Goal: Task Accomplishment & Management: Use online tool/utility

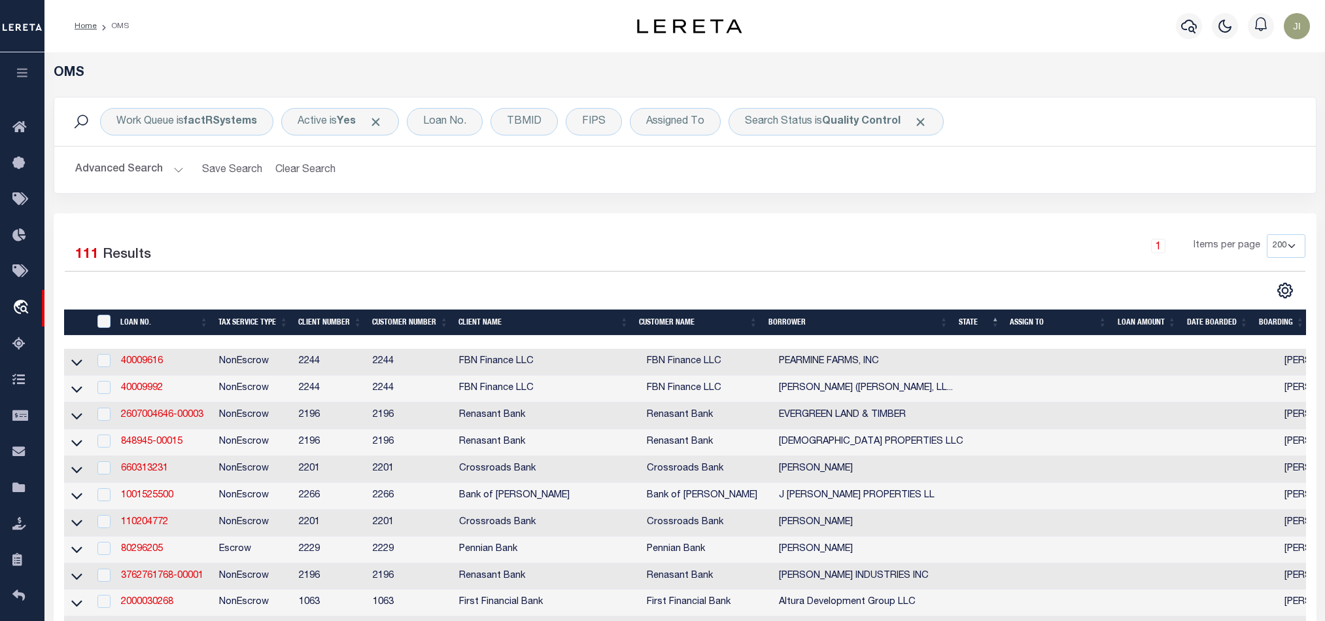
select select "200"
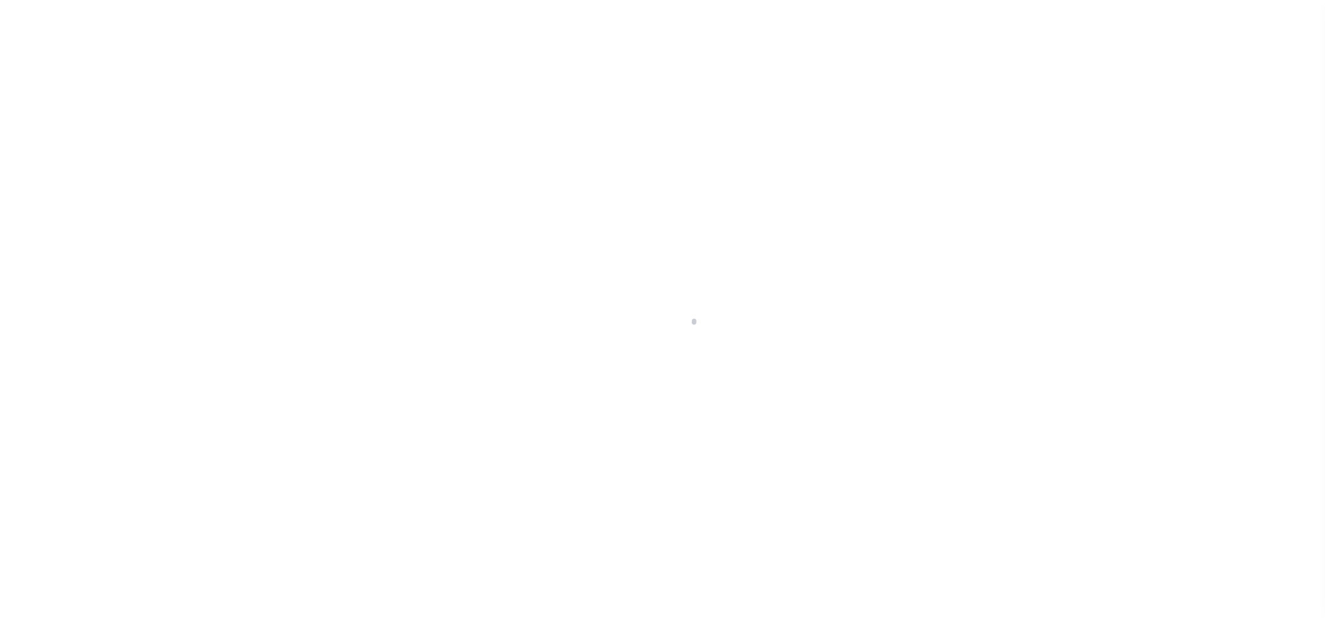
scroll to position [16, 0]
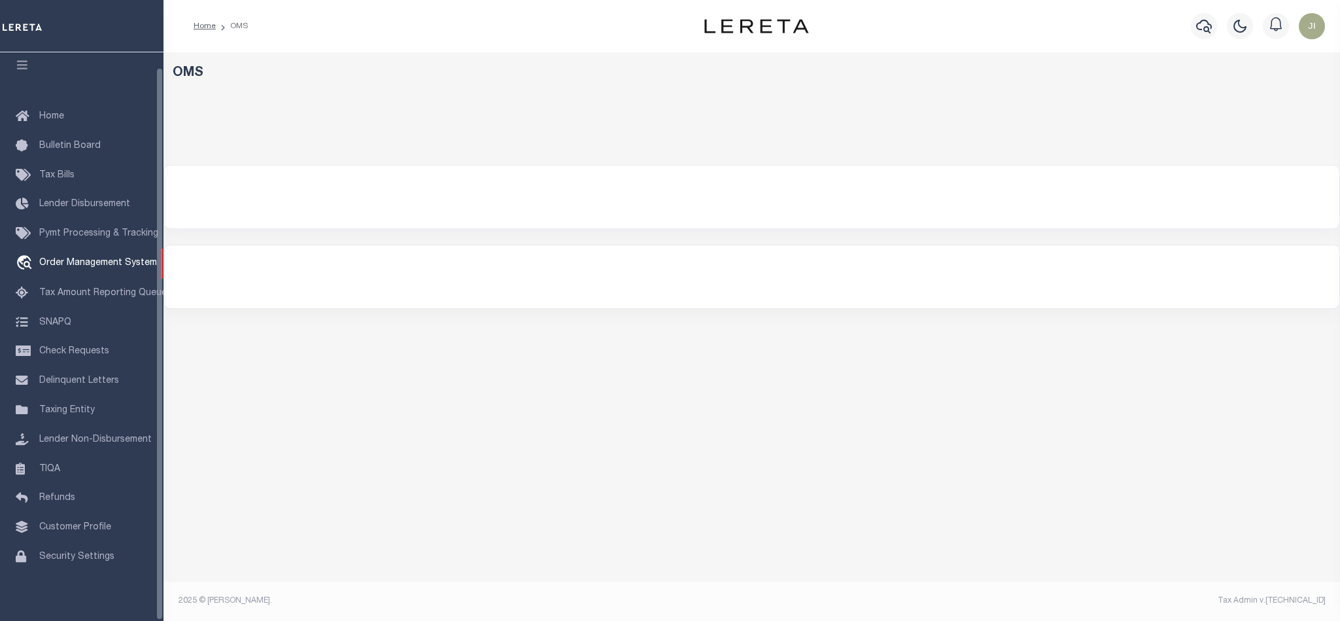
select select "200"
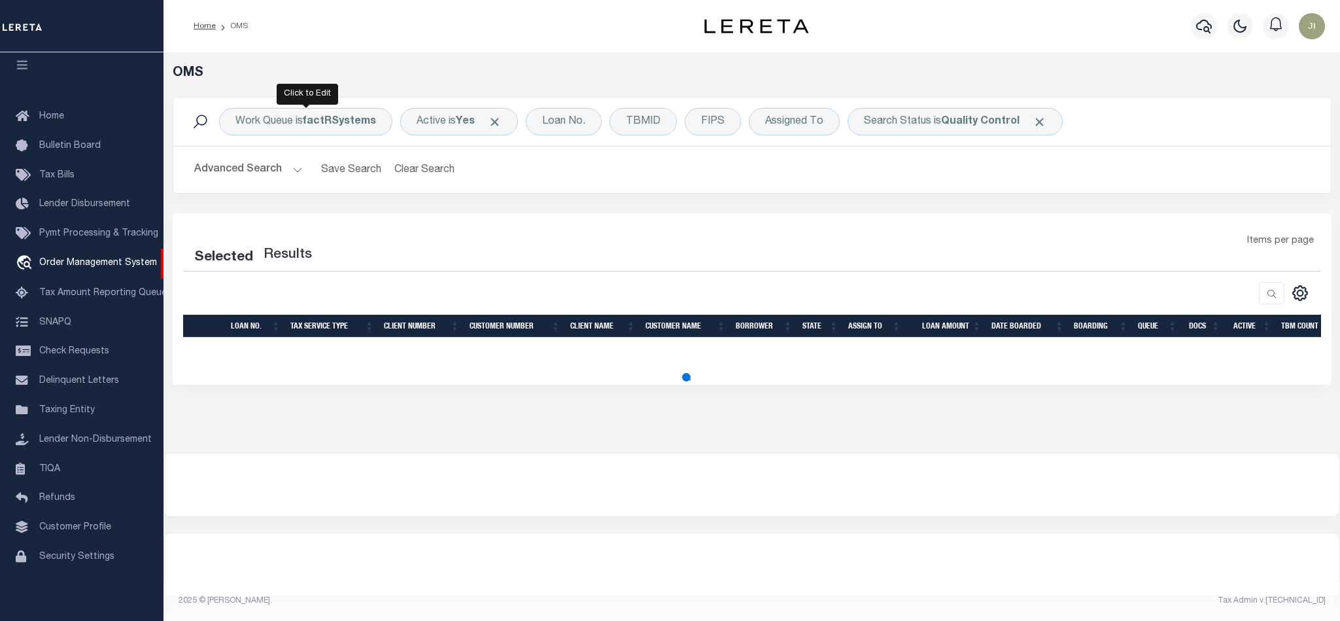
select select "200"
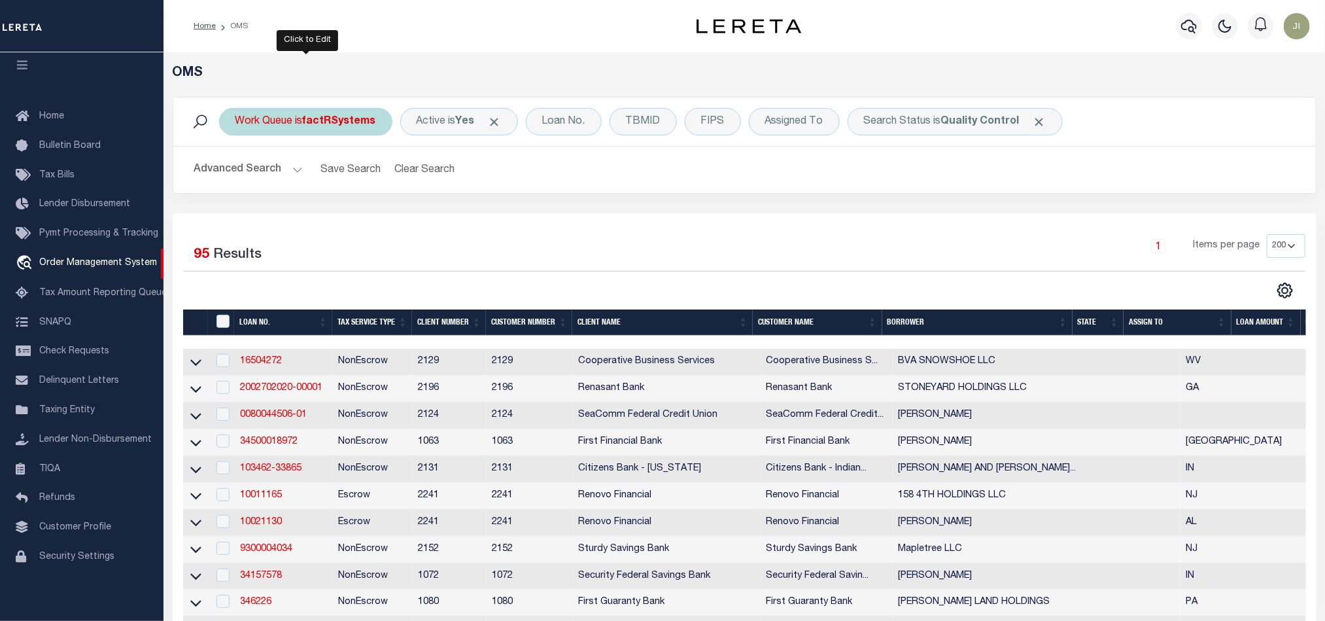
click at [324, 124] on b "factRSystems" at bounding box center [339, 121] width 73 height 10
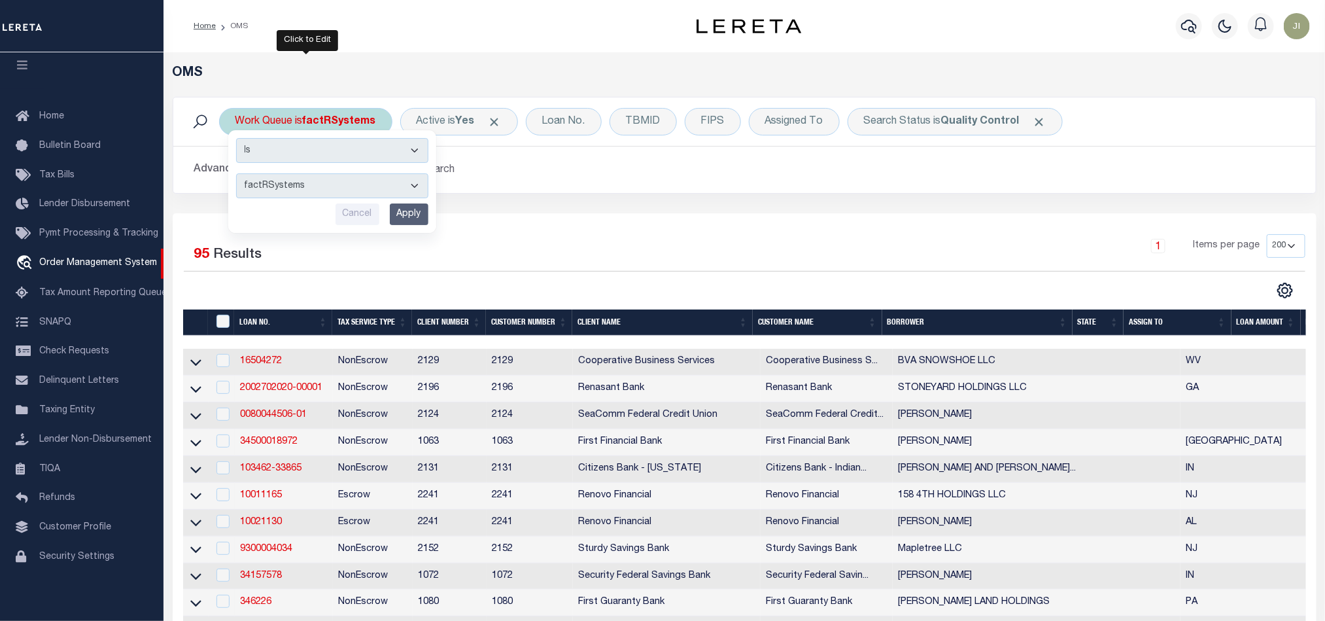
click at [359, 191] on select "factRSystems" at bounding box center [332, 185] width 192 height 25
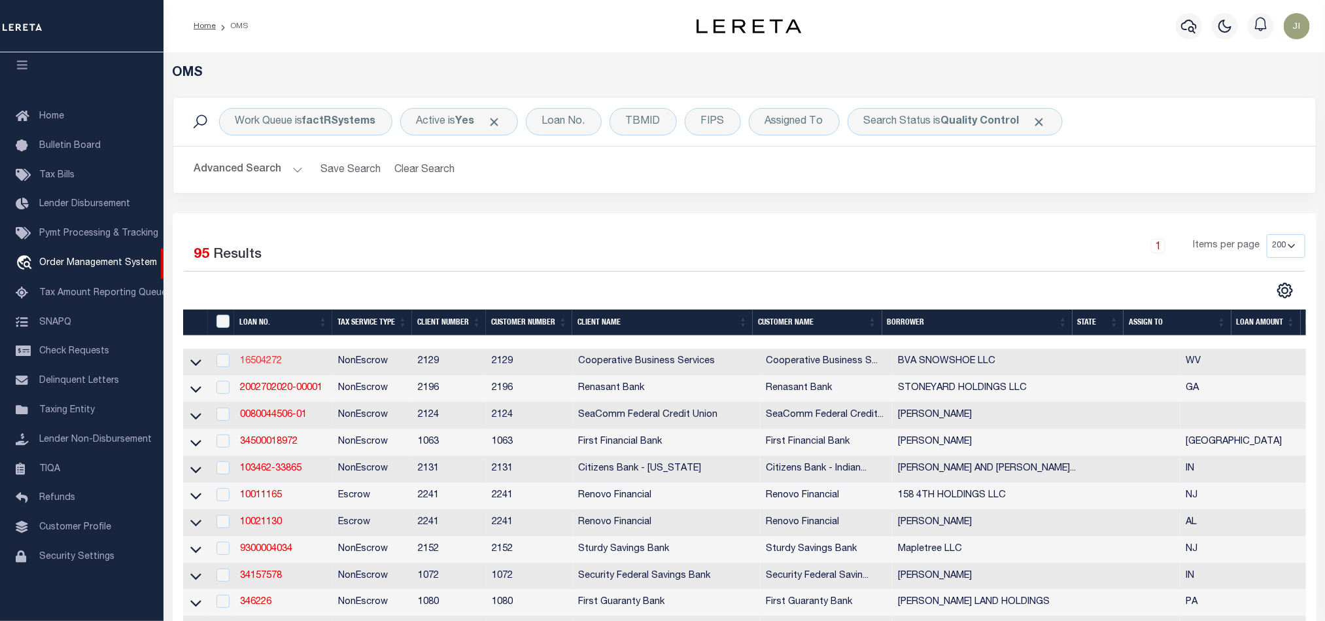
click at [257, 361] on link "16504272" at bounding box center [261, 360] width 42 height 9
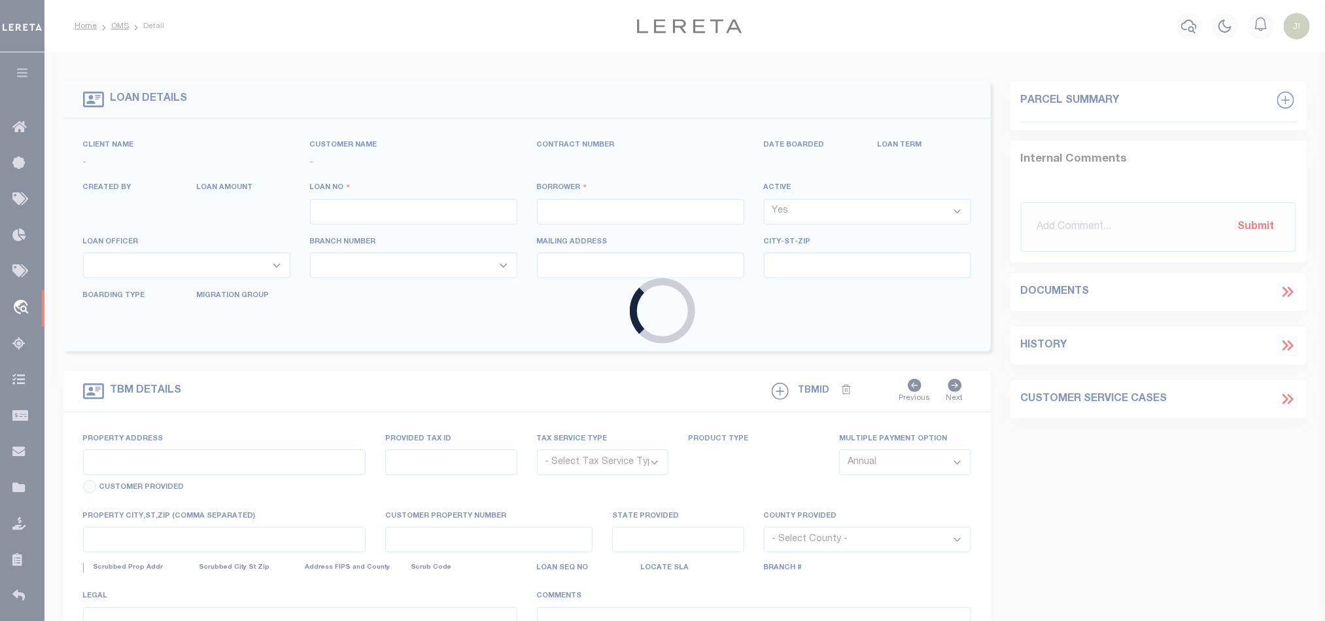
type input "16504272"
type input "BVA SNOWSHOE LLC"
select select
type input "162 NORTH MAIN STREET SUITE 5"
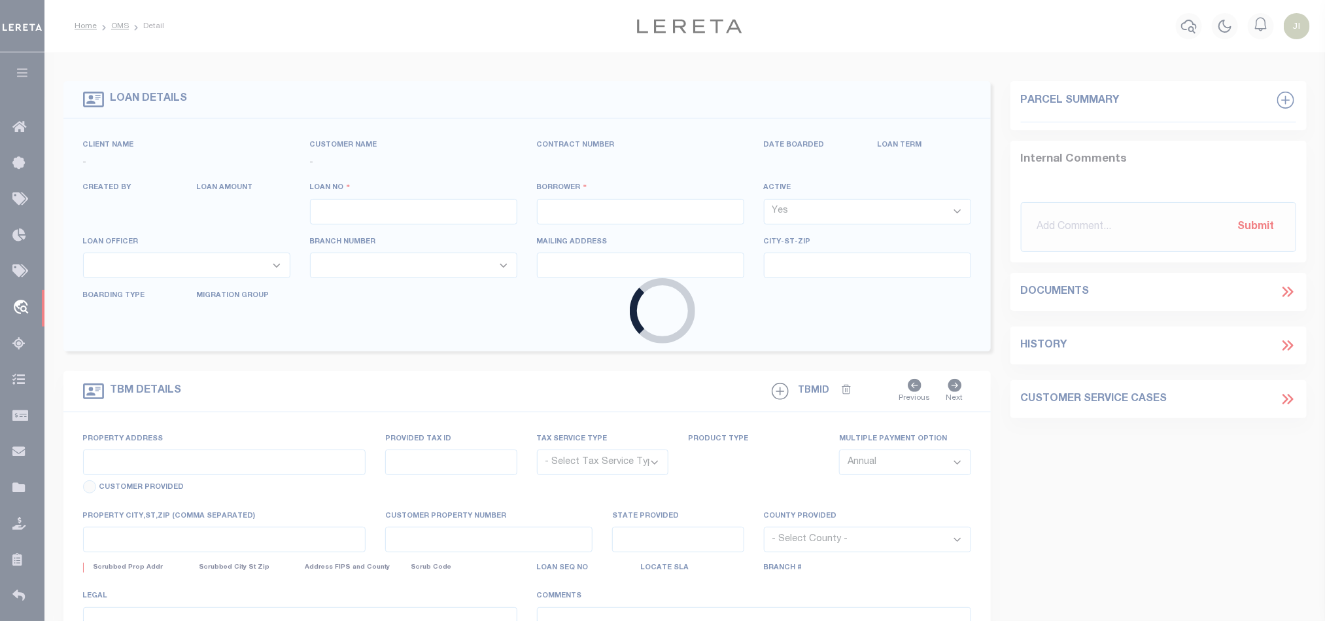
type input "FLORIDA, NY 10921"
select select "10"
select select "NonEscrow"
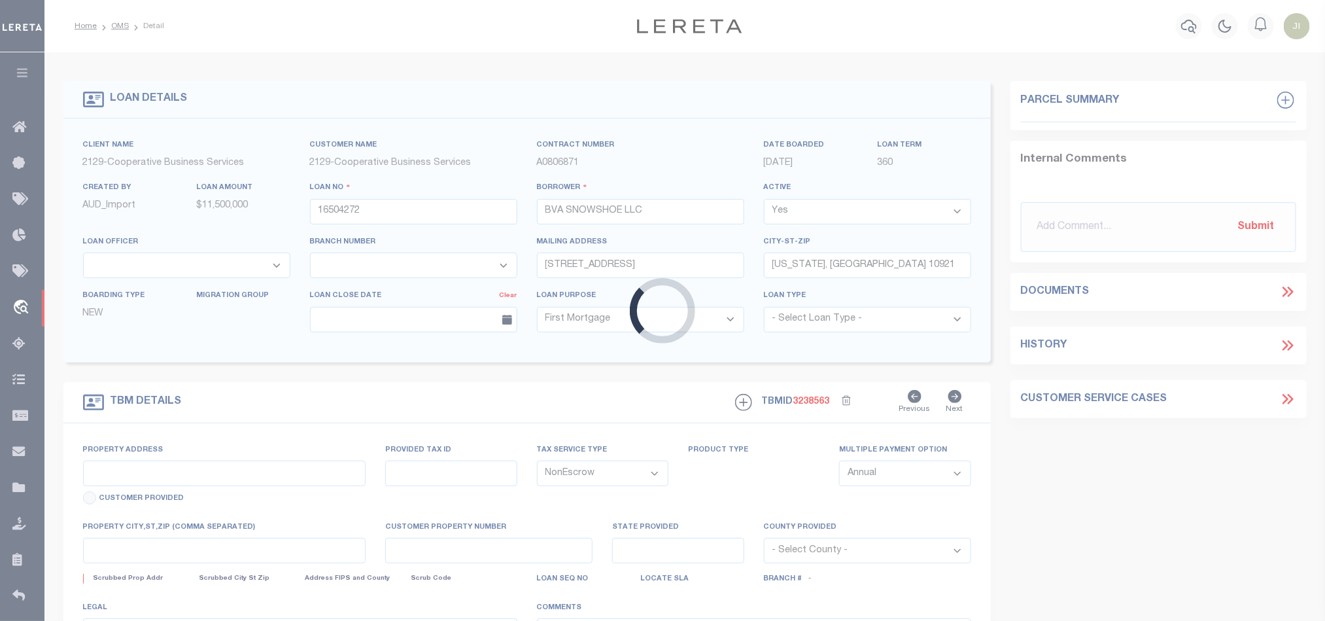
select select "20011"
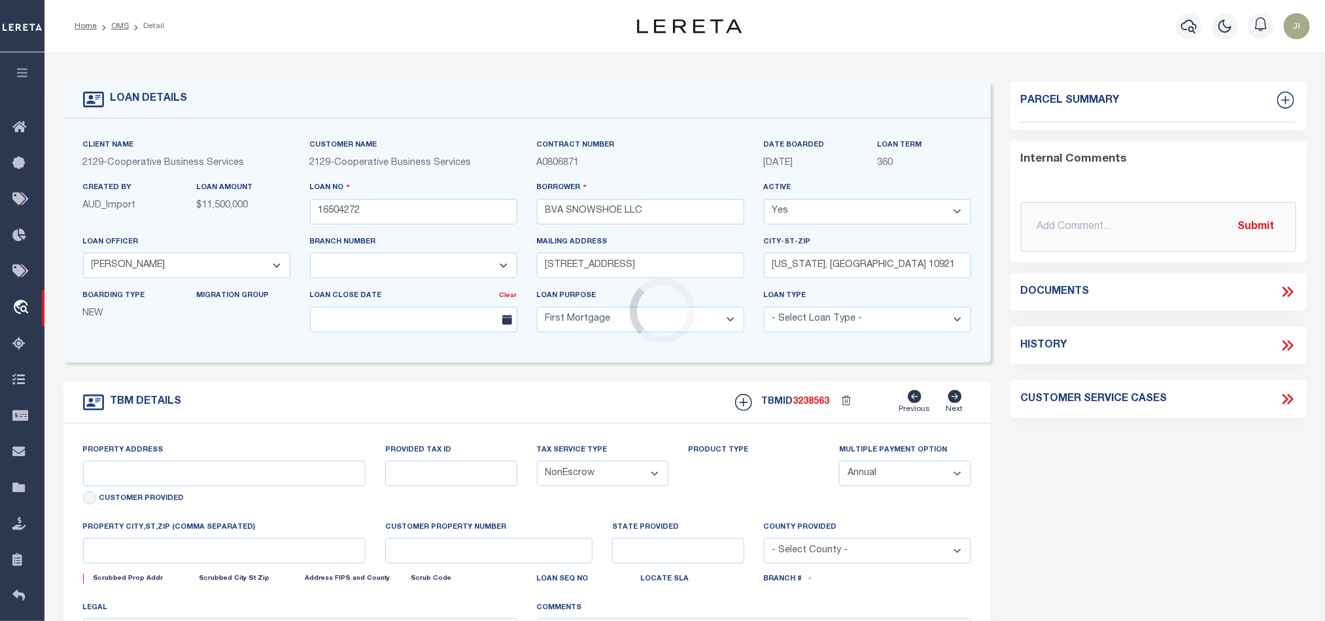
select select "3334"
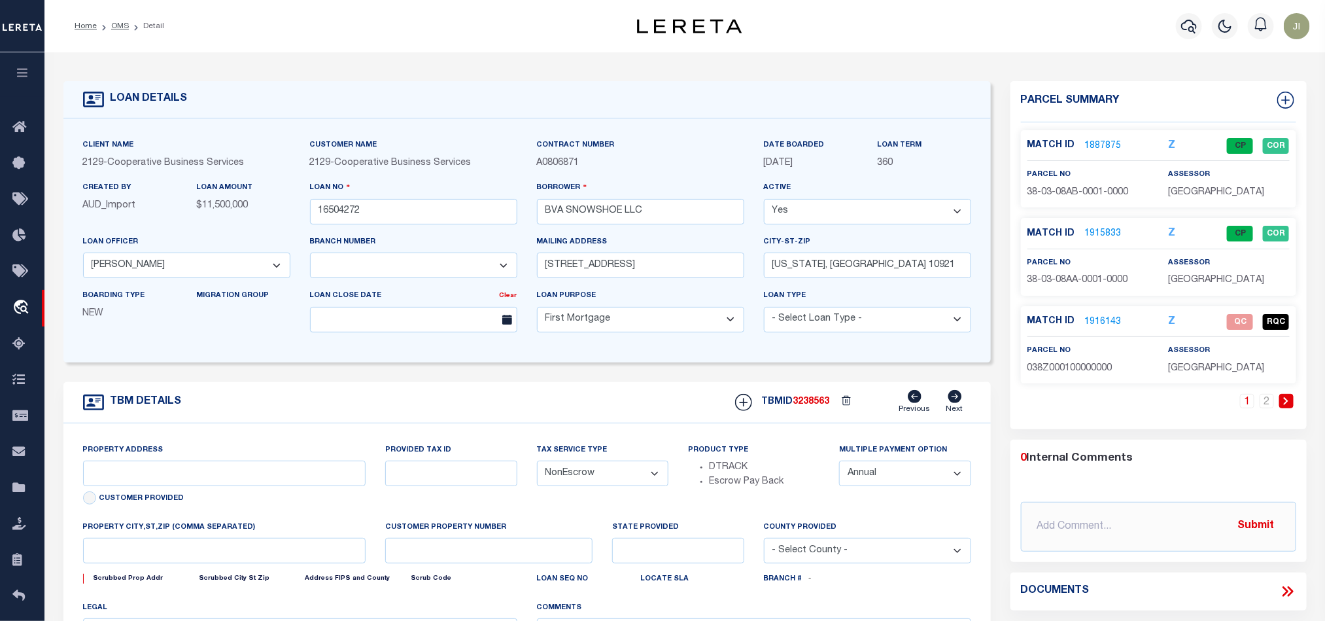
type input "10 SNOWSHOE DRIVE"
type input "SNOWSHOE, WV 24934"
type input "6830"
type input "WV"
select select
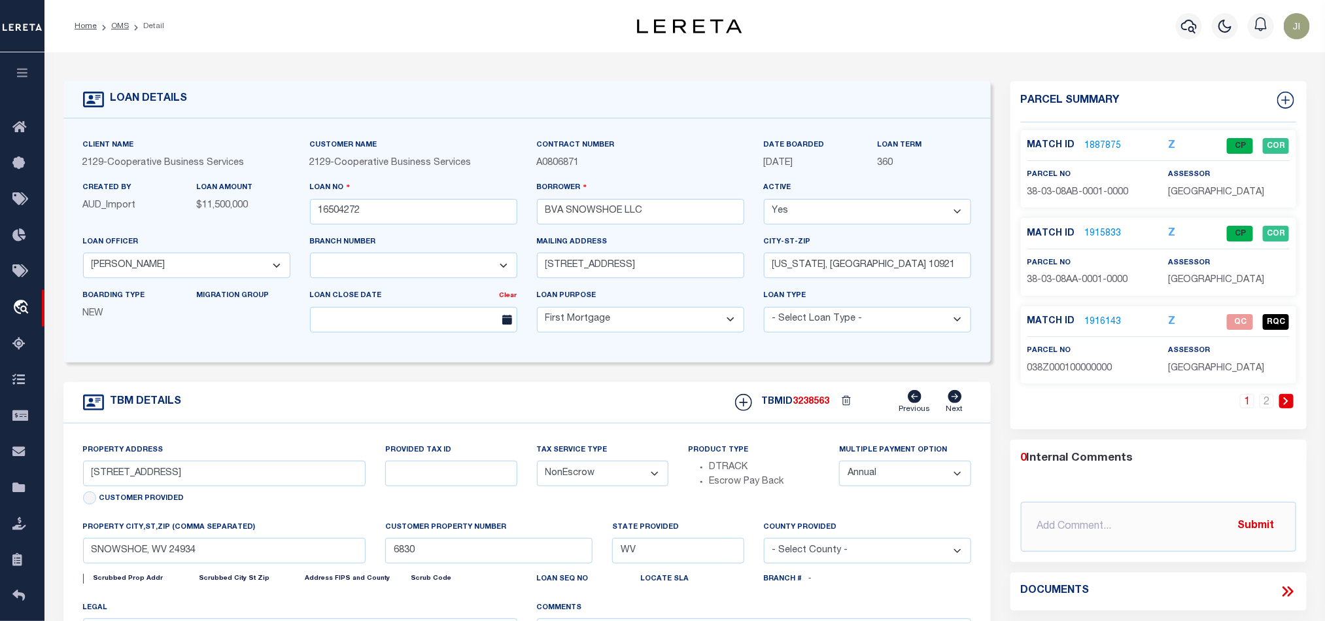
select select
click at [1113, 326] on link "1916143" at bounding box center [1103, 322] width 37 height 14
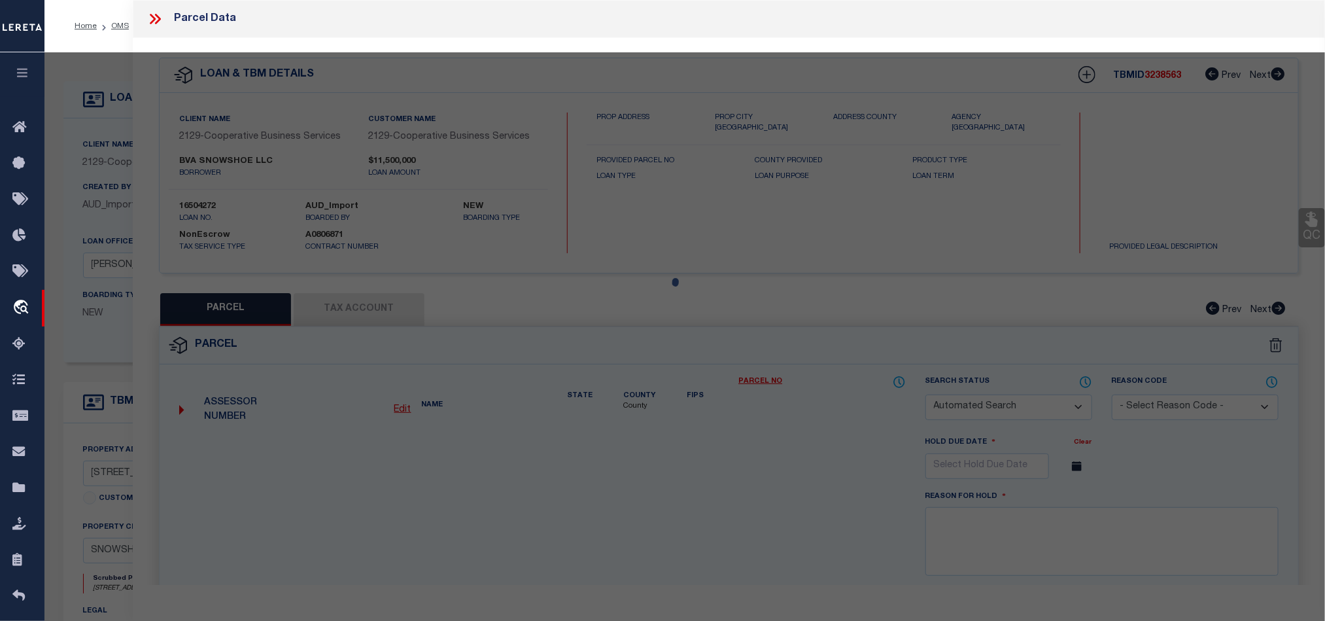
checkbox input "false"
select select "QC"
type input "SNOWSHOE VILLAGE HOLDINGS LLC"
select select "AGF"
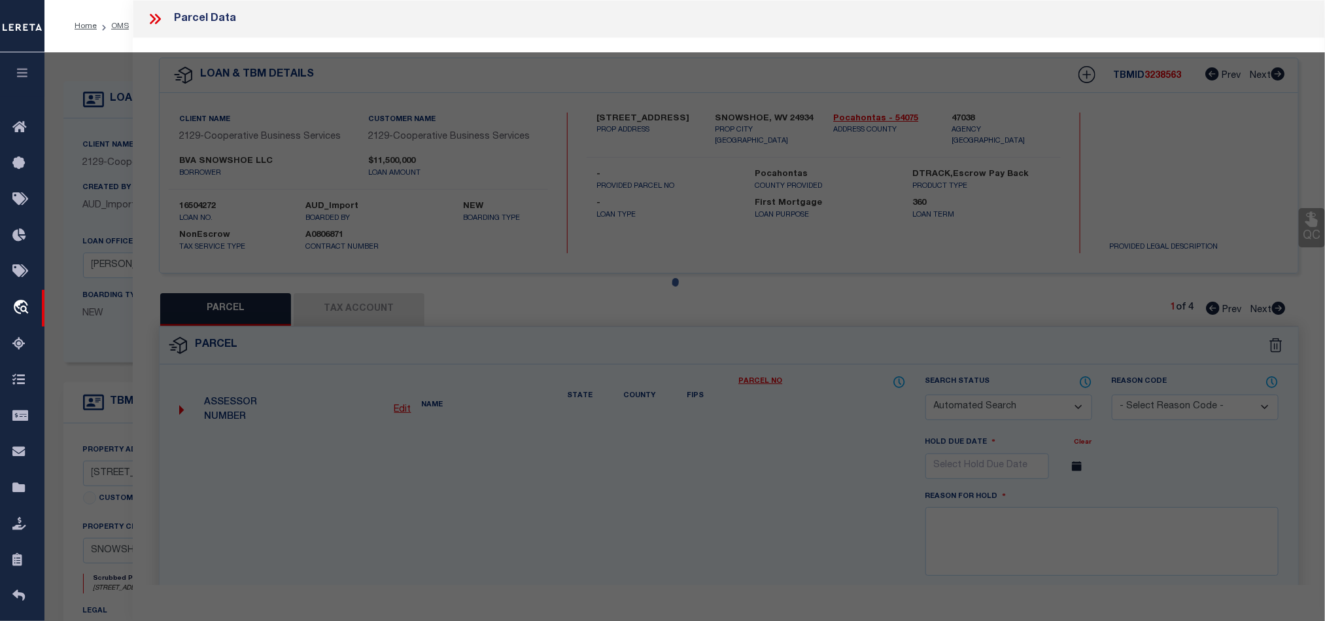
select select "ADD"
type input "RIMFIRE COMMERCIAL UNITS 1-4"
type input "SNOWSHOE, WV 24934"
type textarea "RIMFIRE COMMERCIAL UNITS 1-4 .10% INT IN 1.398 AC"
type textarea "incorrect parcel"
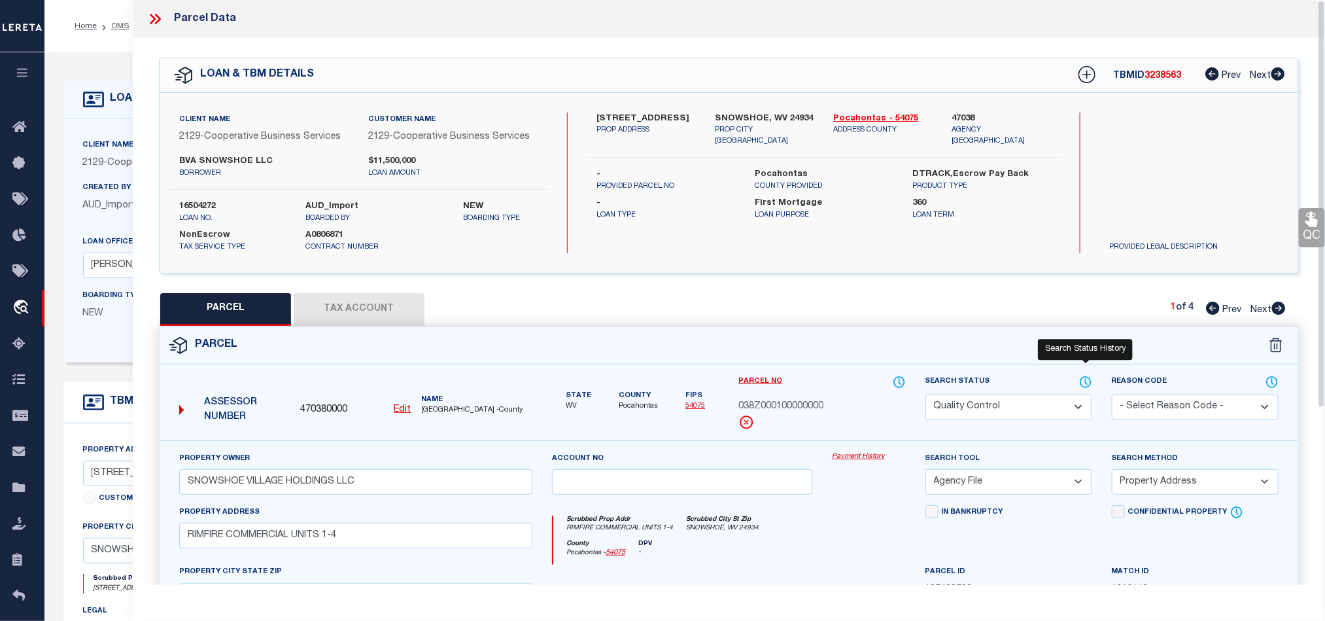
click at [1083, 379] on icon at bounding box center [1085, 382] width 10 height 10
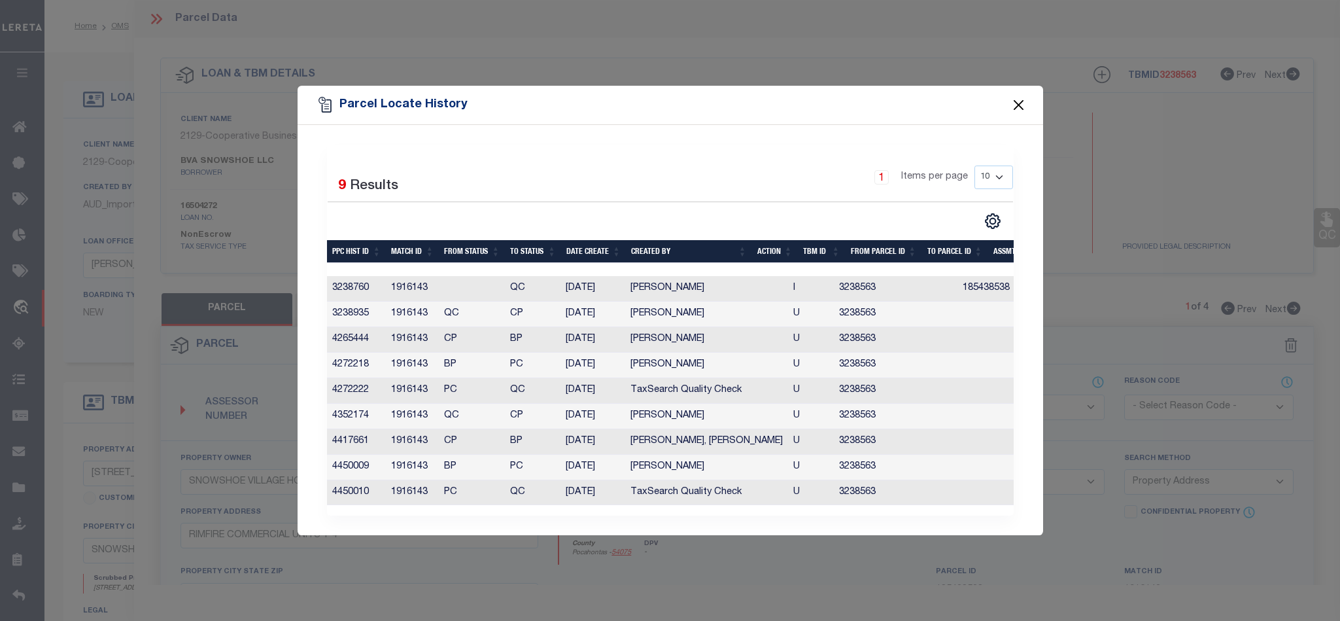
click at [1017, 99] on button "Close" at bounding box center [1018, 104] width 17 height 17
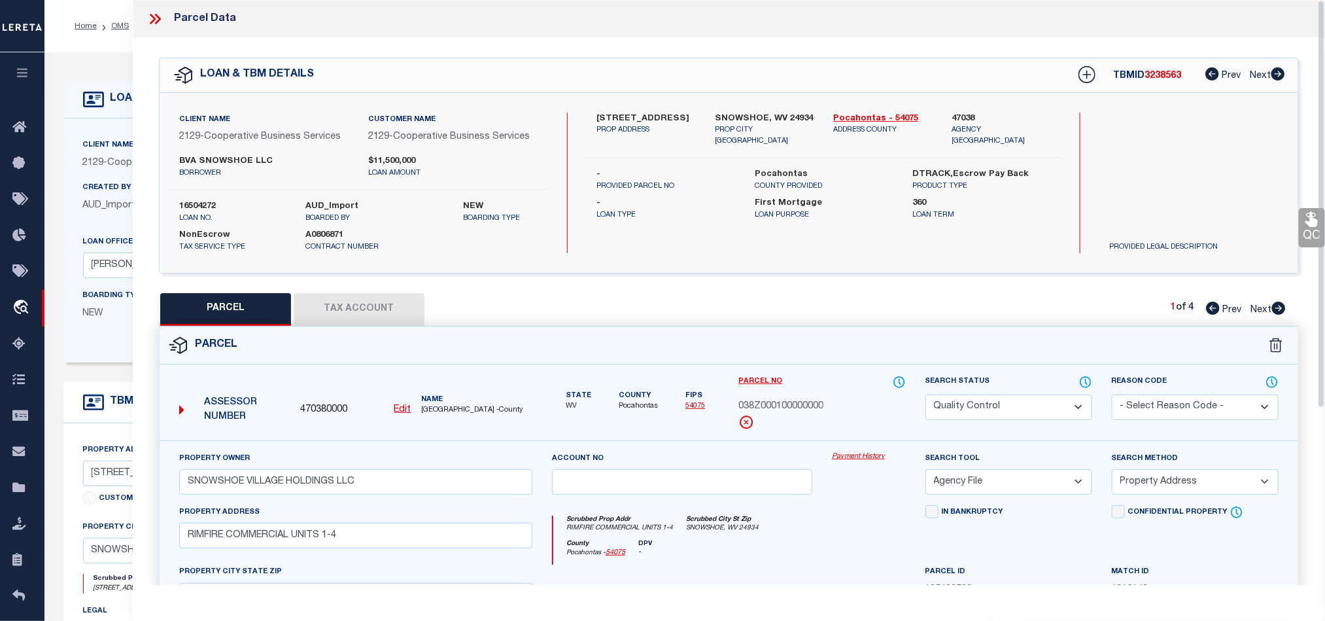
click at [1062, 411] on select "Automated Search Bad Parcel Complete Duplicate Parcel High Dollar Reporting In …" at bounding box center [1008, 407] width 167 height 26
click at [781, 334] on div "Parcel" at bounding box center [729, 345] width 1139 height 37
click at [156, 16] on icon at bounding box center [154, 18] width 17 height 17
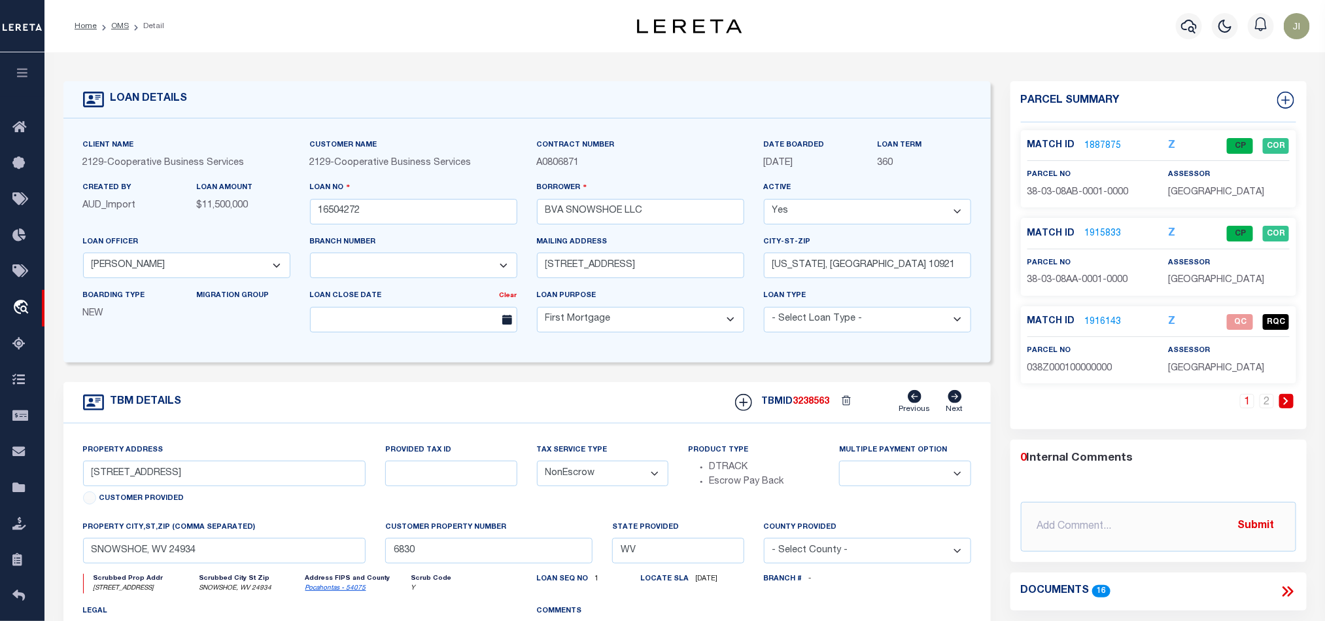
click at [571, 405] on div "TBM DETAILS TBMID 3238563 Previous Next" at bounding box center [526, 402] width 927 height 41
click at [124, 24] on link "OMS" at bounding box center [120, 26] width 18 height 8
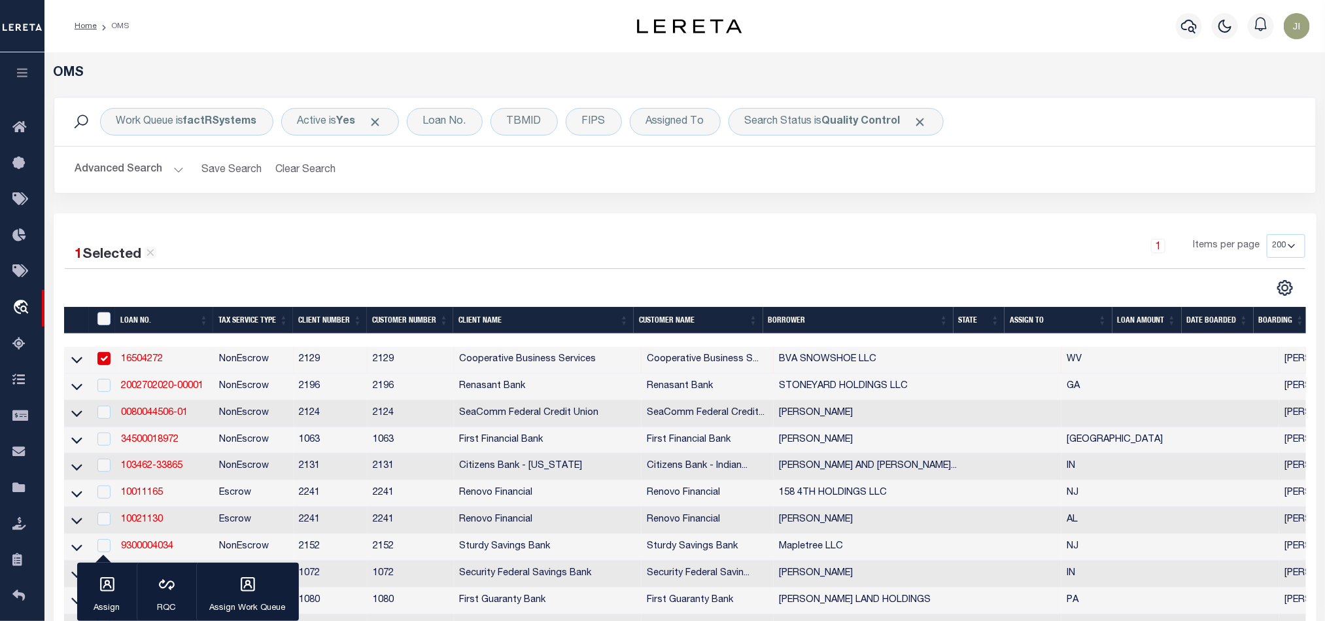
click at [876, 241] on div "1 Items per page 10 25 50 100 200" at bounding box center [841, 251] width 925 height 34
click at [481, 366] on td "Cooperative Business Services" at bounding box center [548, 360] width 188 height 27
checkbox input "false"
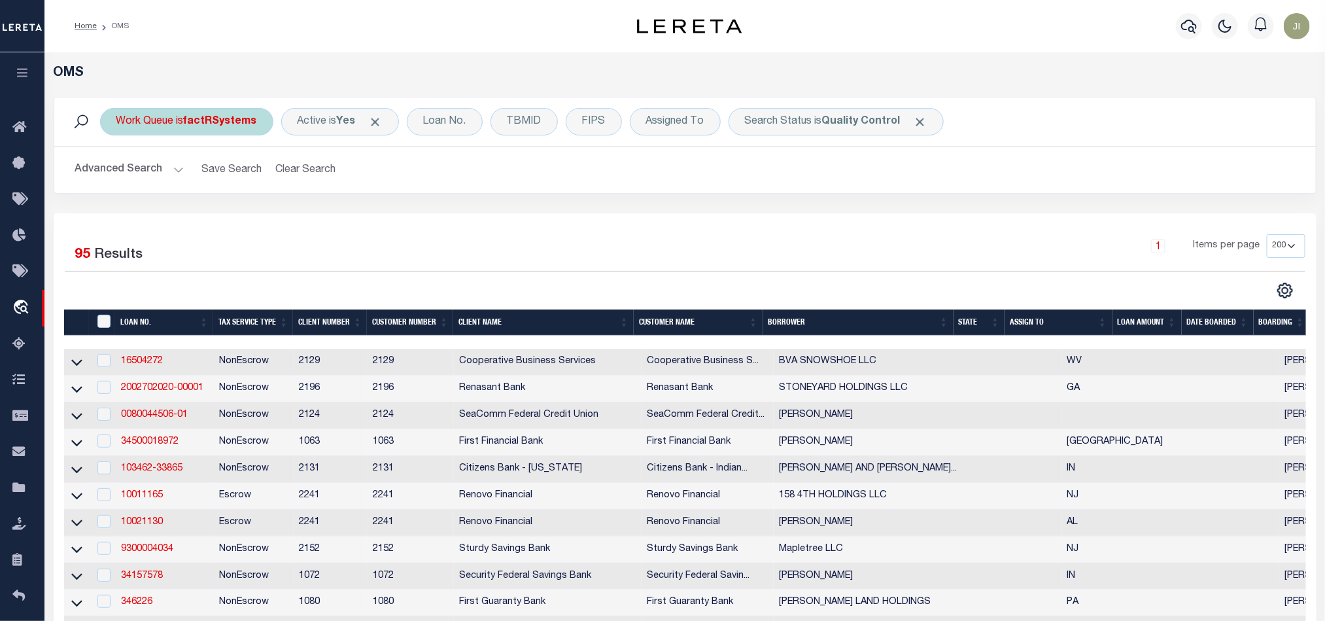
click at [201, 124] on b "factRSystems" at bounding box center [220, 121] width 73 height 10
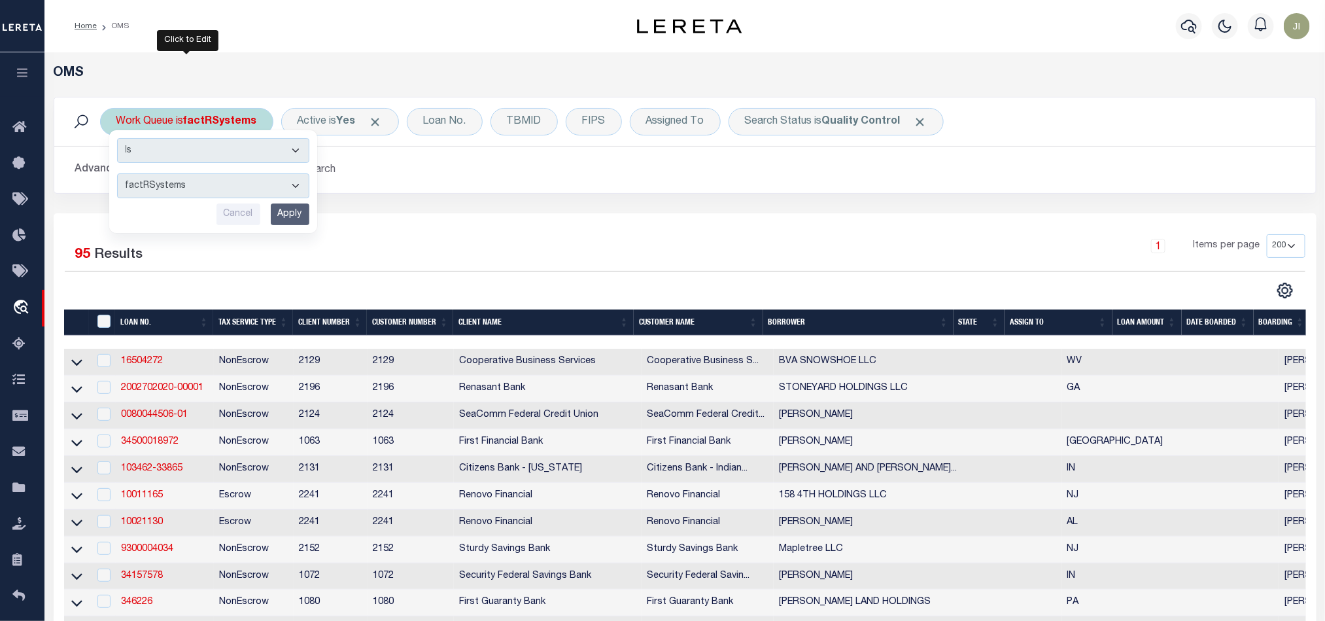
click at [243, 189] on select "factRSystems" at bounding box center [213, 185] width 192 height 25
drag, startPoint x: 243, startPoint y: 189, endPoint x: 422, endPoint y: 190, distance: 178.5
click at [243, 189] on select "factRSystems" at bounding box center [213, 185] width 192 height 25
click at [616, 198] on div "Work Queue is factRSystems Is Contains factRSystems Cancel Apply Active is Yes …" at bounding box center [685, 155] width 1282 height 116
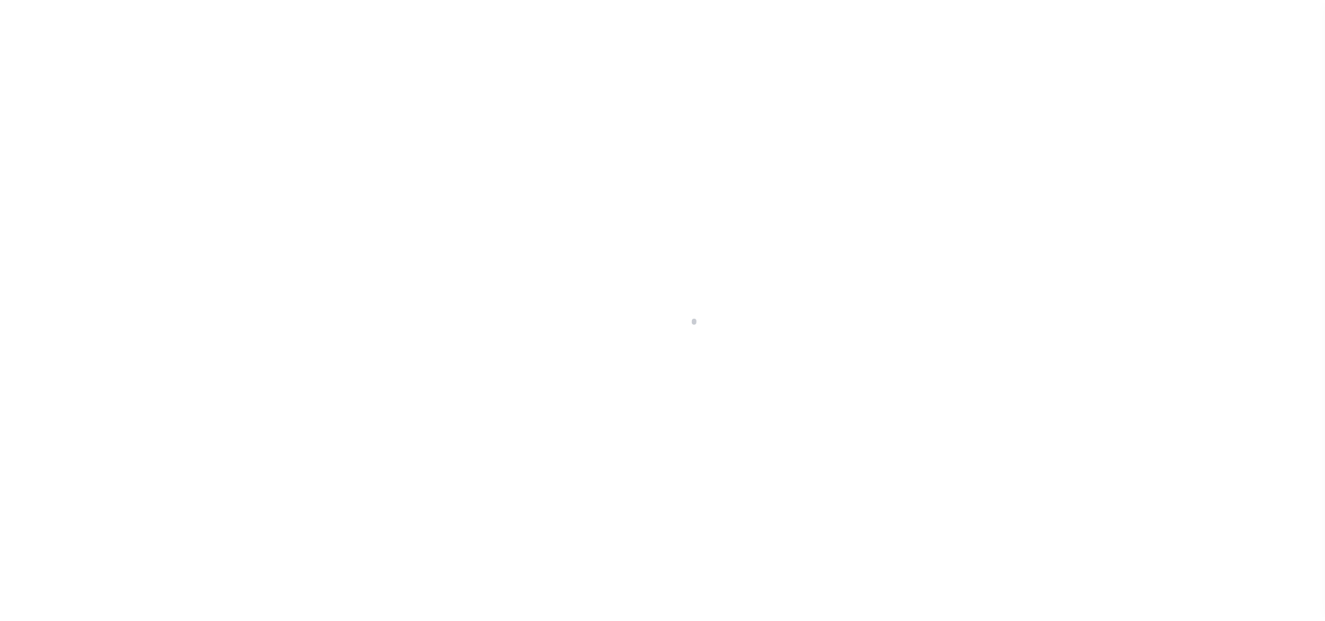
scroll to position [16, 0]
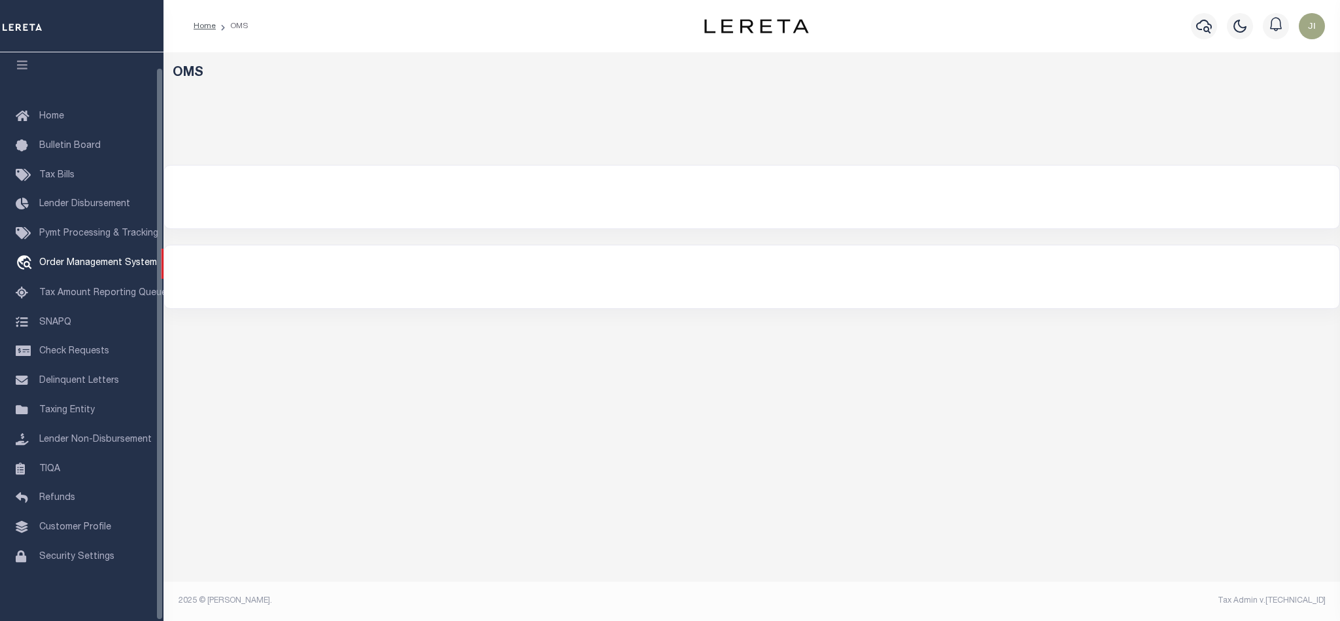
select select "200"
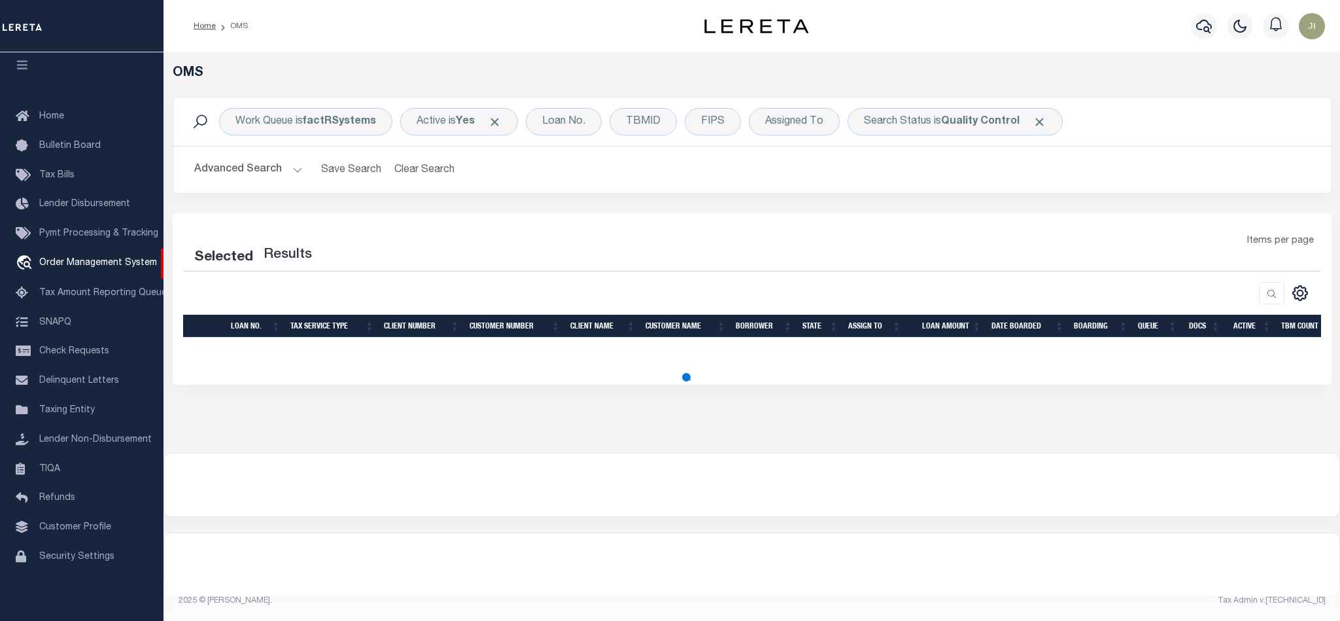
select select "200"
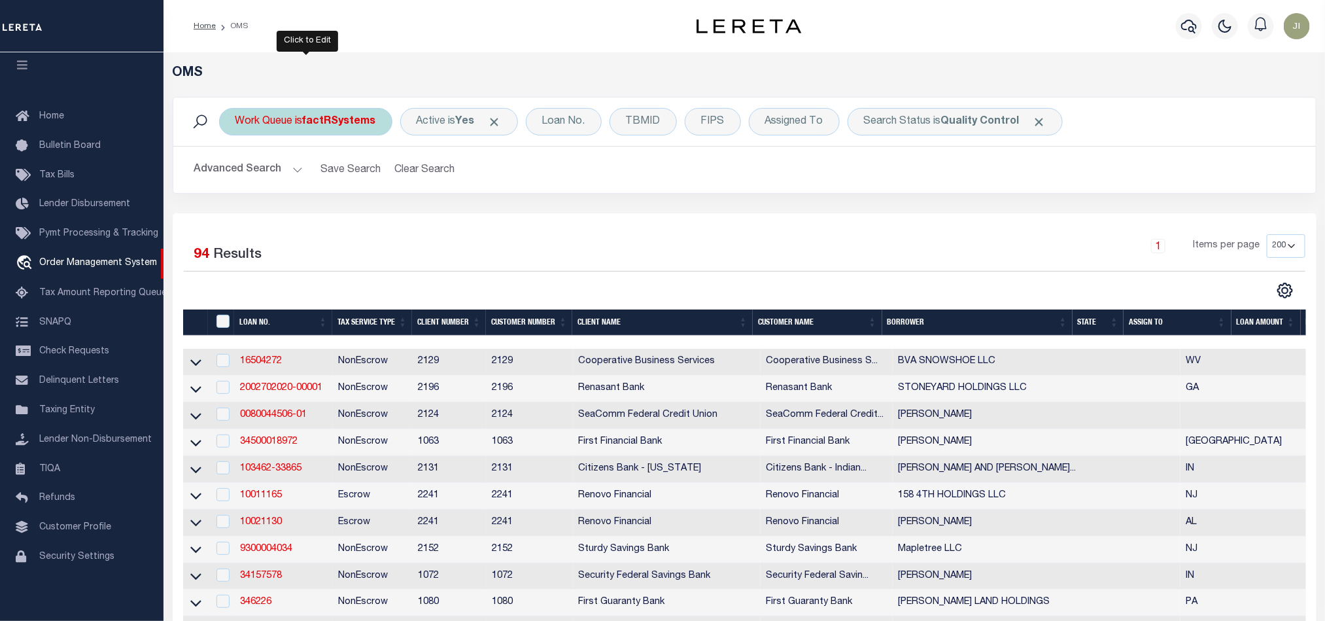
click at [351, 124] on b "factRSystems" at bounding box center [339, 121] width 73 height 10
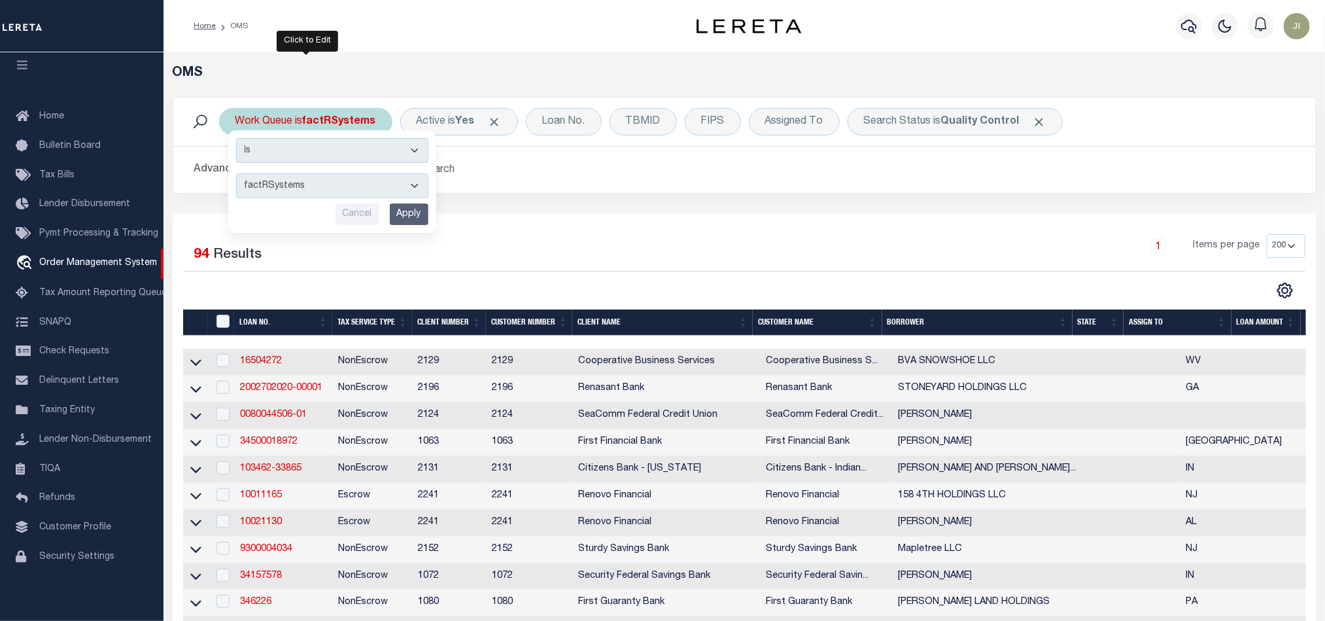
click at [368, 197] on select "factRSystems" at bounding box center [332, 185] width 192 height 25
click at [636, 190] on div "Advanced Search Save Search Clear Search tblSearchTopScreen_dynamictable_____De…" at bounding box center [744, 169] width 1142 height 46
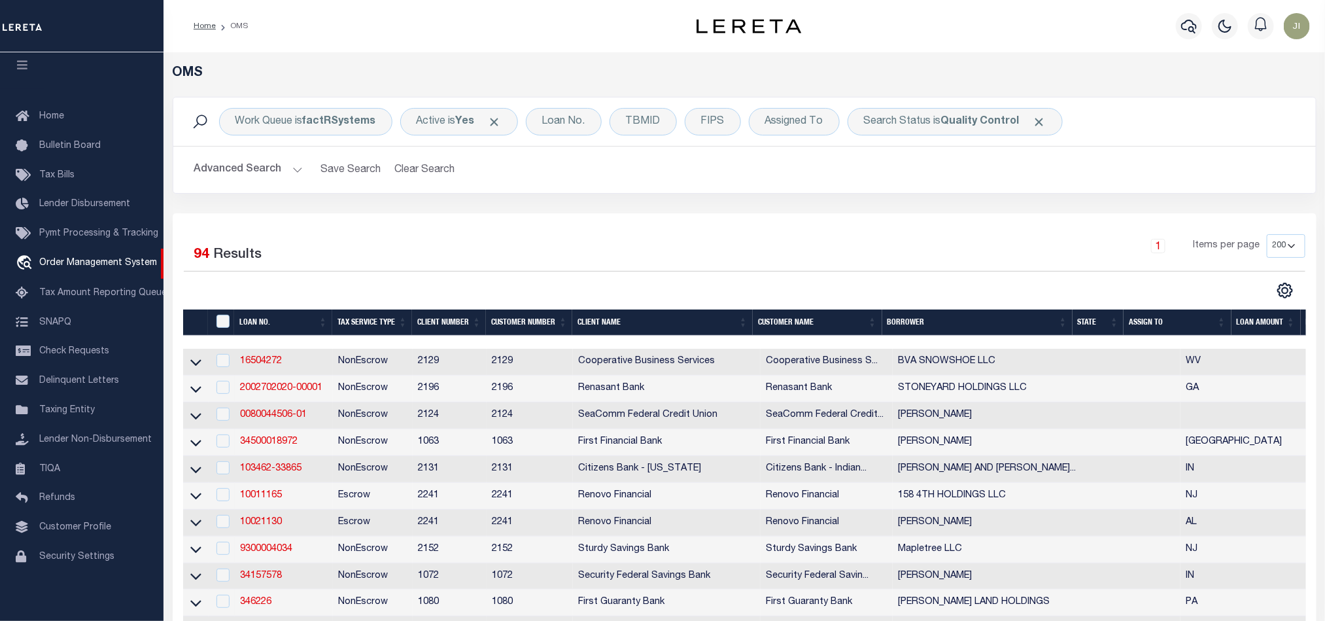
click at [1097, 320] on th "State" at bounding box center [1099, 322] width 52 height 27
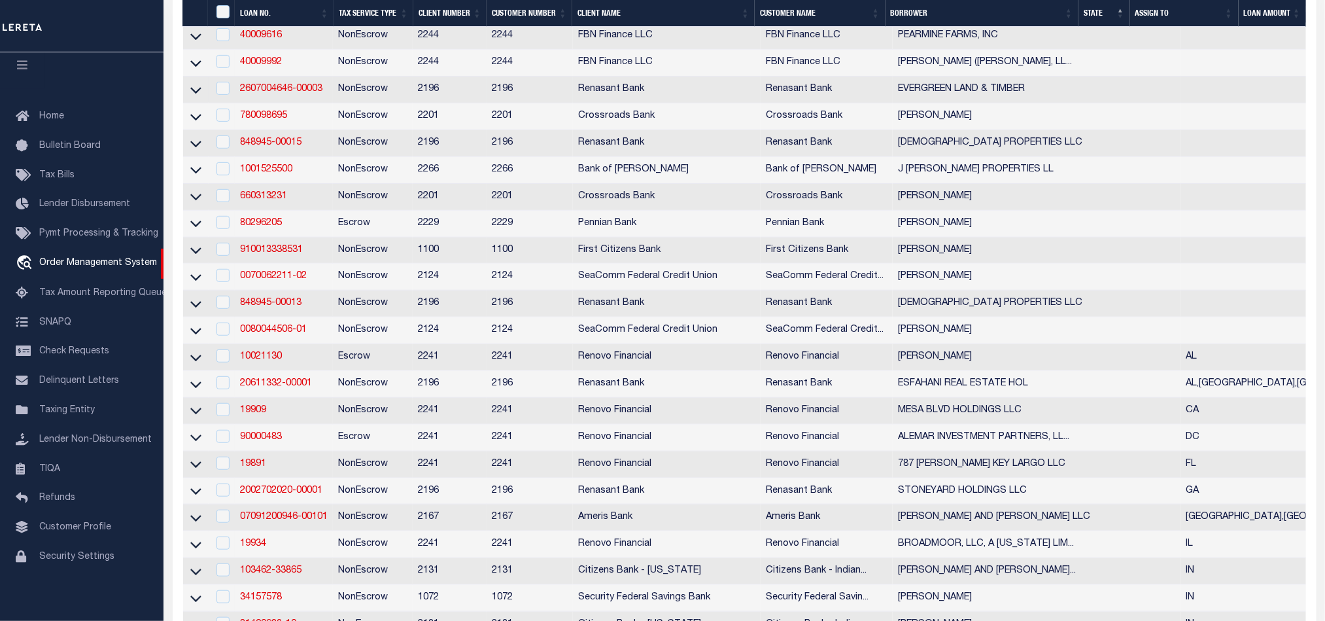
scroll to position [589, 0]
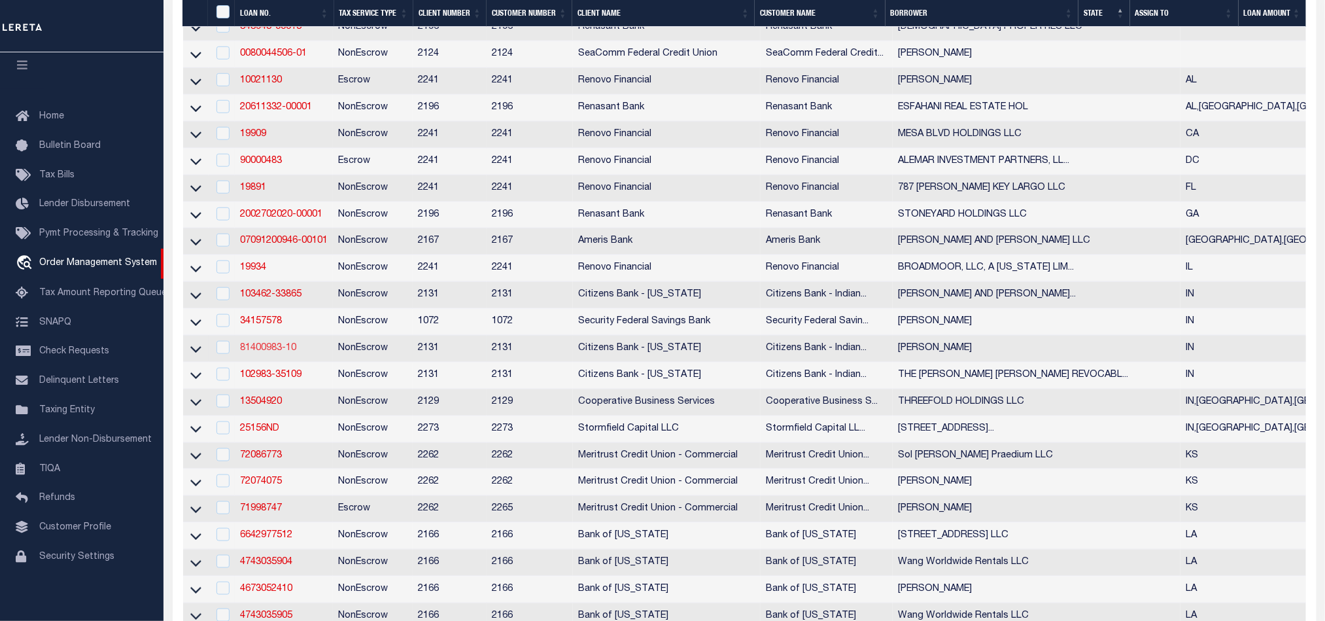
click at [275, 352] on link "81400983-10" at bounding box center [268, 347] width 56 height 9
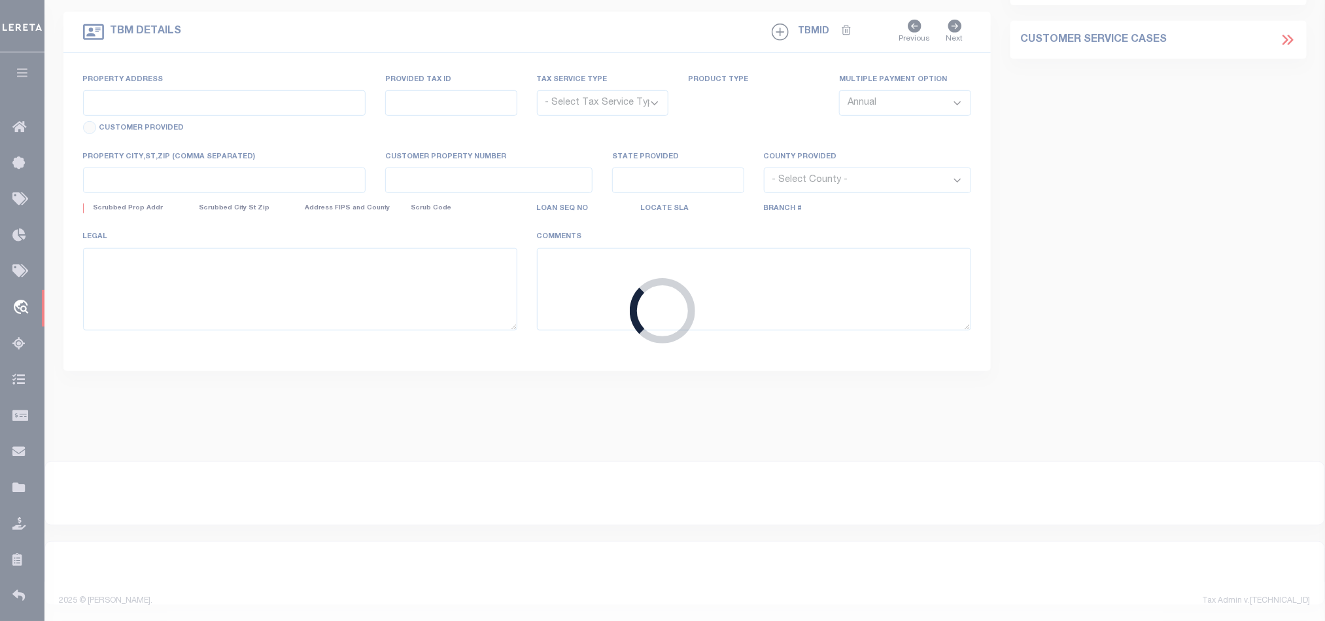
type input "81400983-10"
type input "[PERSON_NAME]"
select select
type input "506 N 100 W"
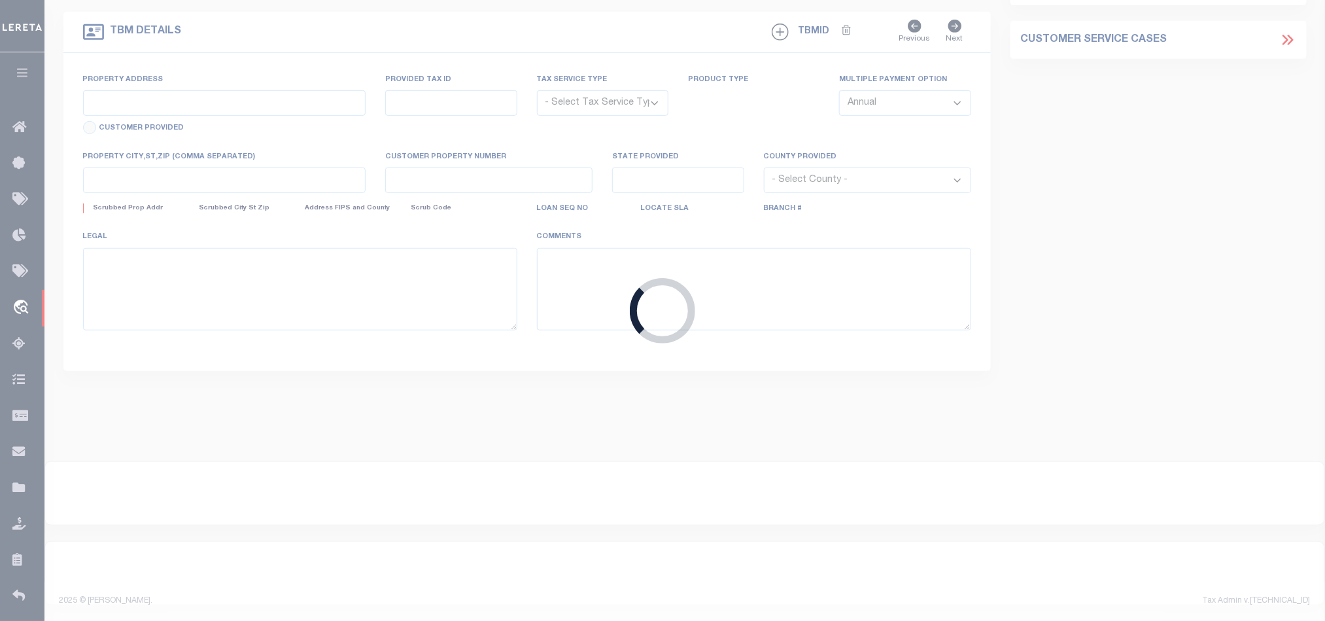
type input "FRANKLIN IN 46131-8457"
type input "09/24/2025"
select select "10"
select select "NonEscrow"
select select "7787"
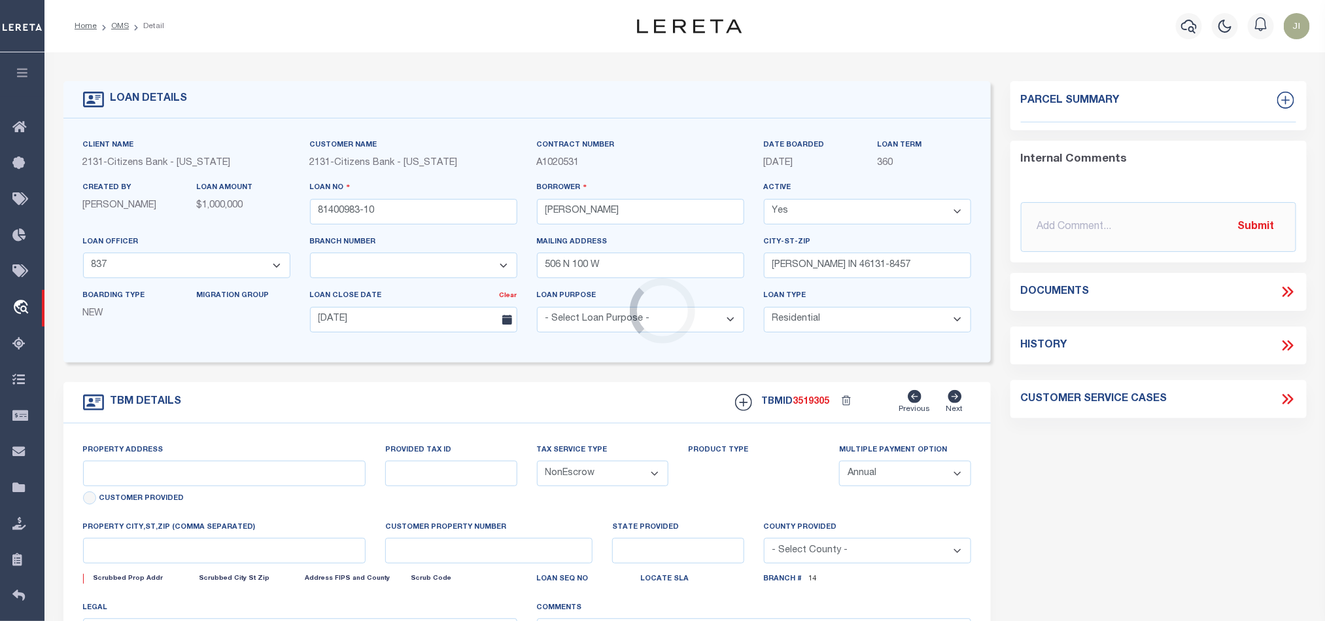
select select "2438"
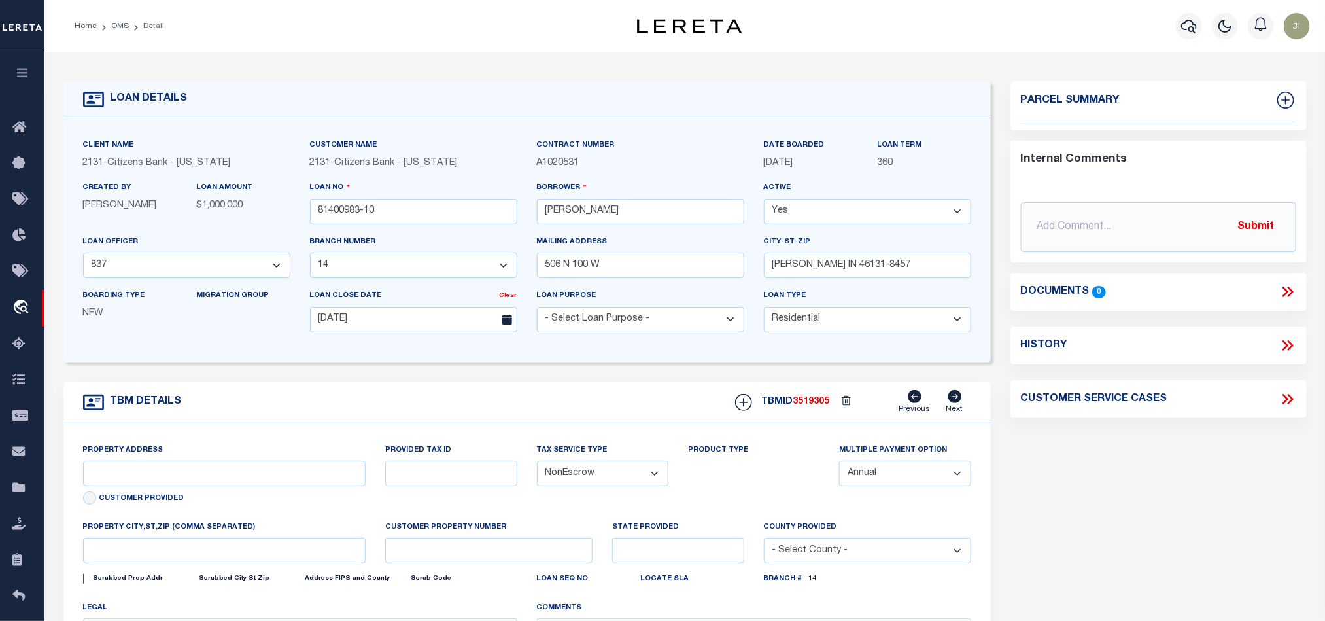
type input "506 N 100 W"
type input "41-08-18-014-001.005-013"
select select
type input "FRANKLIN IN 46131-8457"
type input "IN"
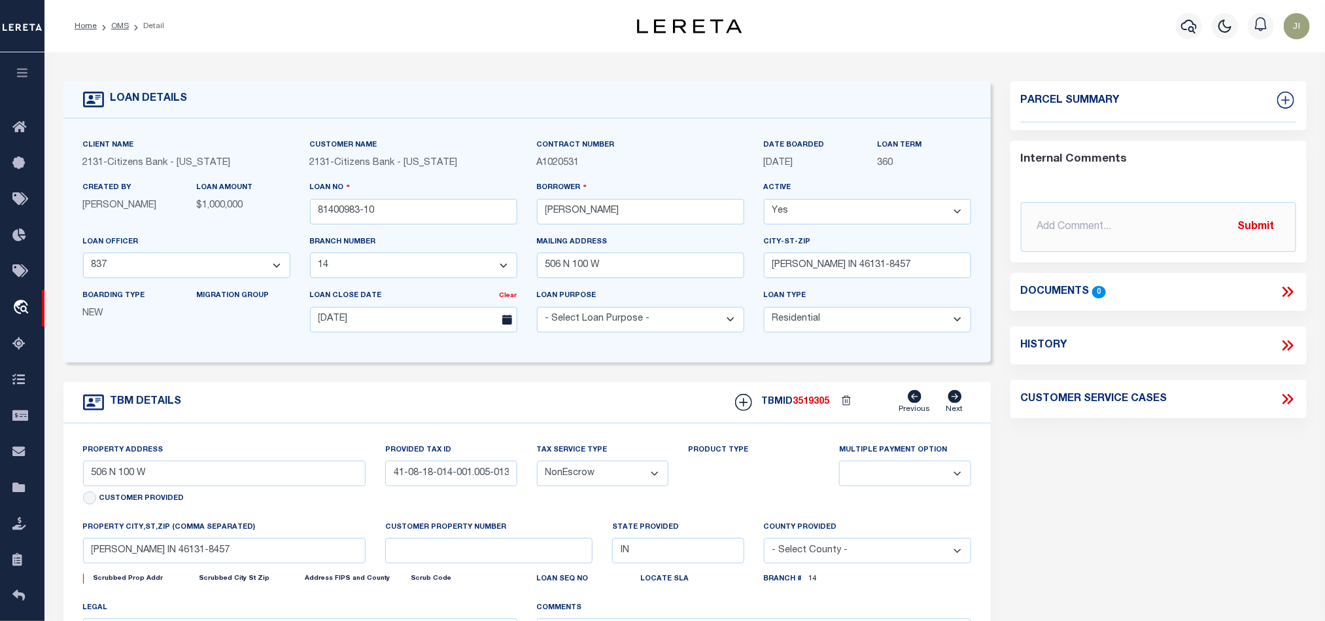
select select
type textarea "STATE OF INDIANA, COUNTY OF JOHNSON: A PART OF THE NORTHEAST QUARTER OF SECTION…"
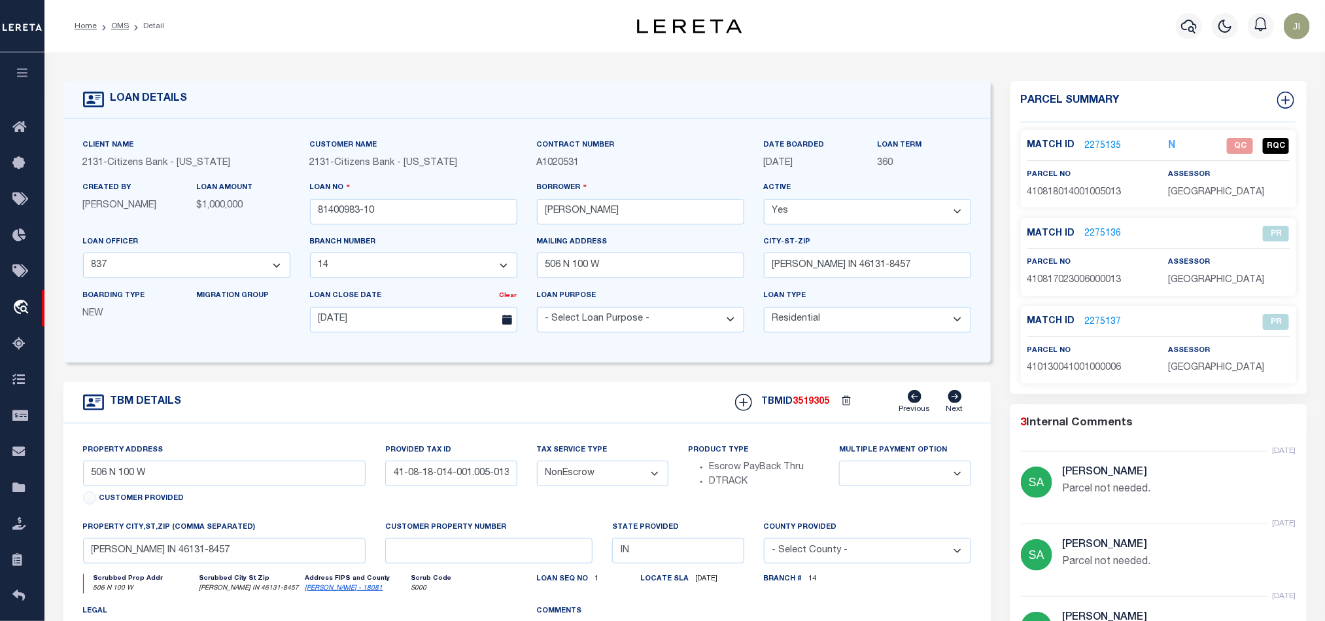
click at [1107, 143] on link "2275135" at bounding box center [1103, 146] width 37 height 14
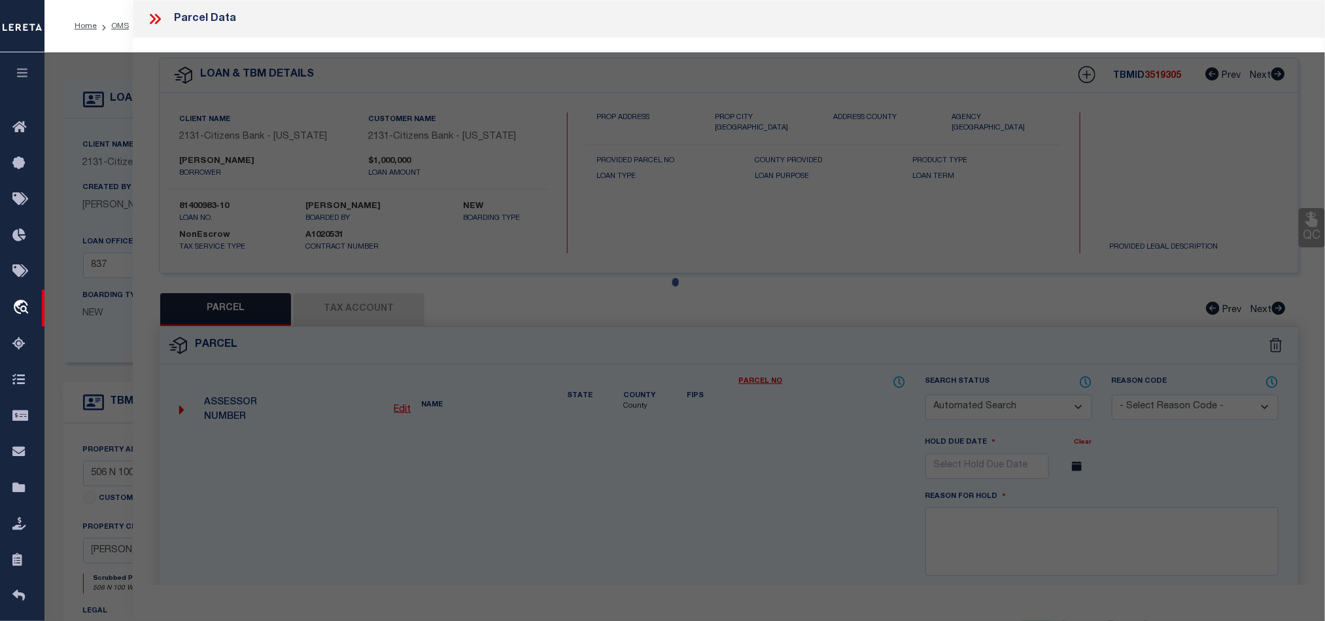
checkbox input "false"
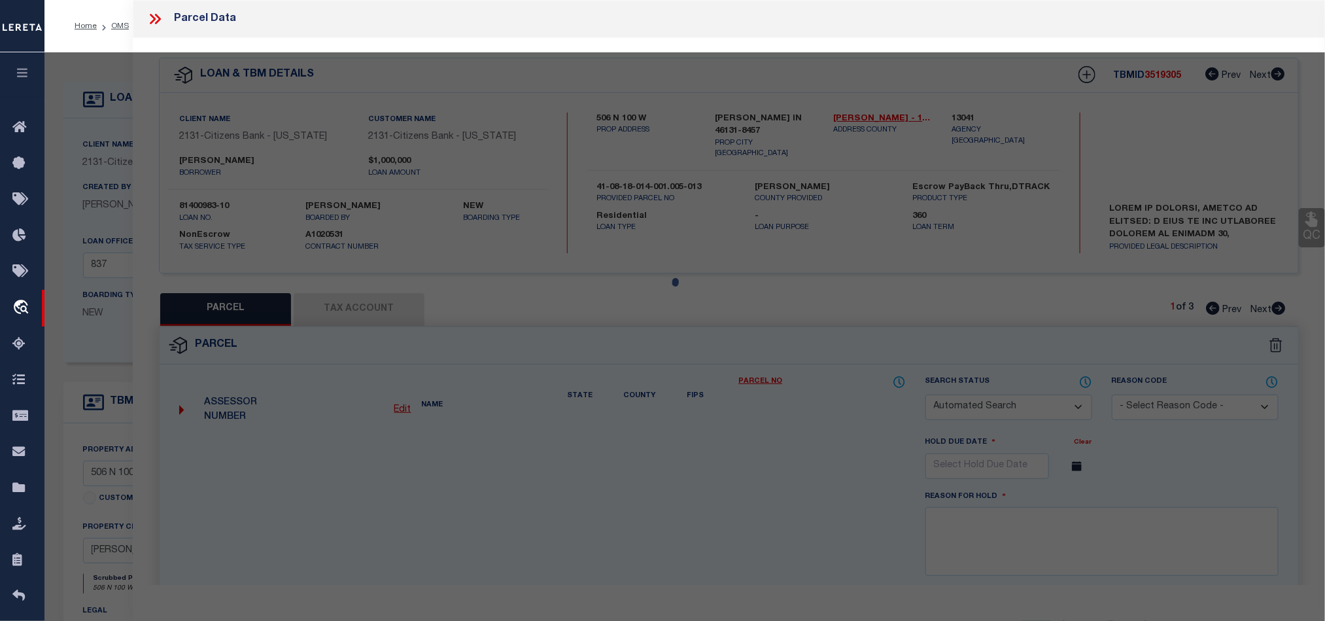
select select "QC"
type input "JOHNSON TERRY C"
select select "AGW"
select select "LEG"
type input "506 N 100 W"
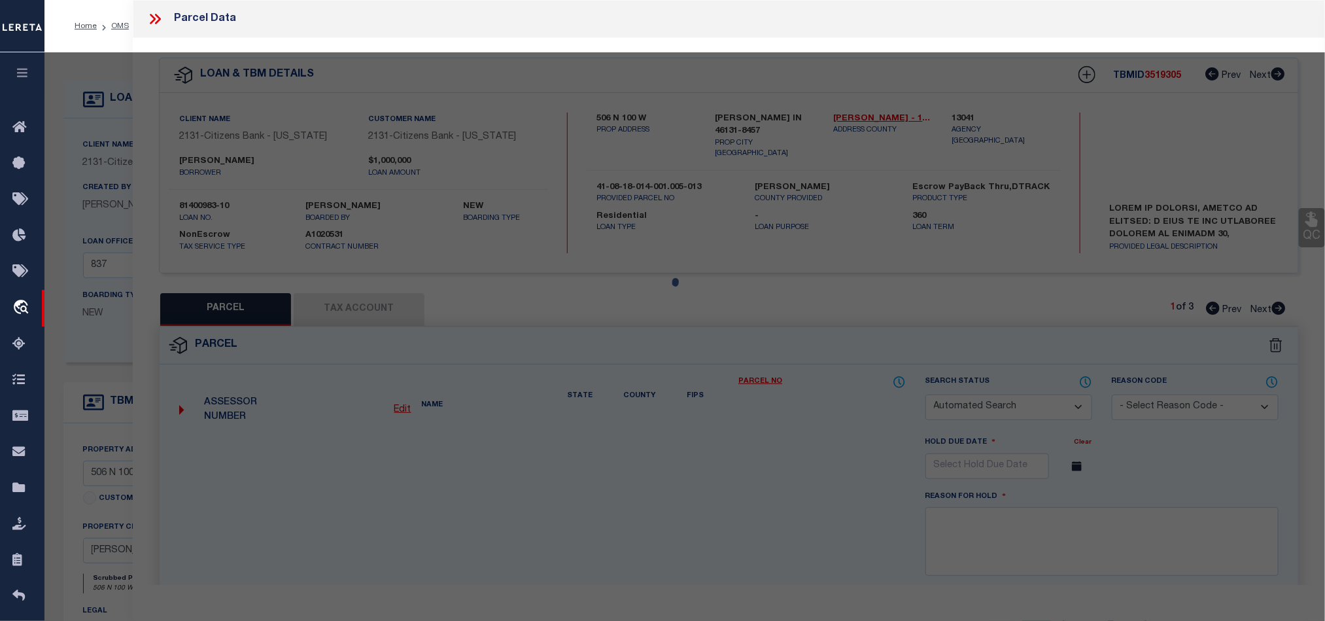
type input "FRANKLIN, IN 46131"
type textarea "PT NE 1/4 S18 T12 R4"
type textarea "High liability, order completed based on given text legal."
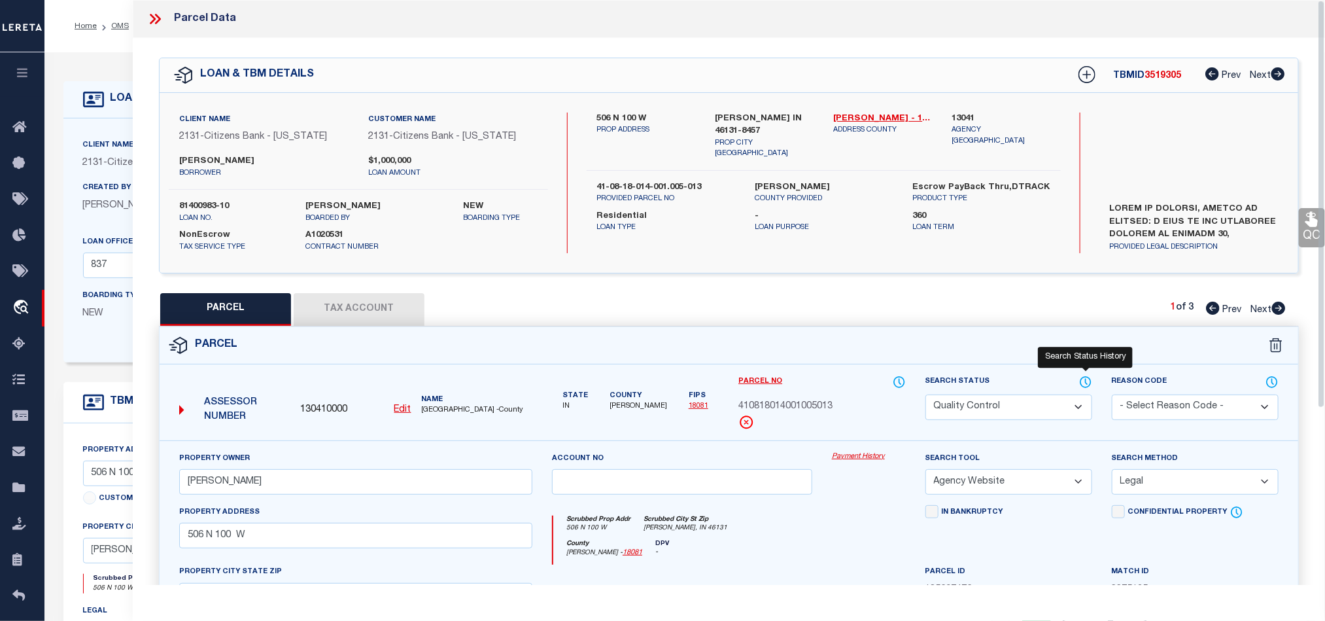
click at [1082, 381] on icon at bounding box center [1085, 382] width 13 height 14
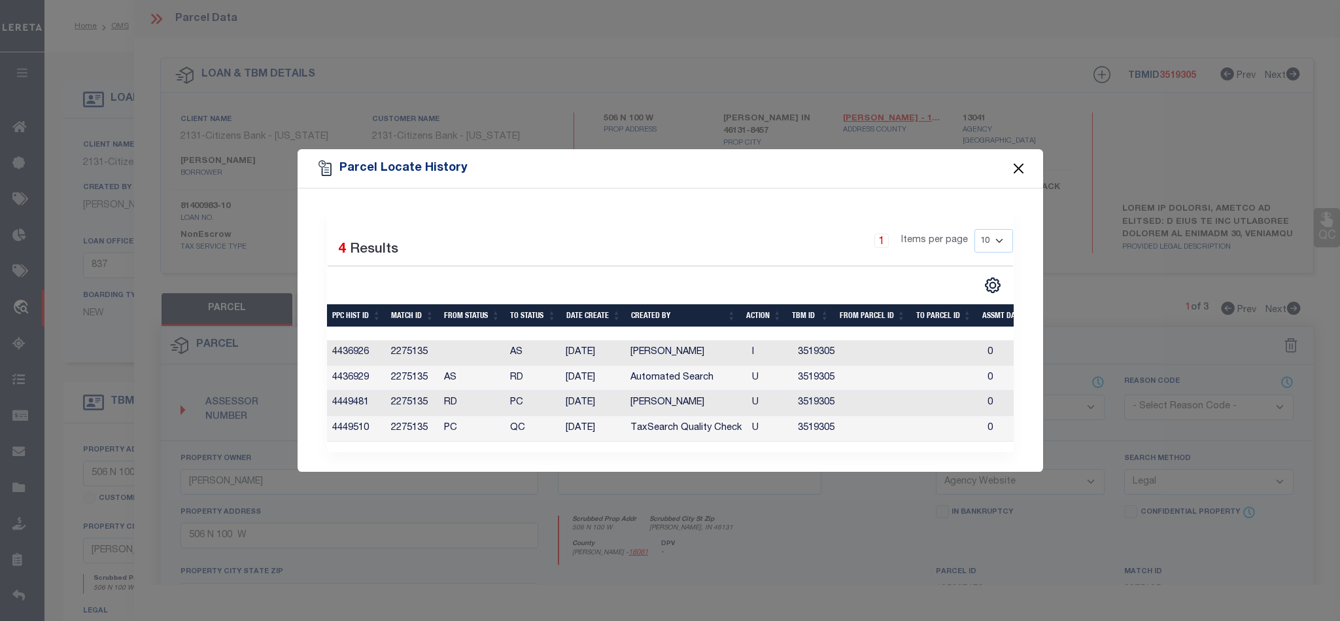
click at [1025, 160] on button "Close" at bounding box center [1018, 168] width 17 height 17
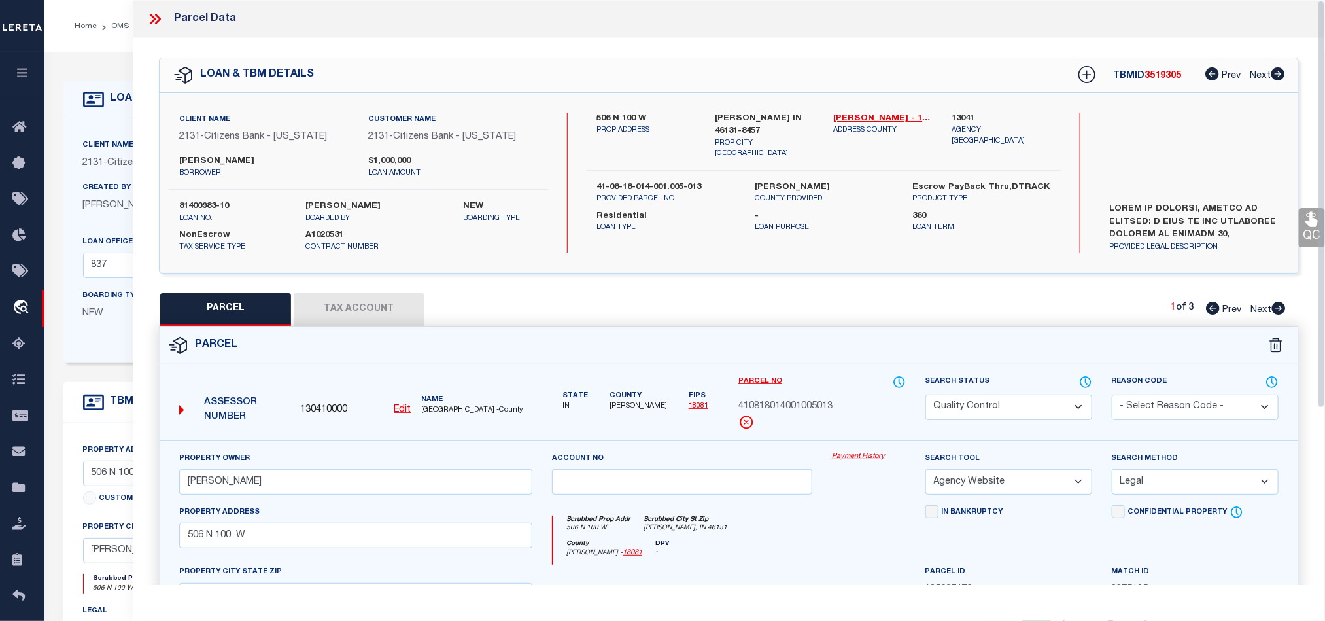
click at [1076, 400] on select "Automated Search Bad Parcel Complete Duplicate Parcel High Dollar Reporting In …" at bounding box center [1008, 407] width 167 height 26
click at [587, 334] on div "Parcel" at bounding box center [729, 345] width 1139 height 37
click at [152, 12] on icon at bounding box center [154, 18] width 17 height 17
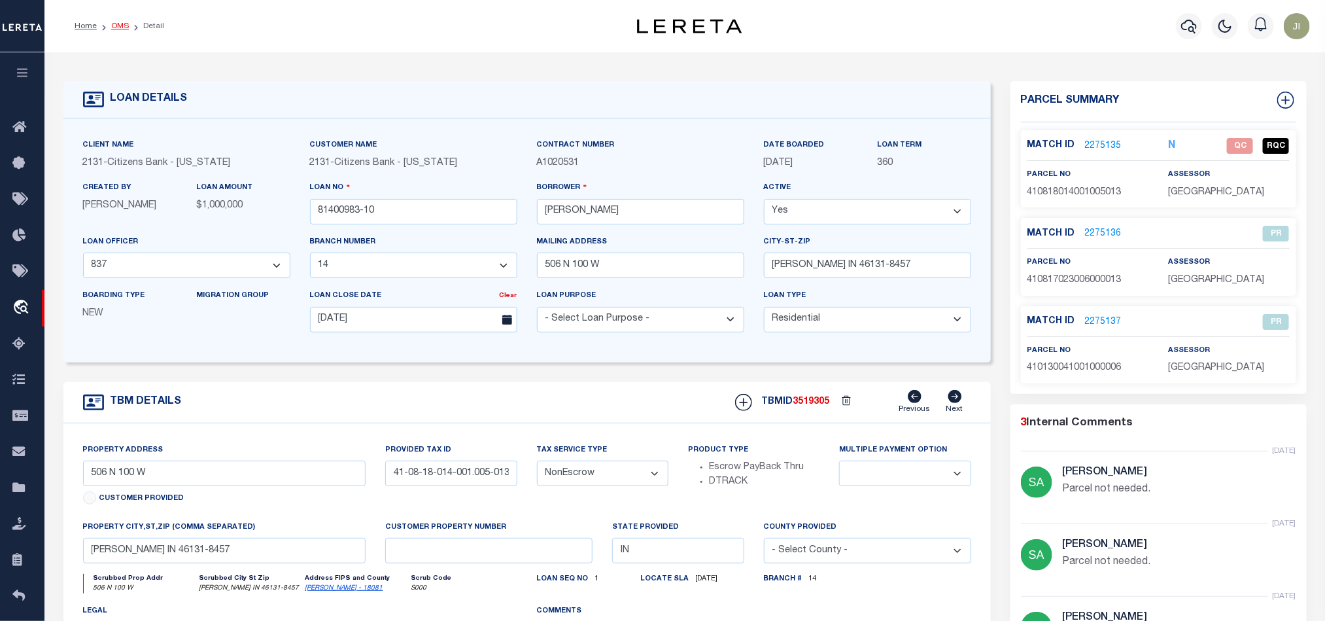
click at [116, 29] on link "OMS" at bounding box center [120, 26] width 18 height 8
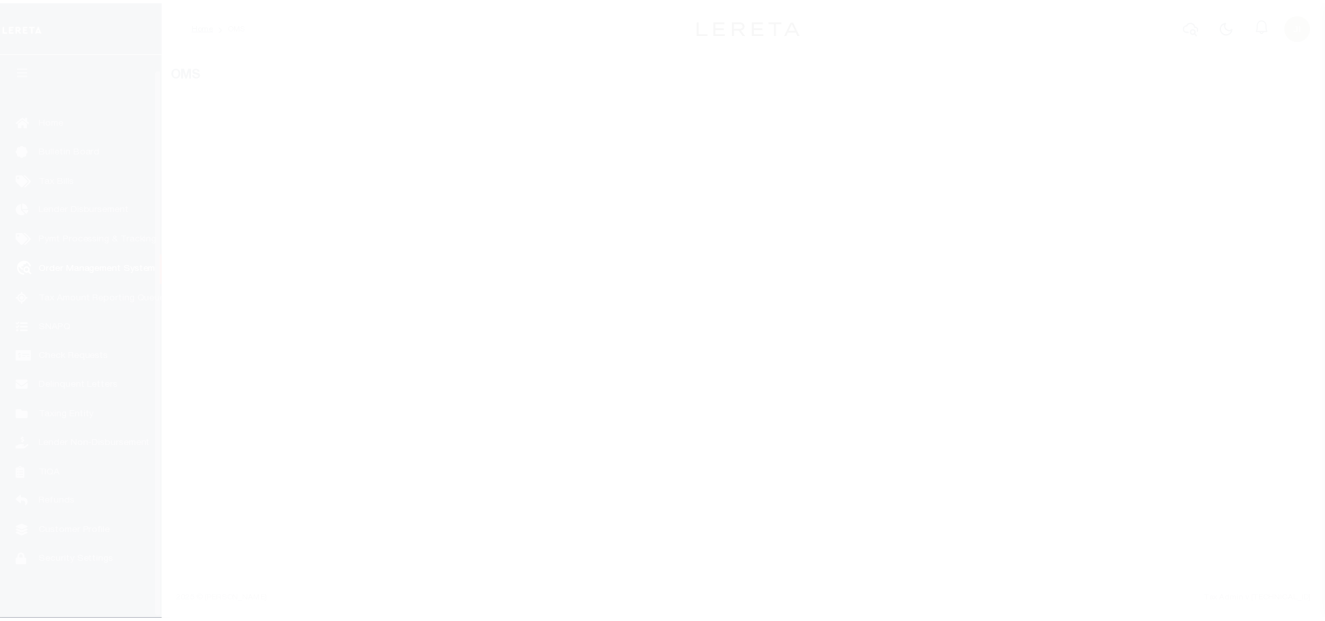
scroll to position [16, 0]
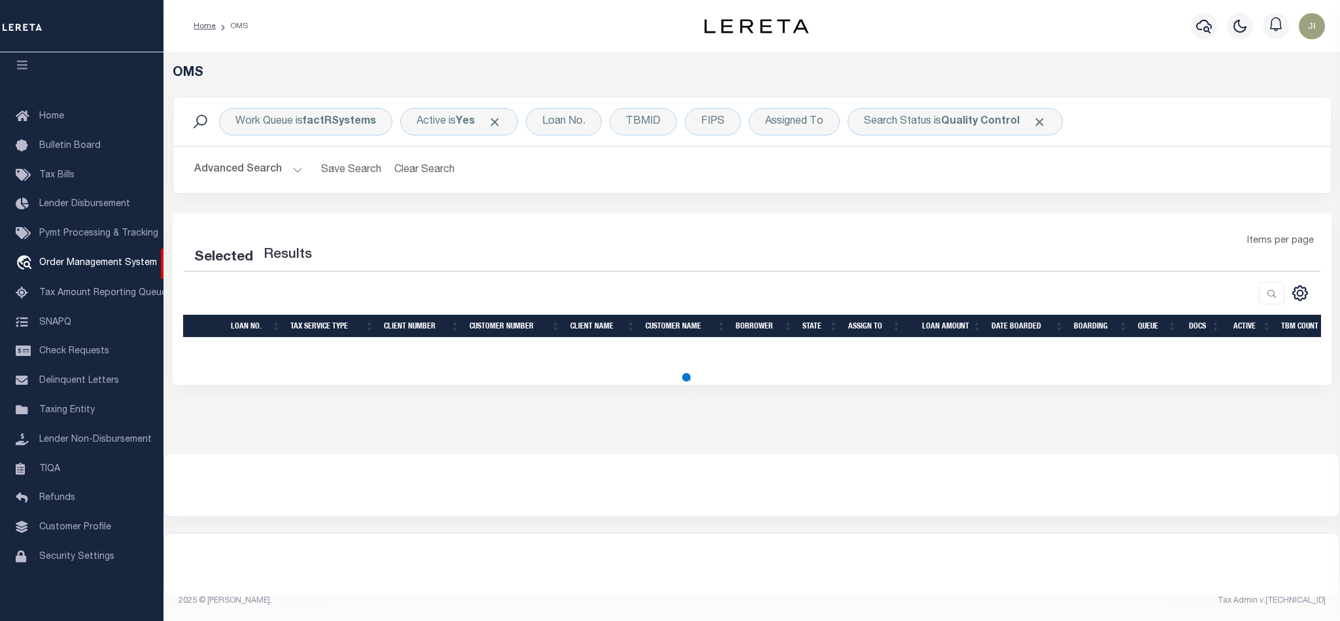
select select "200"
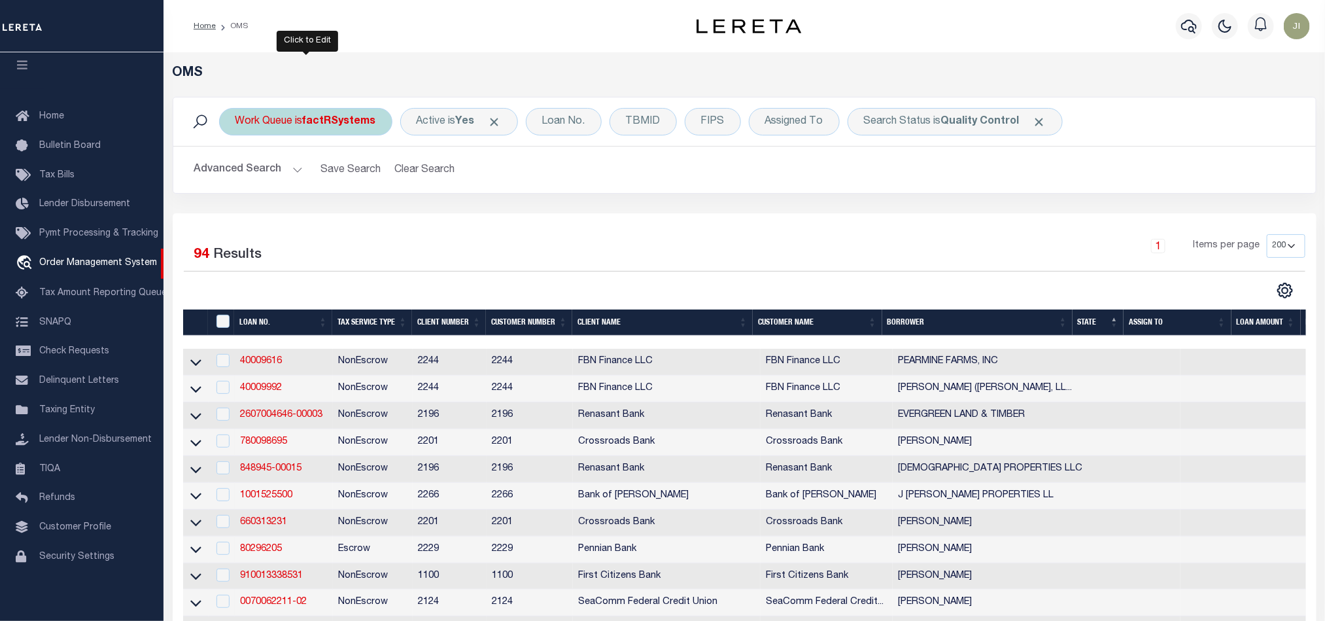
click at [303, 124] on div "Work Queue is factRSystems" at bounding box center [305, 121] width 173 height 27
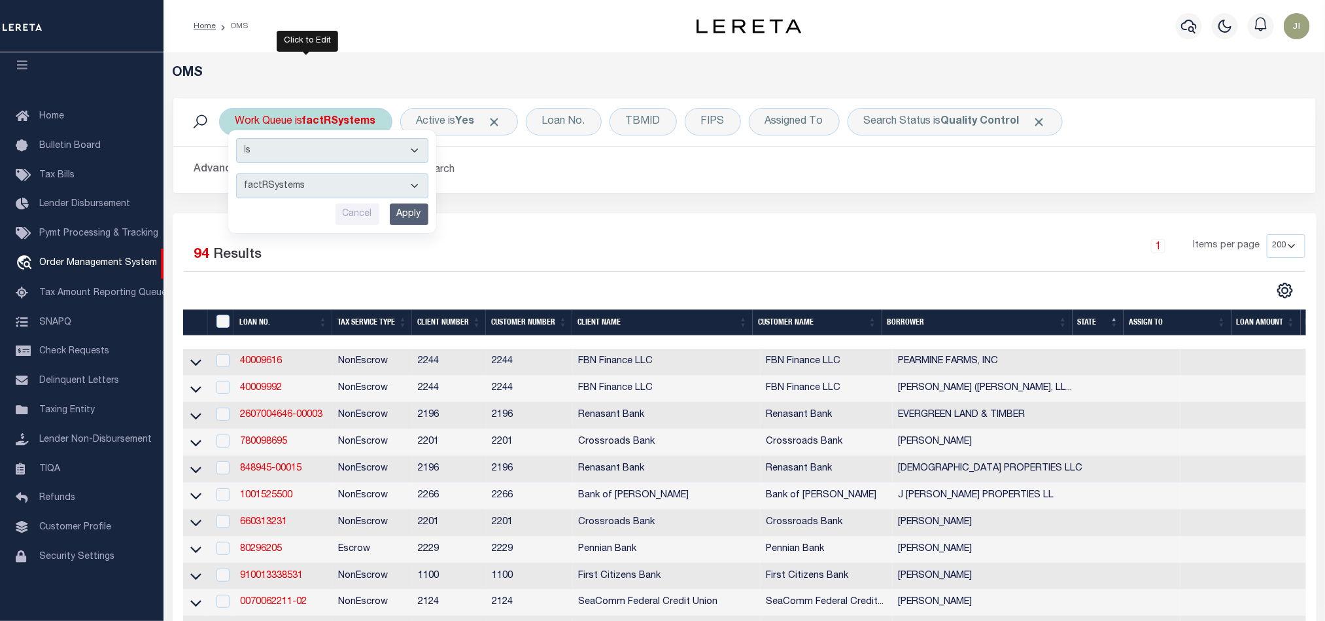
click at [356, 182] on select "factRSystems" at bounding box center [332, 185] width 192 height 25
click at [709, 271] on div "Selected 94 Results 1 Items per page 10 25 50 100 200" at bounding box center [745, 252] width 1122 height 37
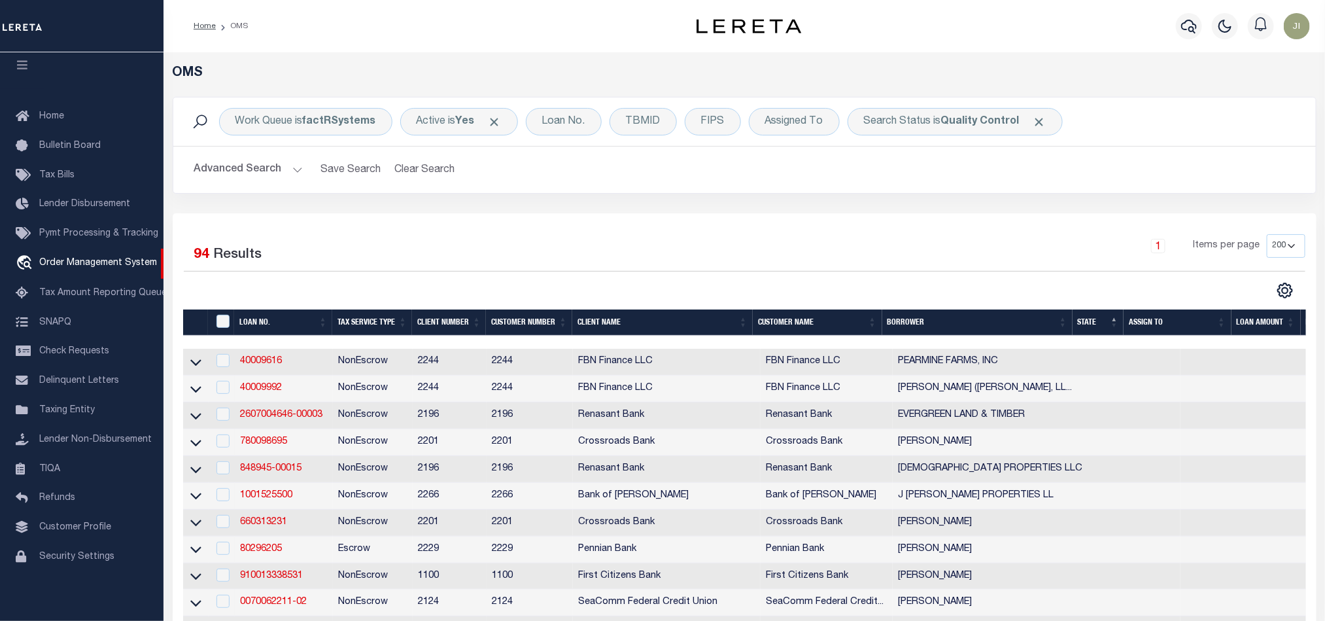
click at [1294, 26] on img "button" at bounding box center [1297, 26] width 26 height 26
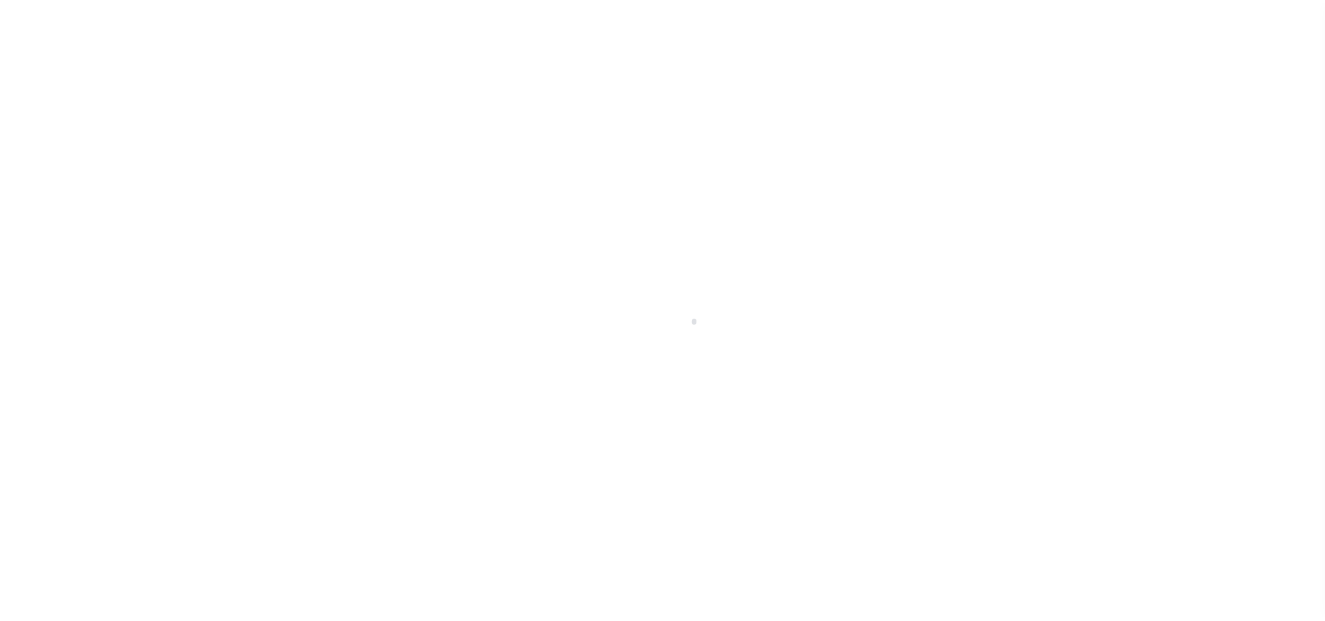
scroll to position [16, 0]
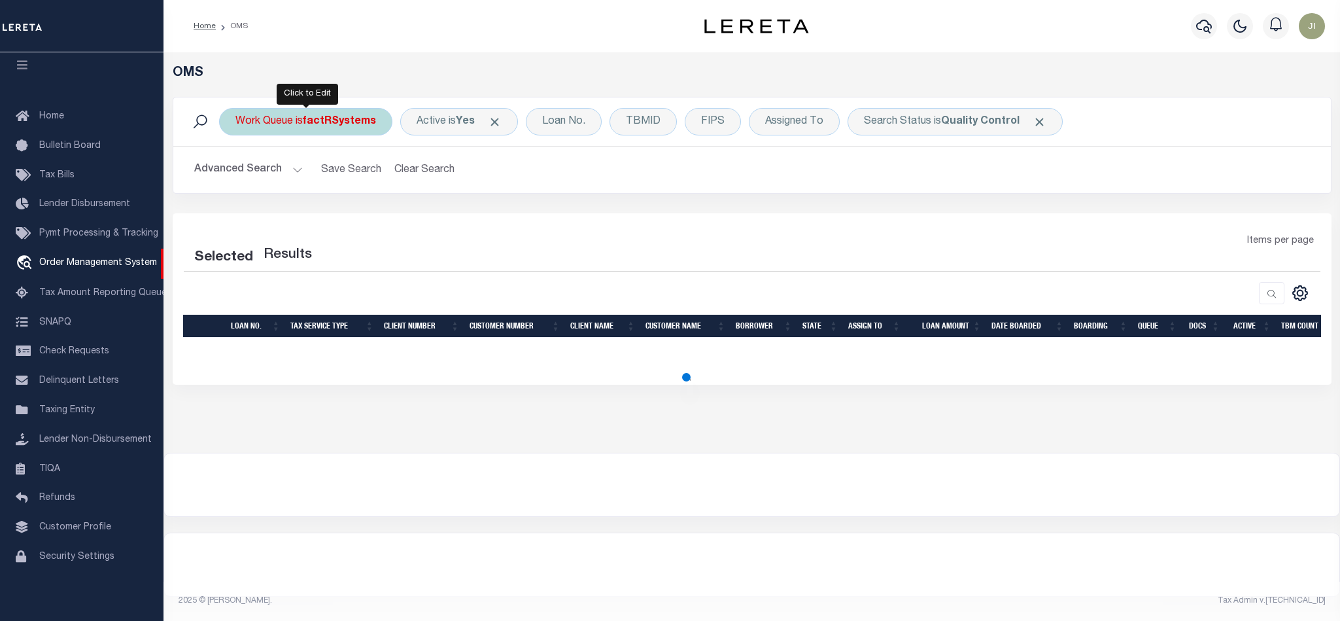
click at [338, 120] on b "factRSystems" at bounding box center [339, 121] width 73 height 10
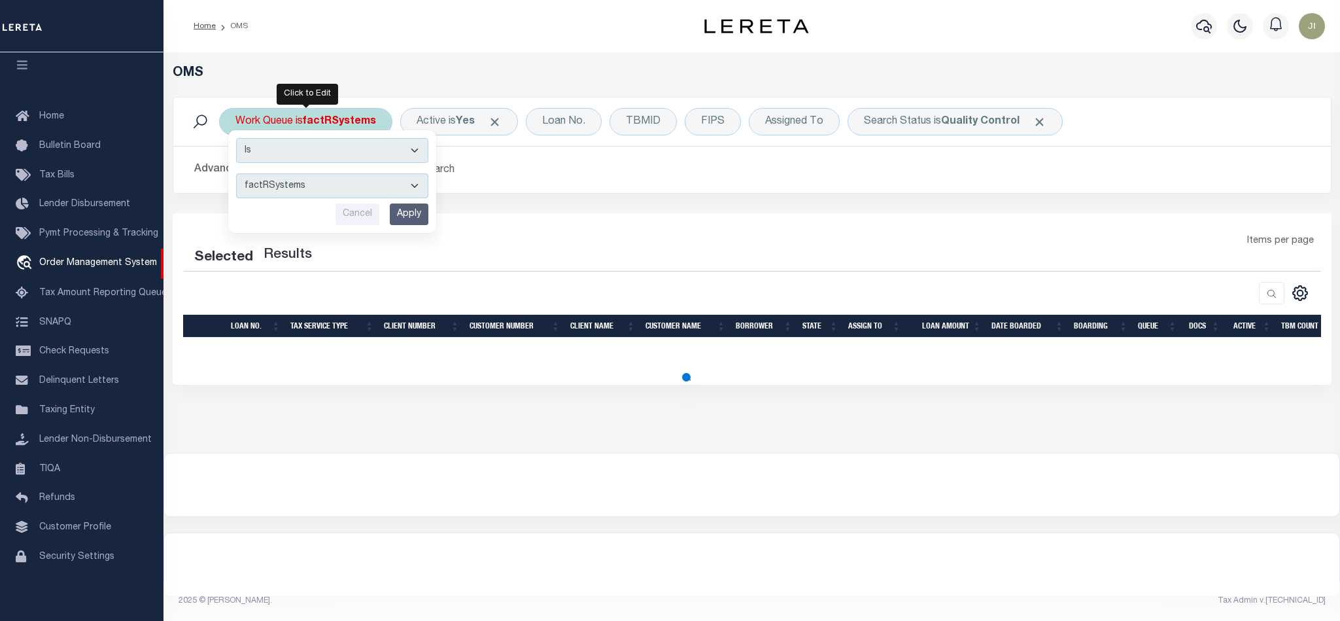
click at [328, 183] on select "factRSystems" at bounding box center [332, 185] width 192 height 25
drag, startPoint x: 357, startPoint y: 193, endPoint x: 443, endPoint y: 181, distance: 87.1
click at [357, 193] on select "factRSystems" at bounding box center [332, 185] width 192 height 25
click at [670, 220] on div "Selected Results Items per page" at bounding box center [752, 298] width 1159 height 171
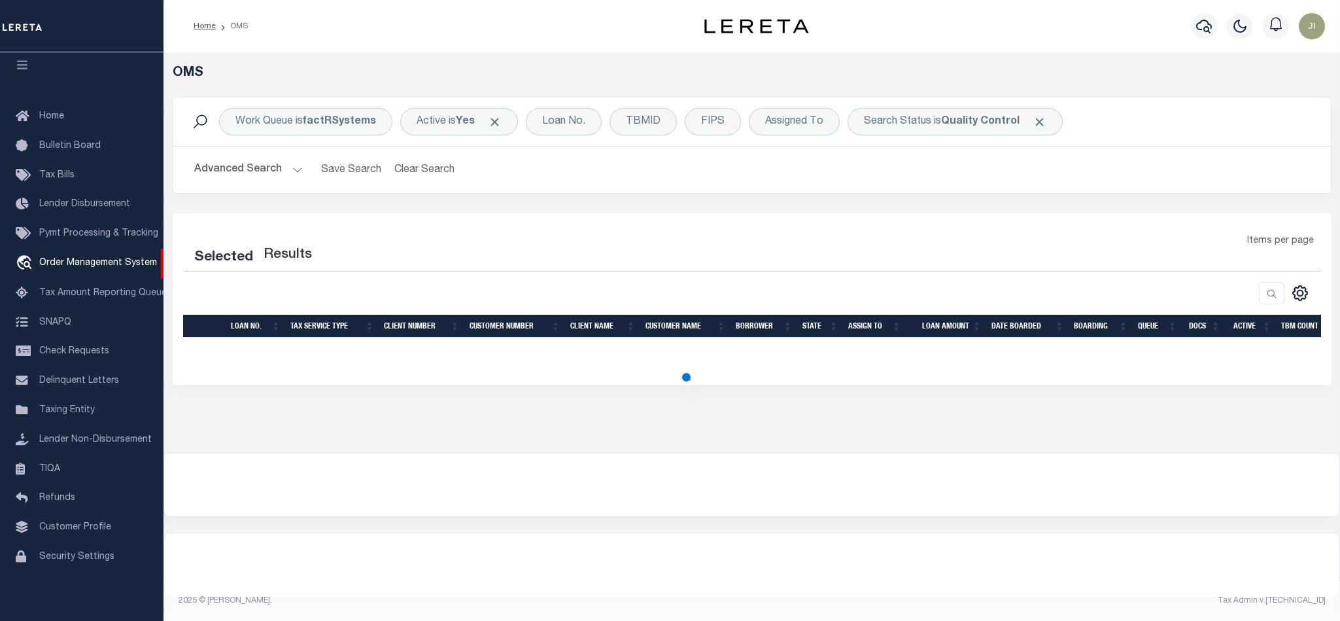
select select "200"
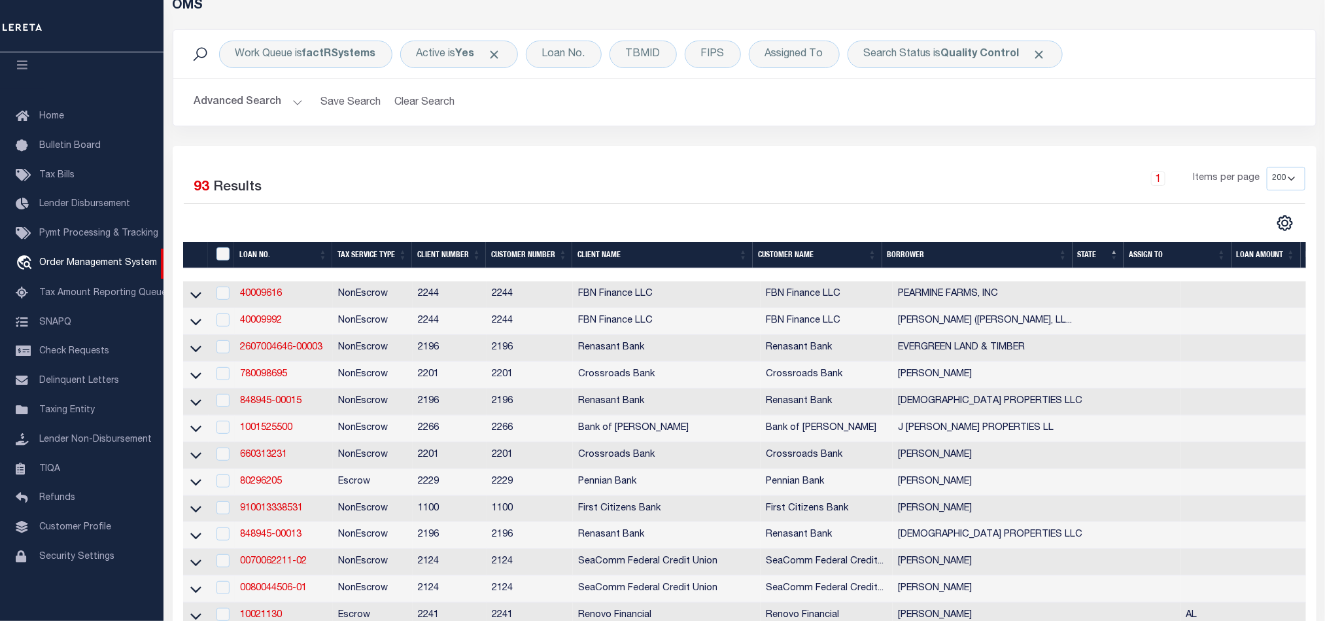
scroll to position [98, 0]
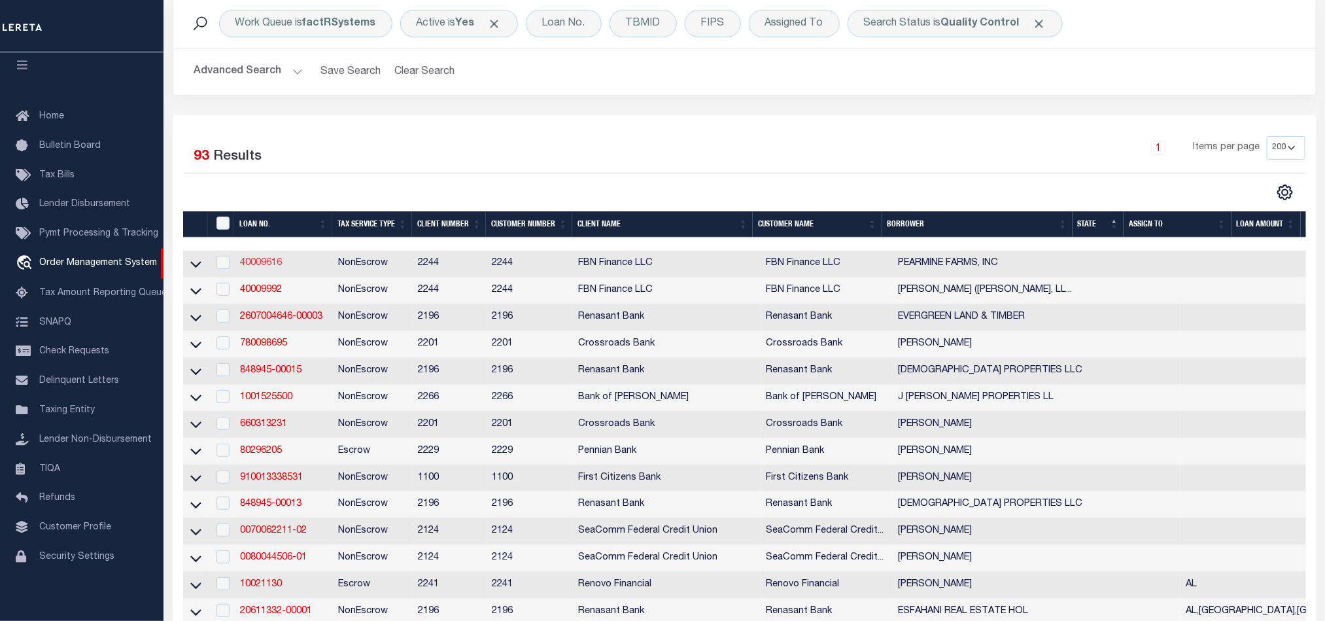
click at [250, 266] on link "40009616" at bounding box center [261, 262] width 42 height 9
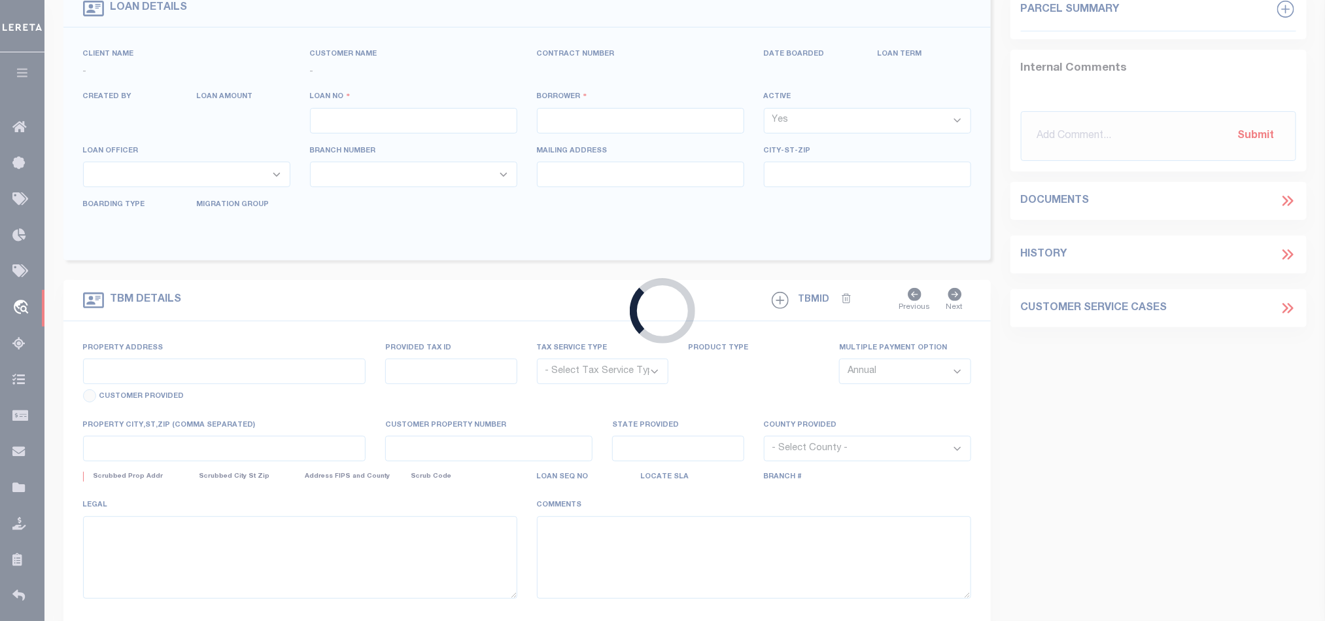
type input "40009616"
type input "PEARMINE FARMS, INC"
select select
select select "100"
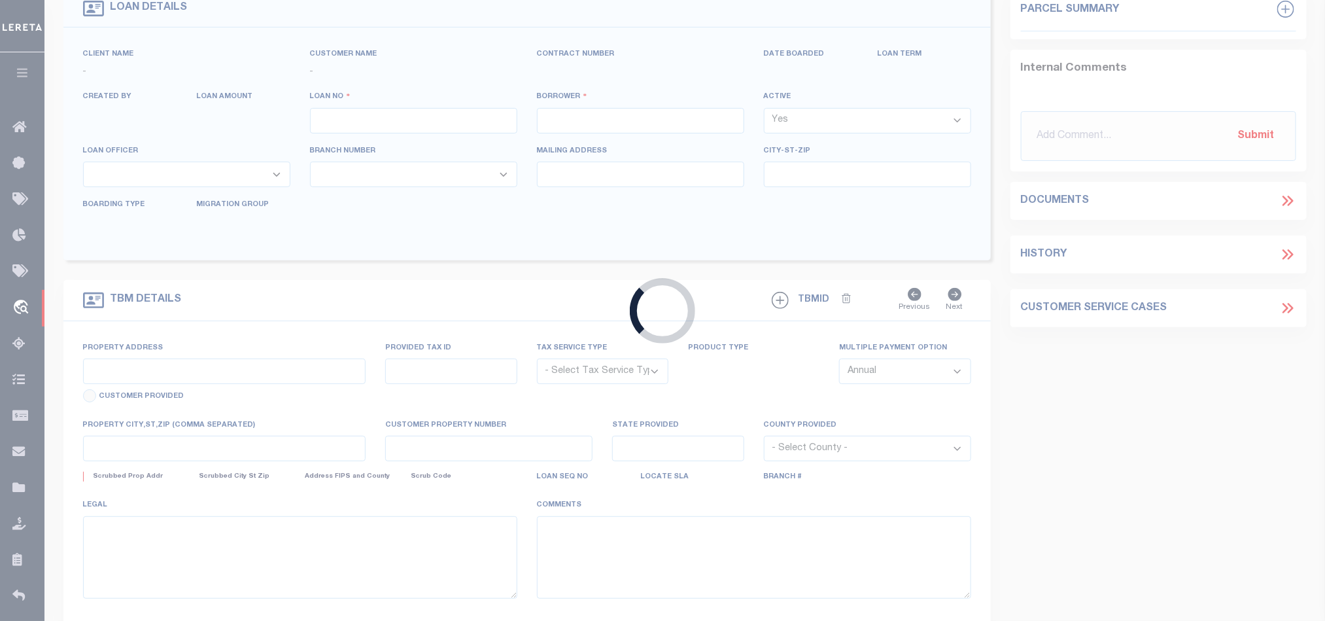
select select "NonEscrow"
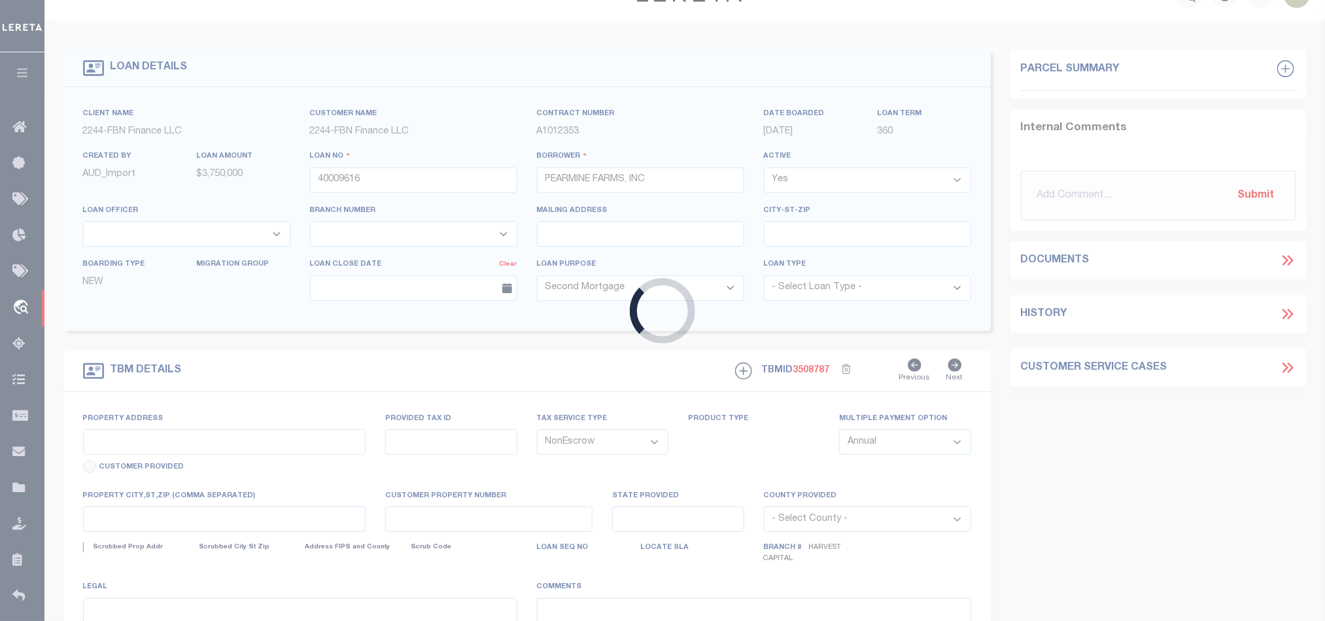
select select "14078"
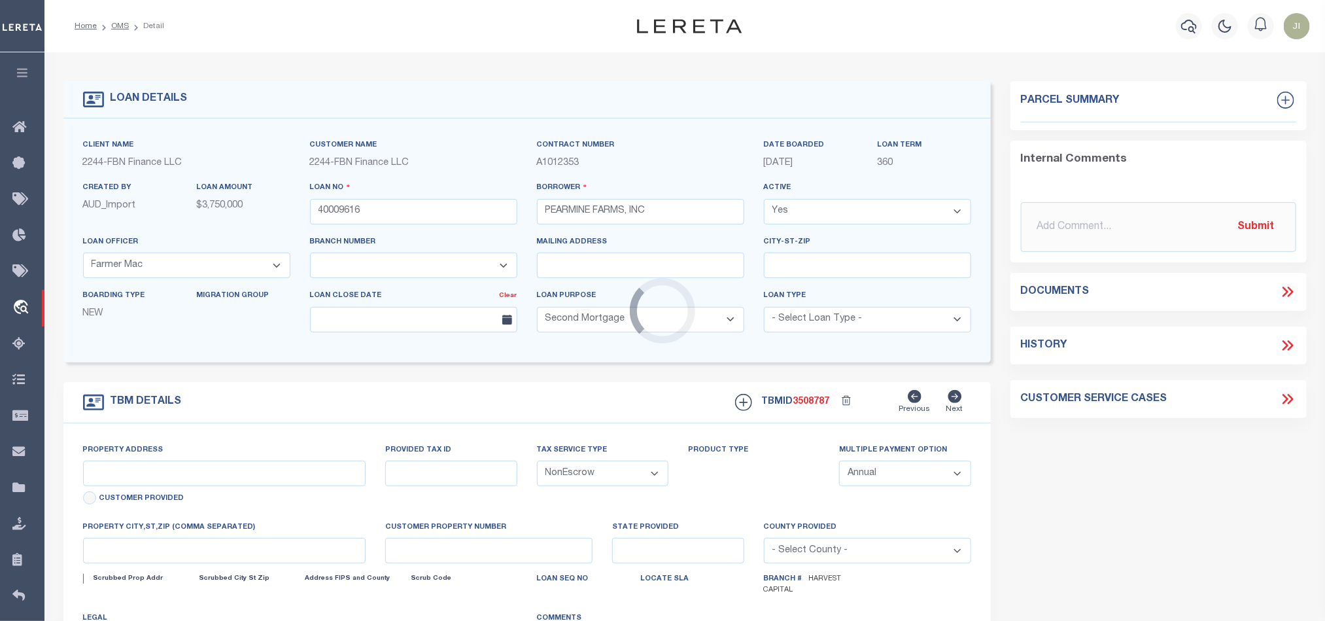
select select "5511"
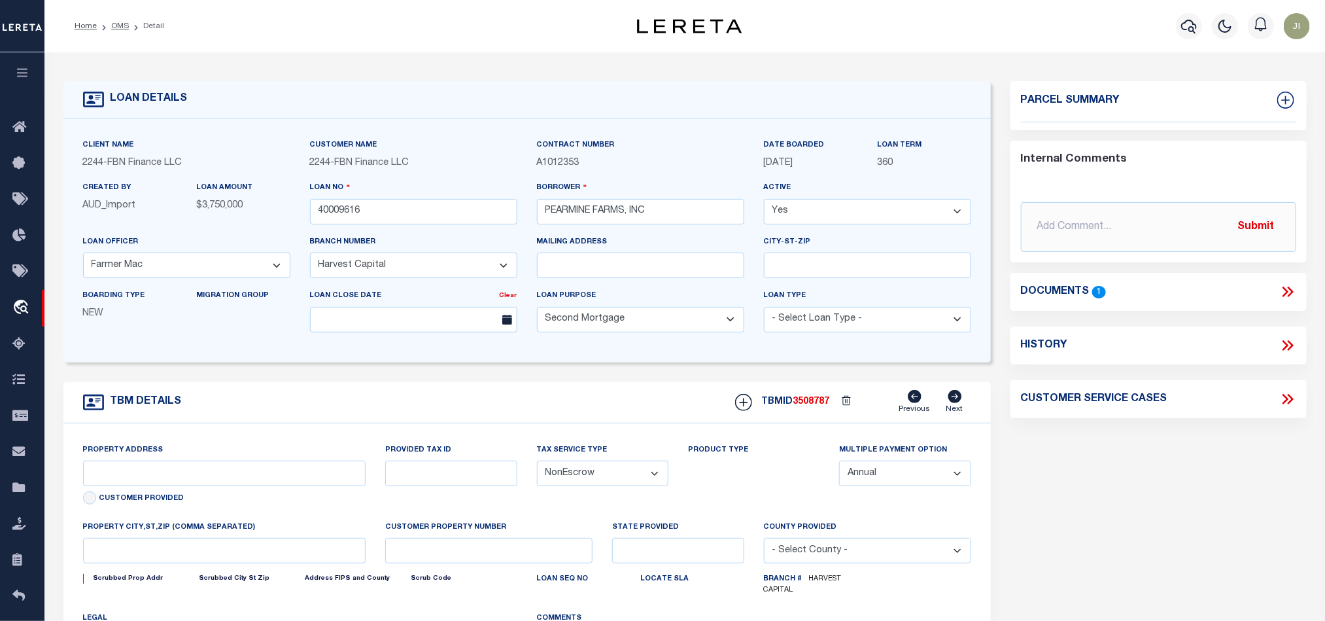
type input "515454"
select select
type input "HCC"
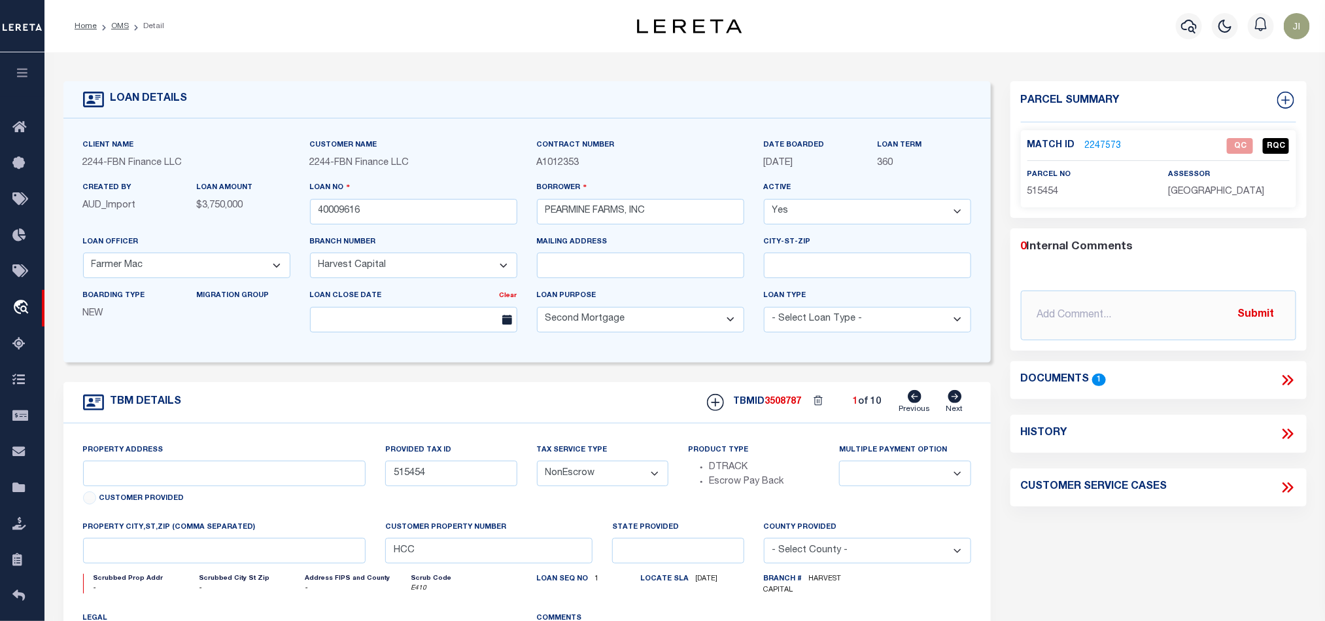
click at [1105, 144] on link "2247573" at bounding box center [1103, 146] width 37 height 14
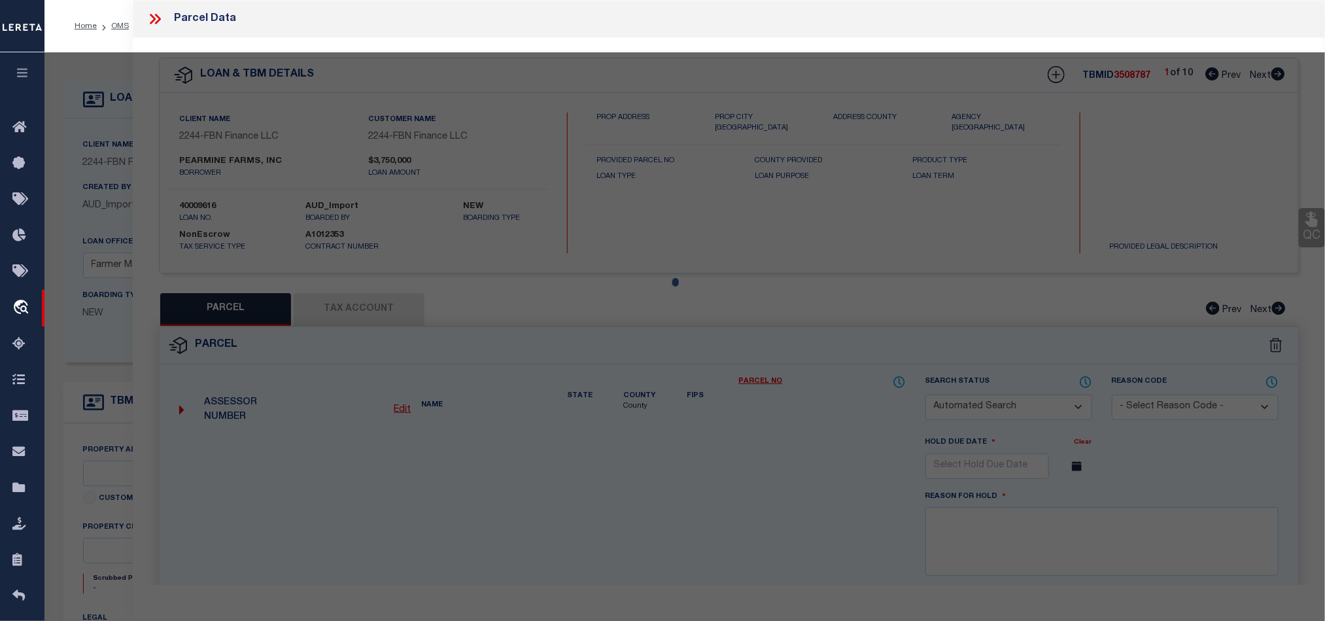
checkbox input "false"
select select "QC"
type input "PEARMINE FARMS INC"
select select "AGW"
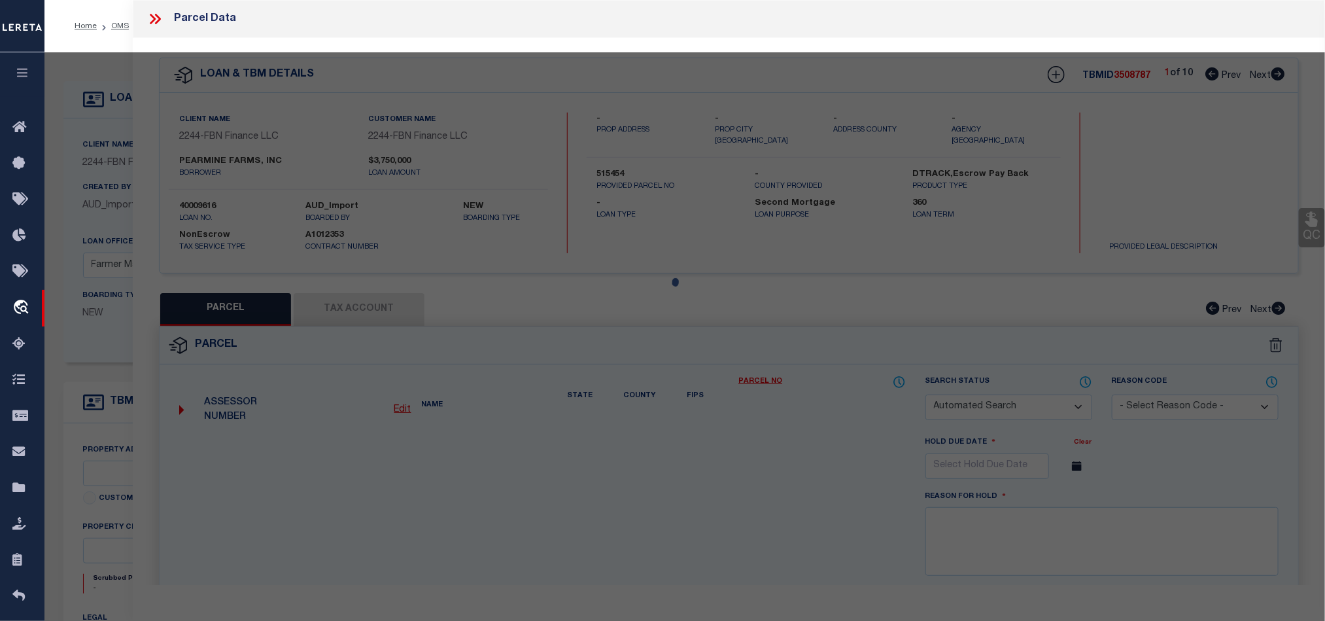
select select "LEG"
type input "OR"
type textarea "1.19 AC"
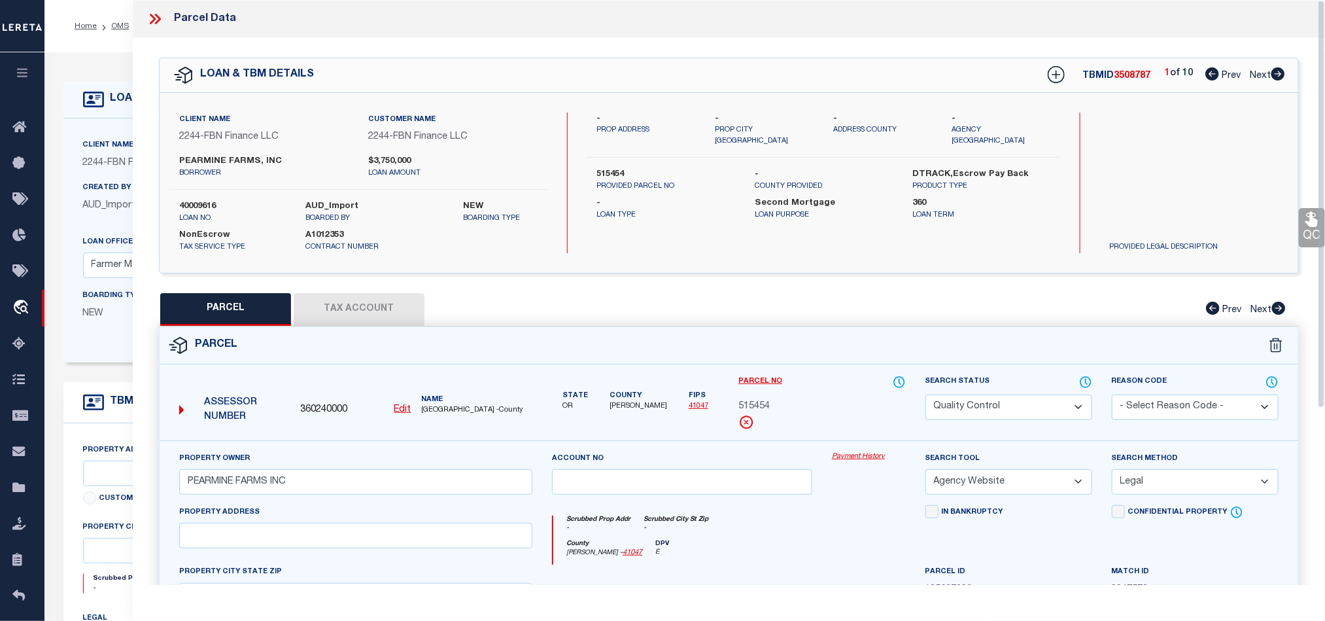
drag, startPoint x: 1075, startPoint y: 407, endPoint x: 1079, endPoint y: 399, distance: 8.8
click at [1075, 407] on select "Automated Search Bad Parcel Complete Duplicate Parcel High Dollar Reporting In …" at bounding box center [1008, 407] width 167 height 26
click at [771, 341] on div "Parcel" at bounding box center [729, 345] width 1139 height 37
click at [151, 16] on icon at bounding box center [153, 19] width 6 height 10
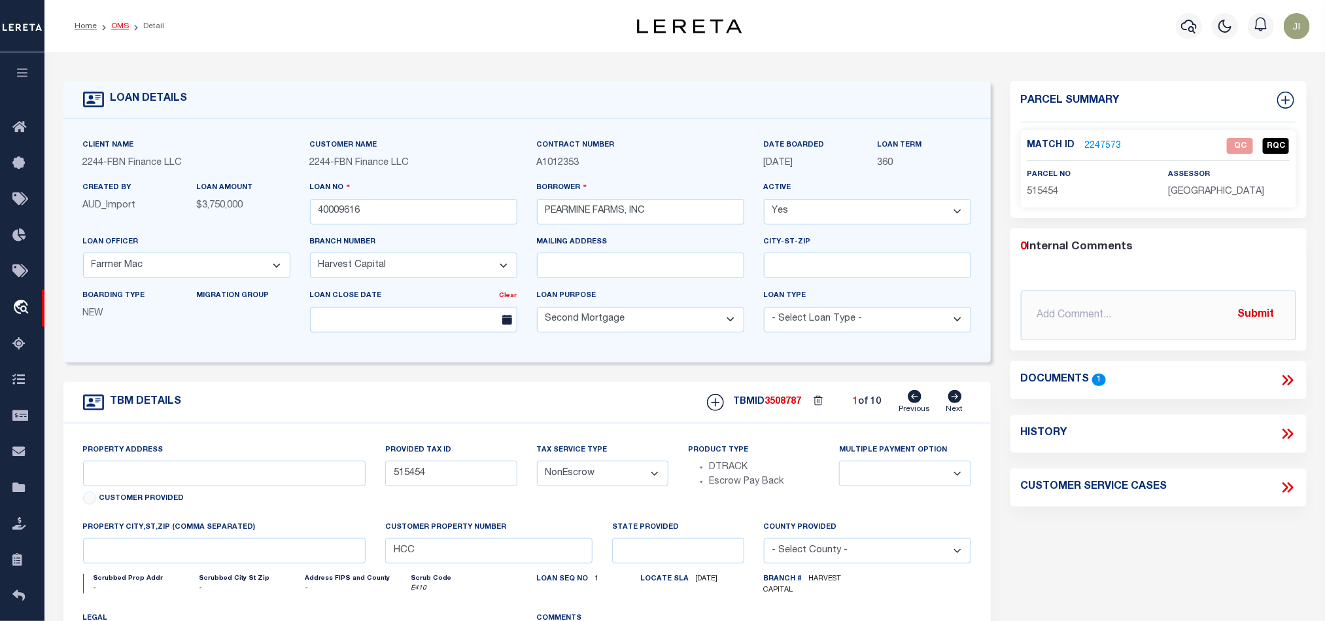
click at [118, 26] on link "OMS" at bounding box center [120, 26] width 18 height 8
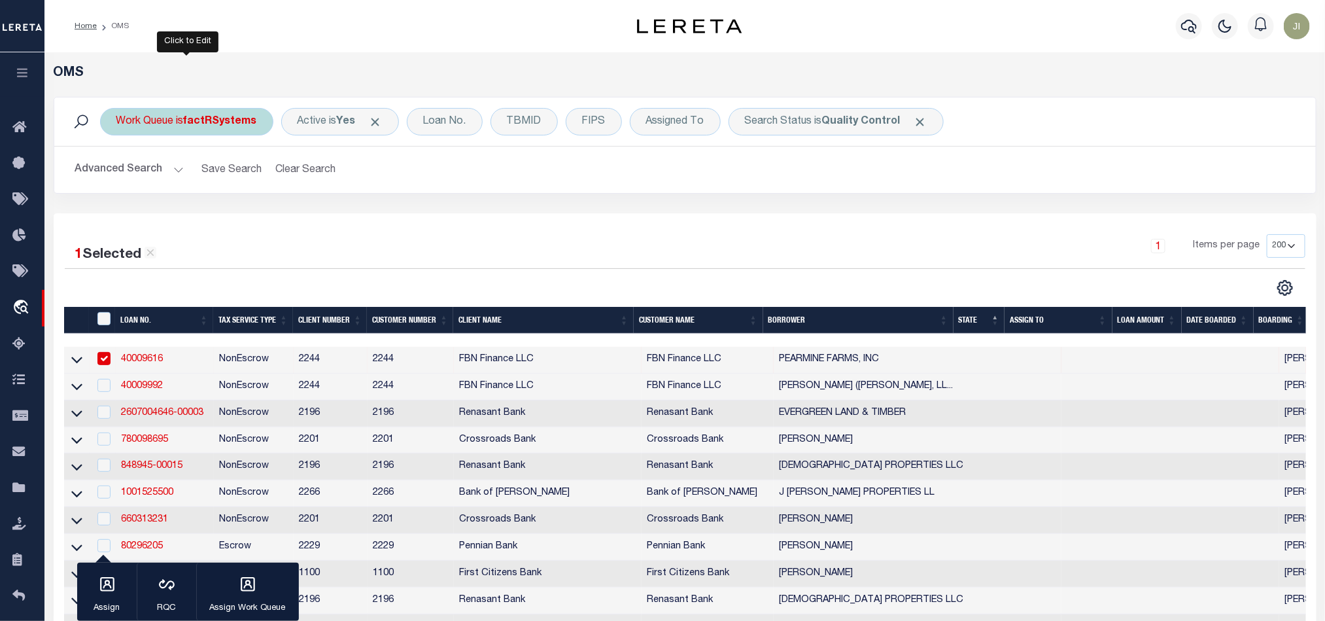
click at [230, 120] on b "factRSystems" at bounding box center [220, 121] width 73 height 10
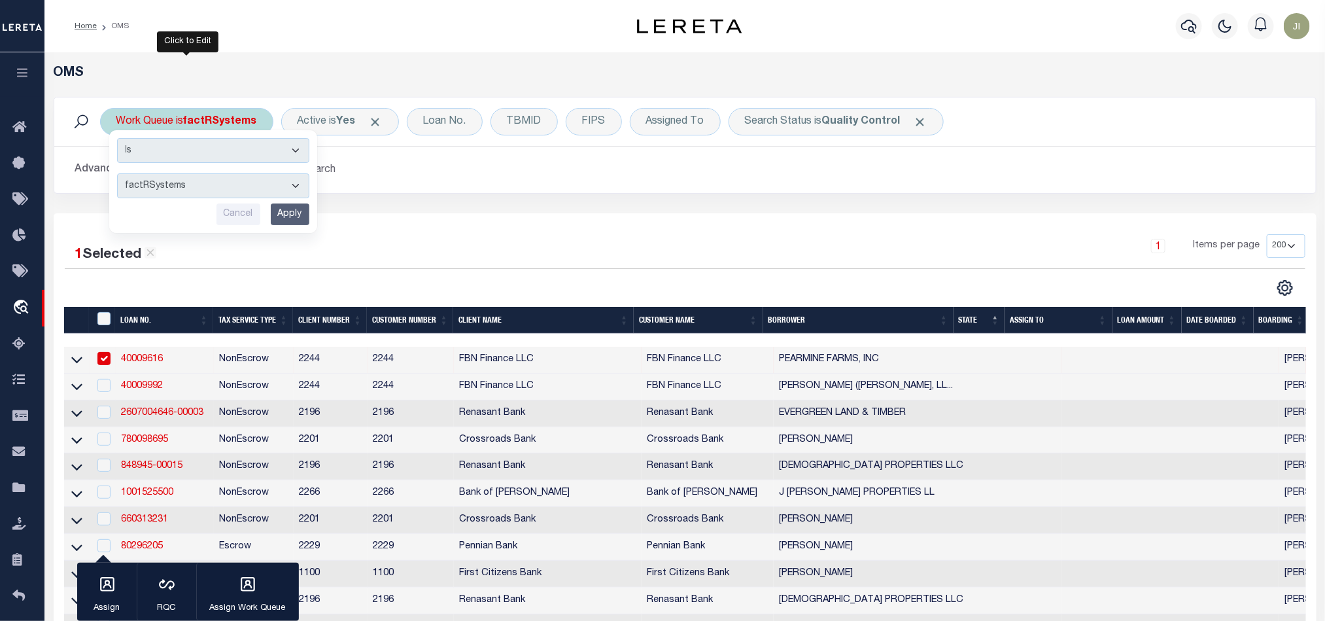
click at [222, 177] on select "factRSystems" at bounding box center [213, 185] width 192 height 25
drag, startPoint x: 233, startPoint y: 177, endPoint x: 300, endPoint y: 179, distance: 66.7
click at [233, 177] on select "factRSystems" at bounding box center [213, 185] width 192 height 25
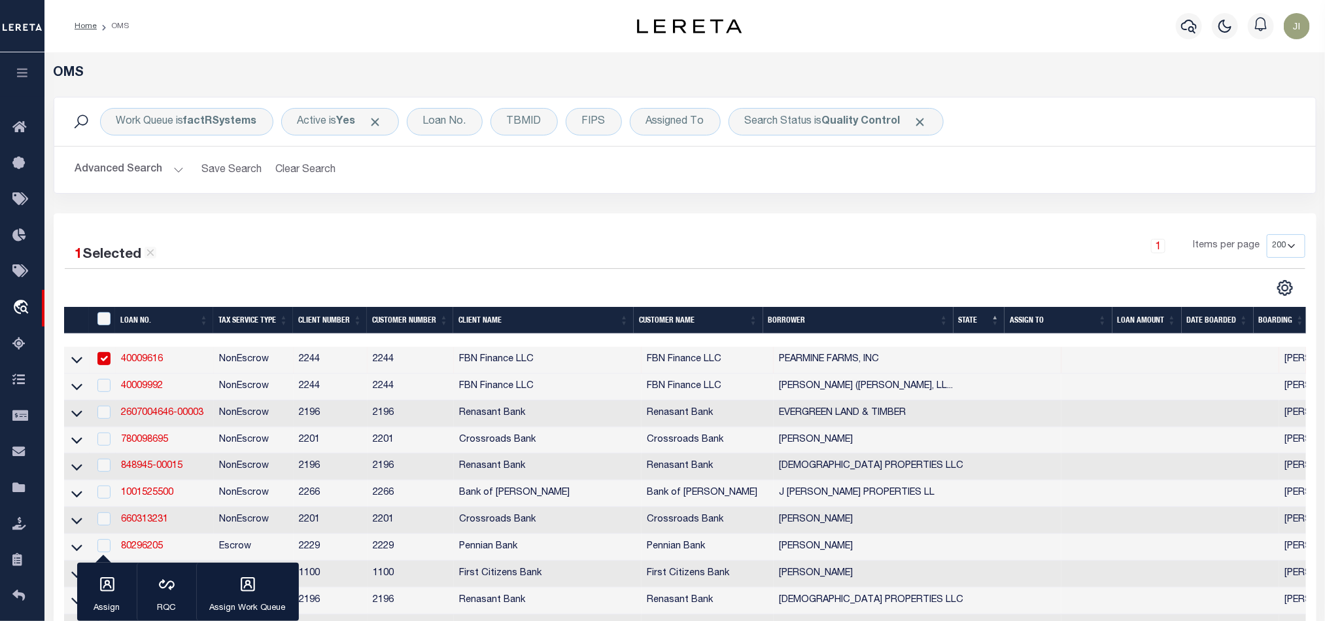
click at [495, 367] on td "FBN Finance LLC" at bounding box center [548, 360] width 188 height 27
checkbox input "false"
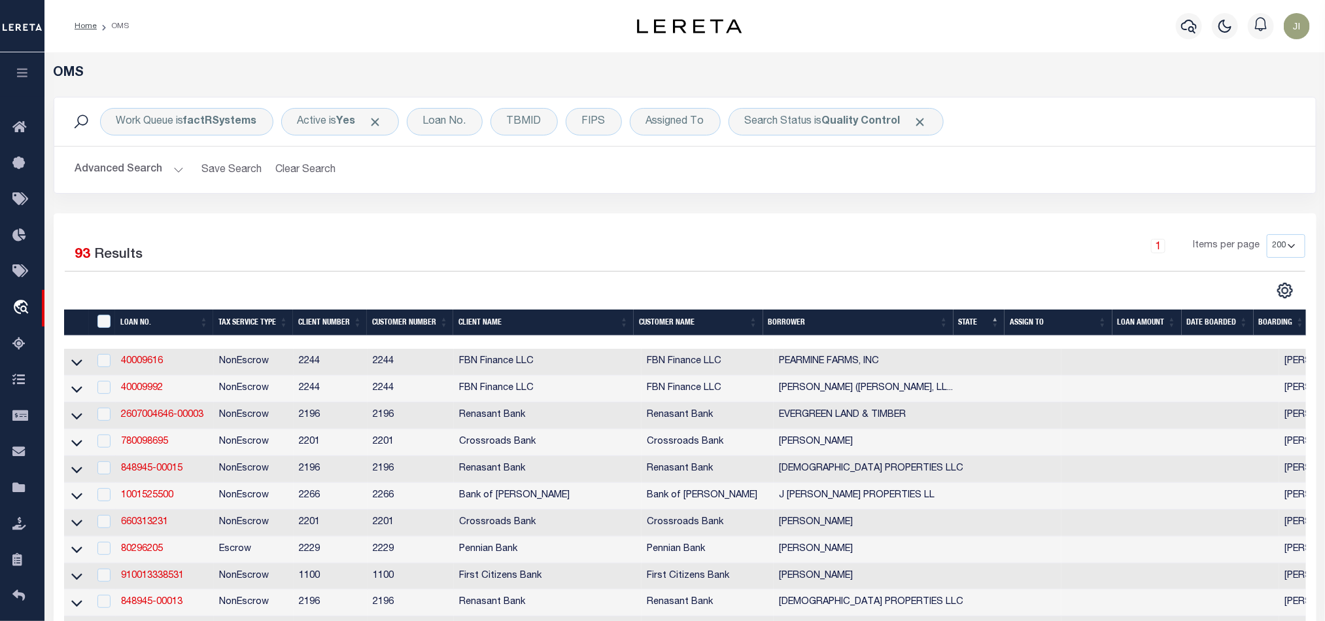
click at [980, 160] on h2 "Advanced Search Save Search Clear Search tblSearchTopScreen_dynamictable_____De…" at bounding box center [685, 170] width 1241 height 26
click at [1301, 26] on img "button" at bounding box center [1297, 26] width 26 height 26
click at [1001, 144] on div "Work Queue is factRSystems Is Contains factRSystems Cancel Apply Active is Yes …" at bounding box center [685, 121] width 1262 height 48
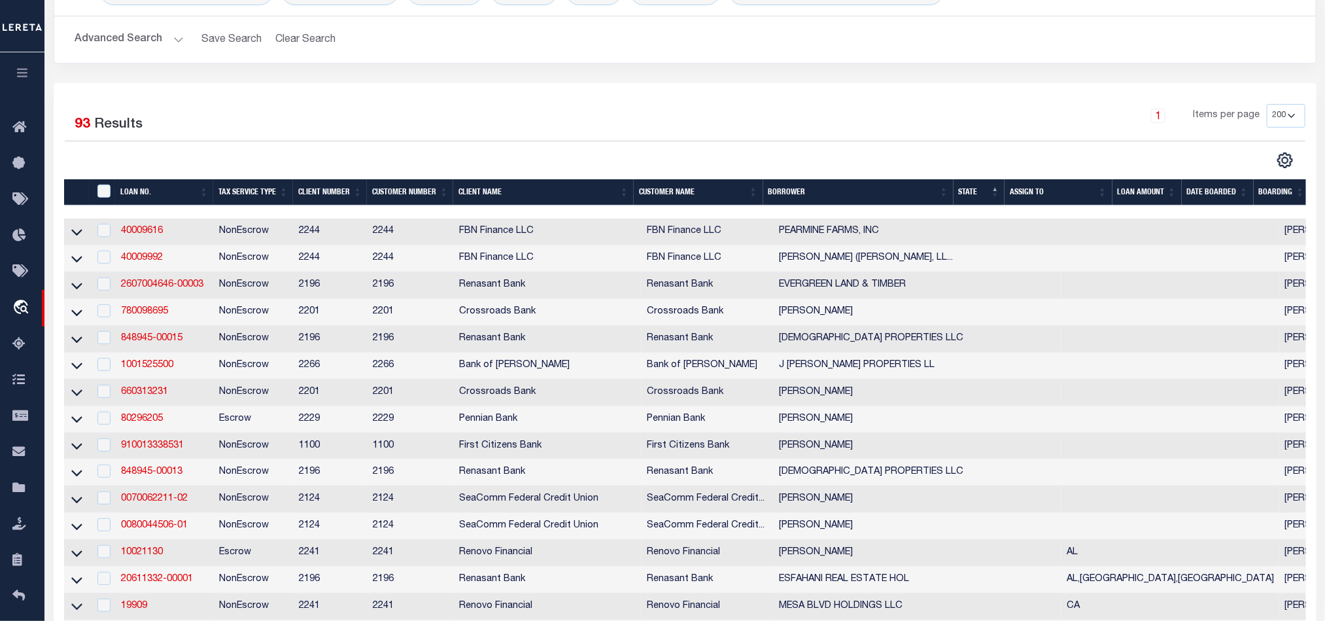
scroll to position [98, 0]
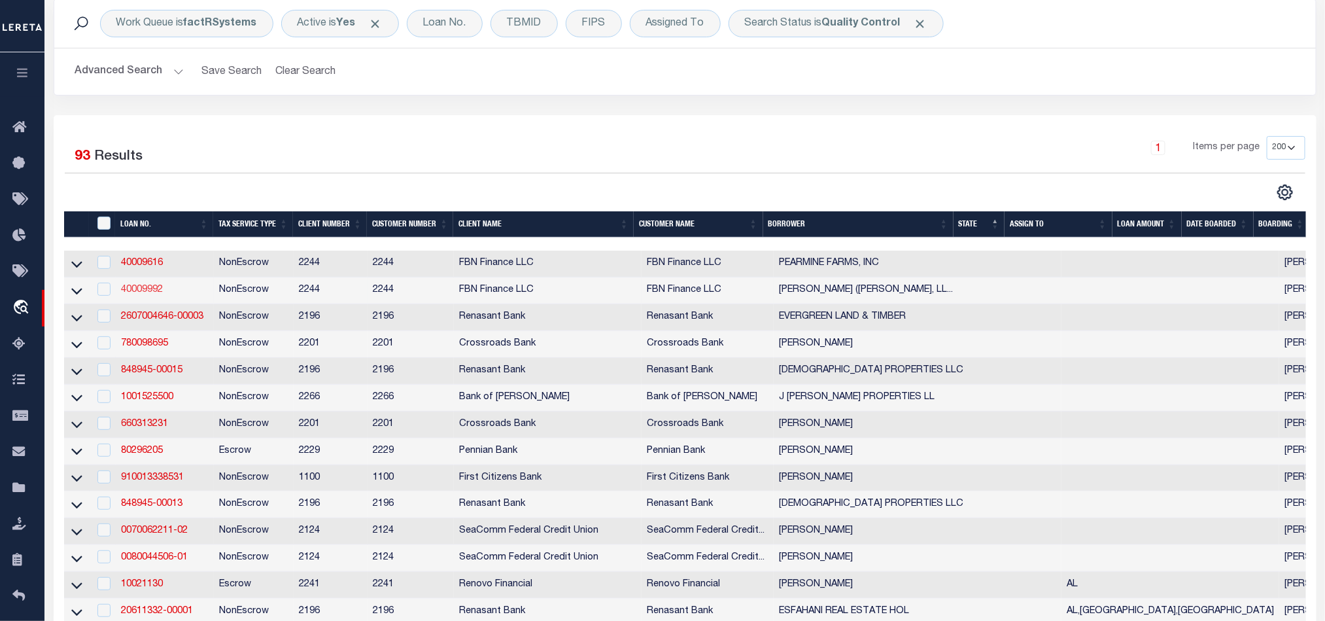
click at [152, 290] on link "40009992" at bounding box center [142, 289] width 42 height 9
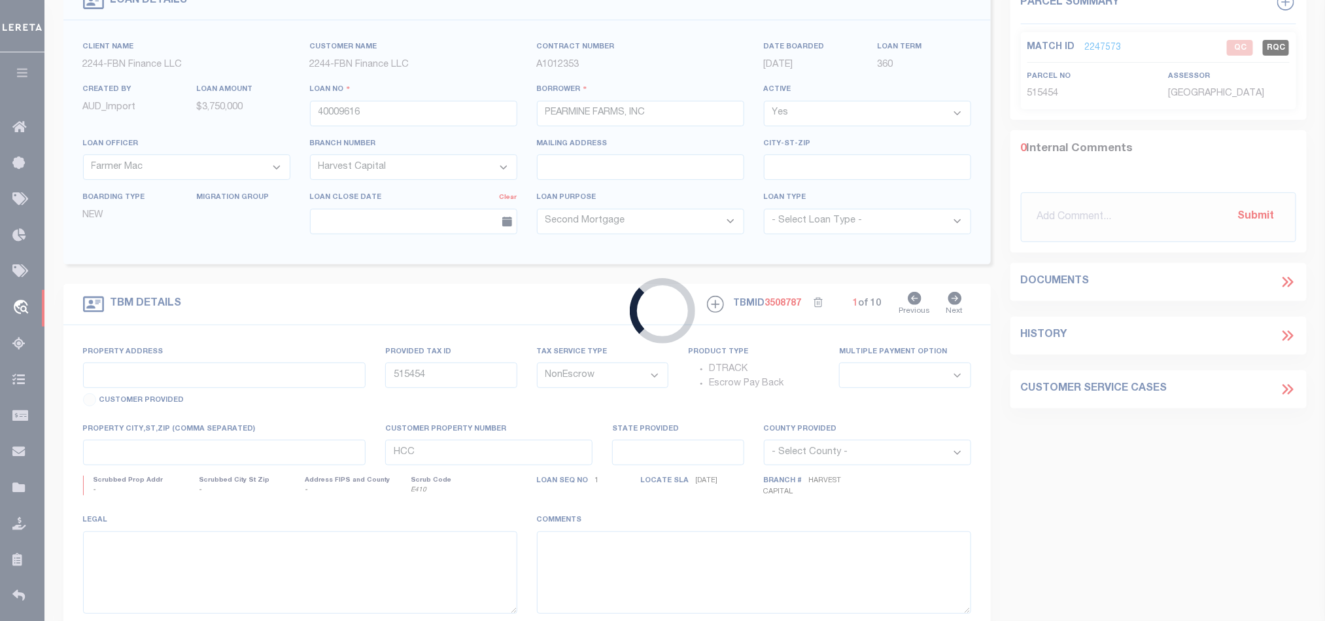
type input "40009992"
type input "BOWEN, JUSTIN (BOWEN ARROW, LLC)"
type input "Highway 78"
type input "92667"
select select
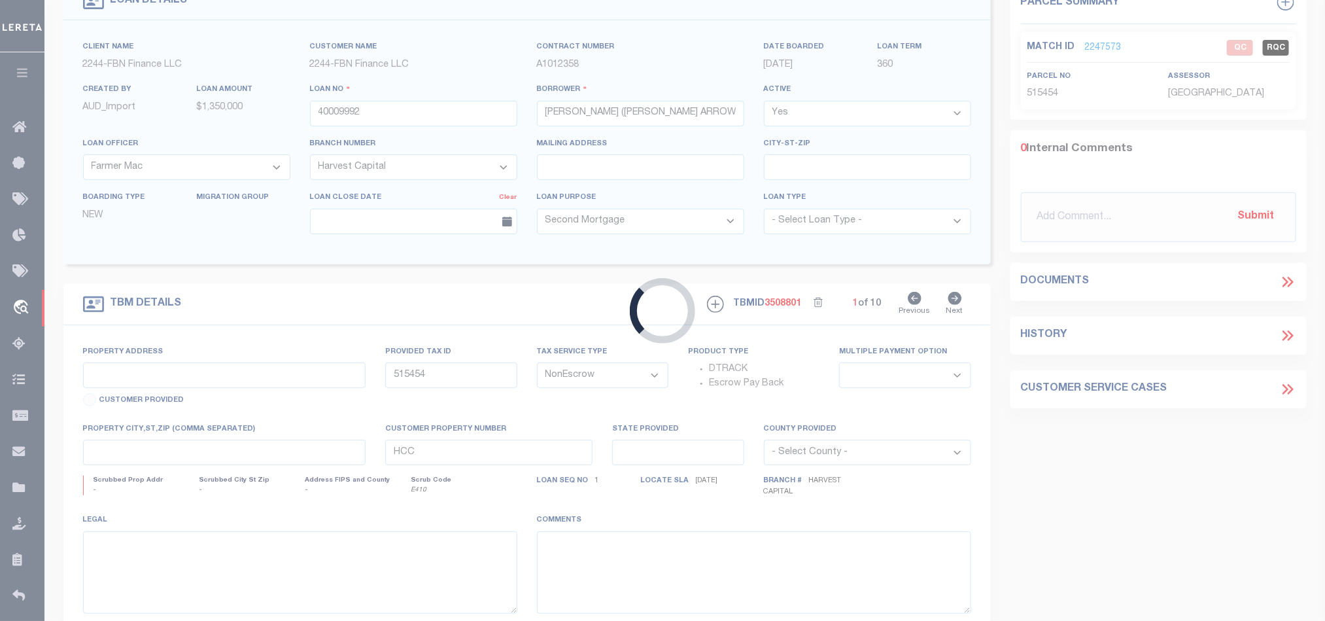
type input "Burns OR 97720"
select select "14078"
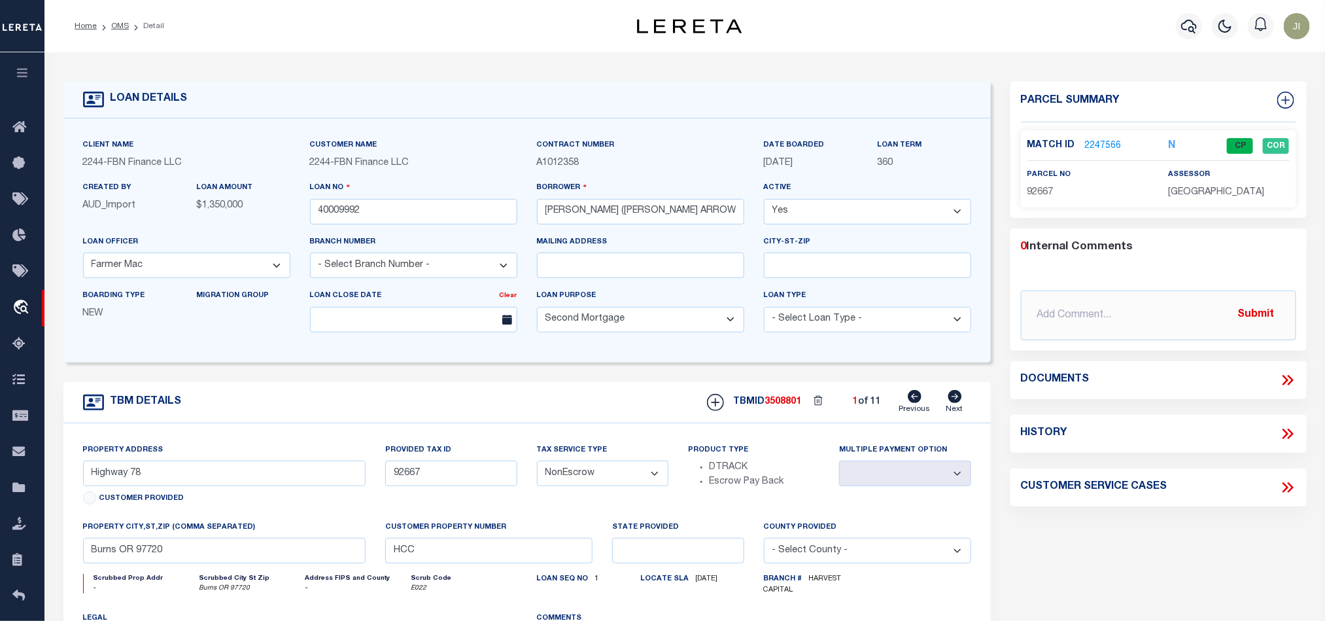
click at [1103, 145] on link "2247566" at bounding box center [1103, 146] width 37 height 14
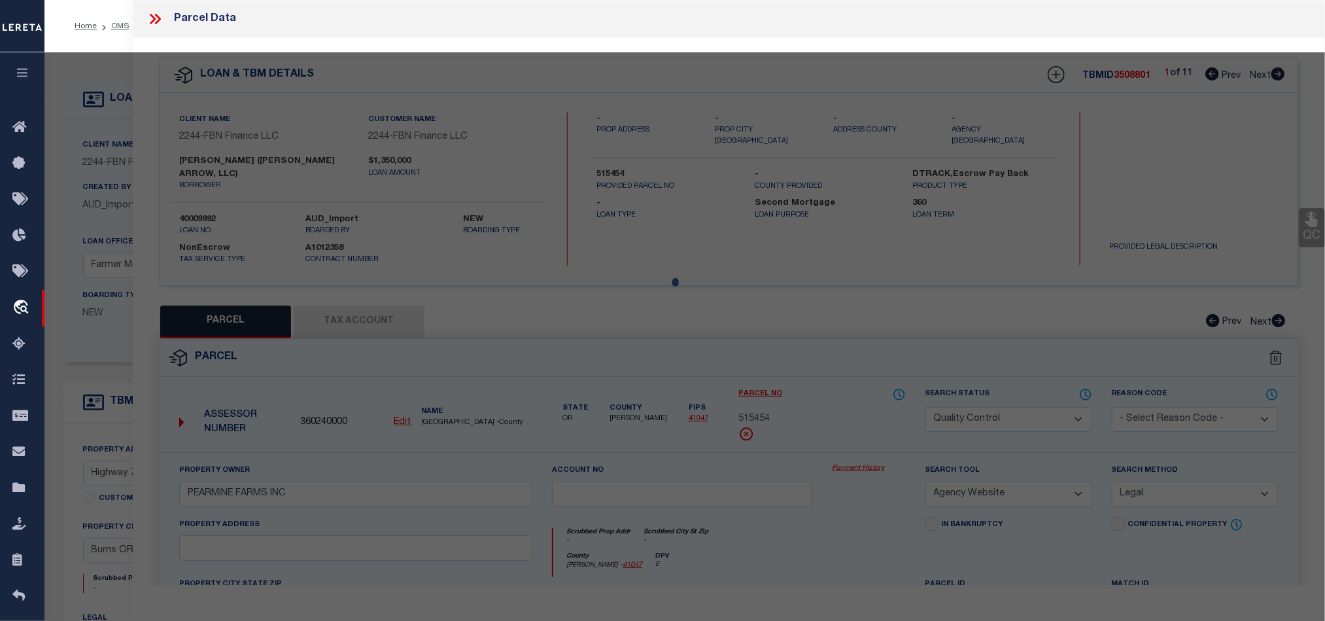
select select "AS"
select select
checkbox input "false"
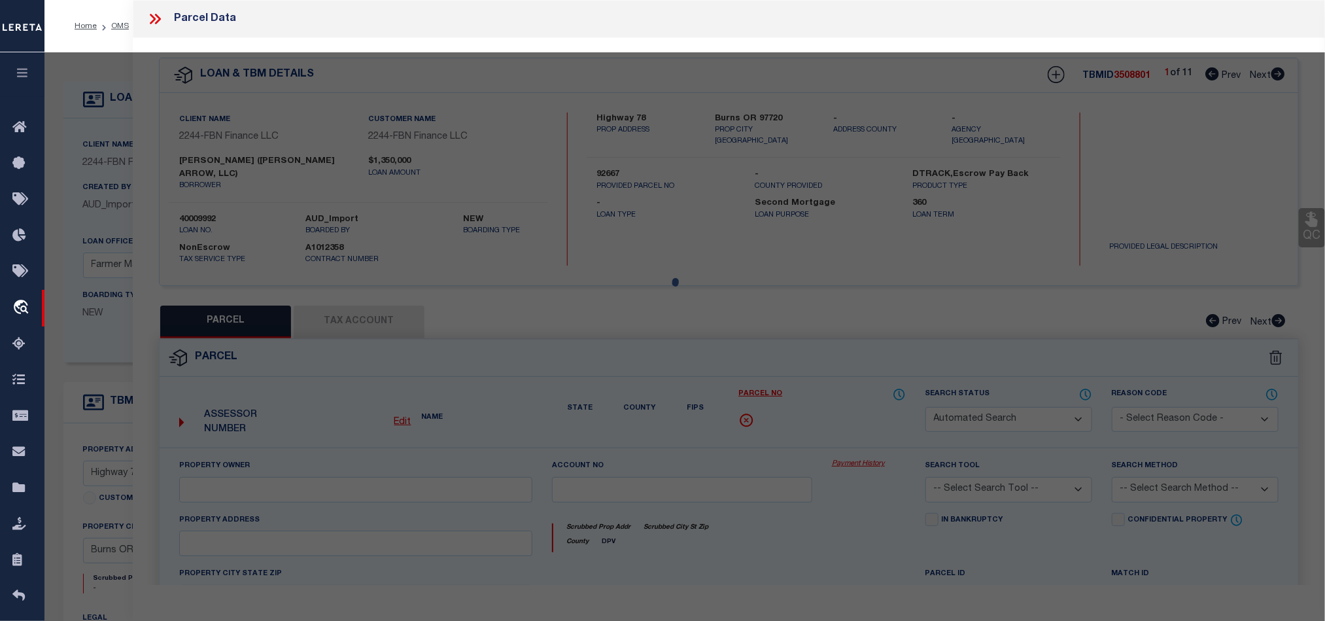
select select "CP"
type input "BOWEN, JUSTIN R & STEPHANIE N"
select select "AGW"
select select "ADD"
type input "Highway 78"
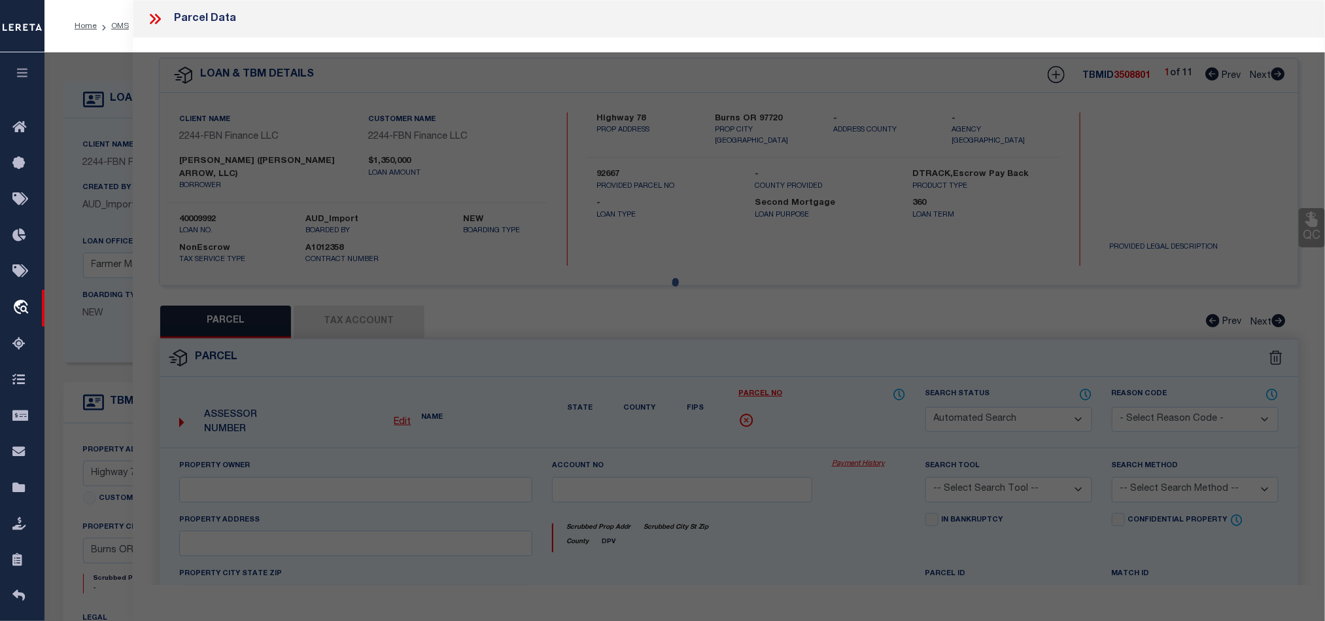
type input "Burns OR 97720"
type textarea "T 25 S., R 34 E.,W.M. TL 2601 LAND IN HARNEY COUNTY, OREGON, AS FOLLOWS: PARCEL…"
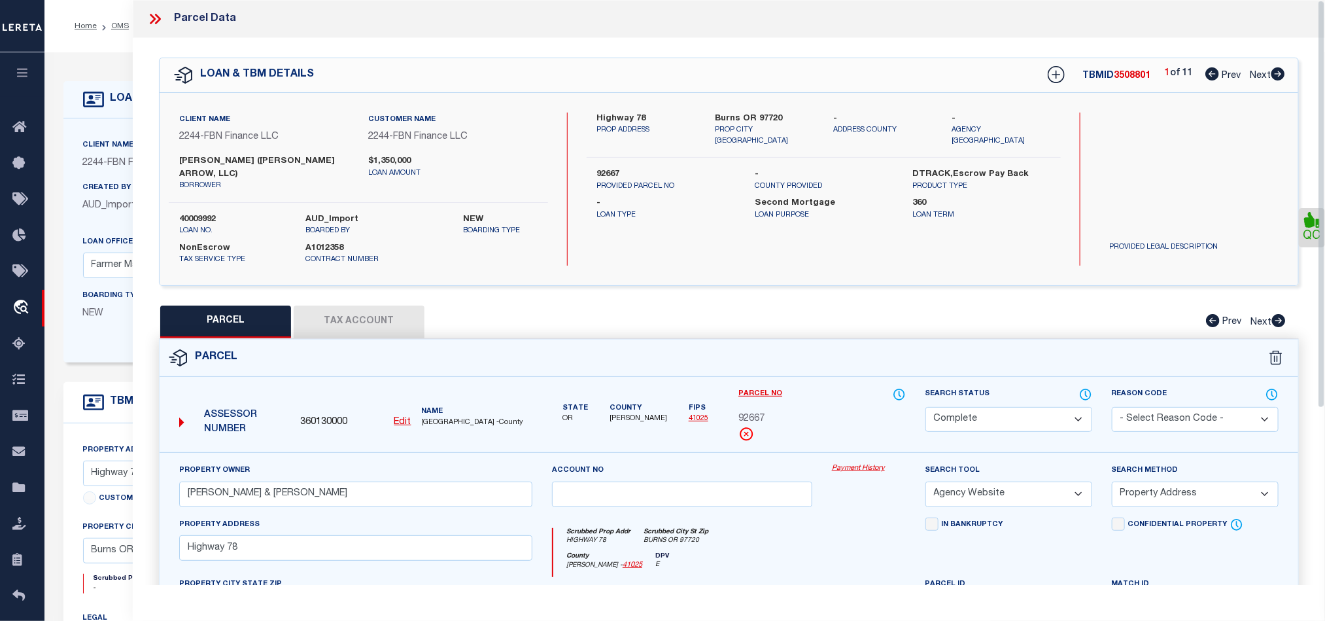
click at [1083, 407] on select "Automated Search Bad Parcel Complete Duplicate Parcel High Dollar Reporting In …" at bounding box center [1008, 420] width 167 height 26
click at [167, 16] on div at bounding box center [159, 18] width 27 height 17
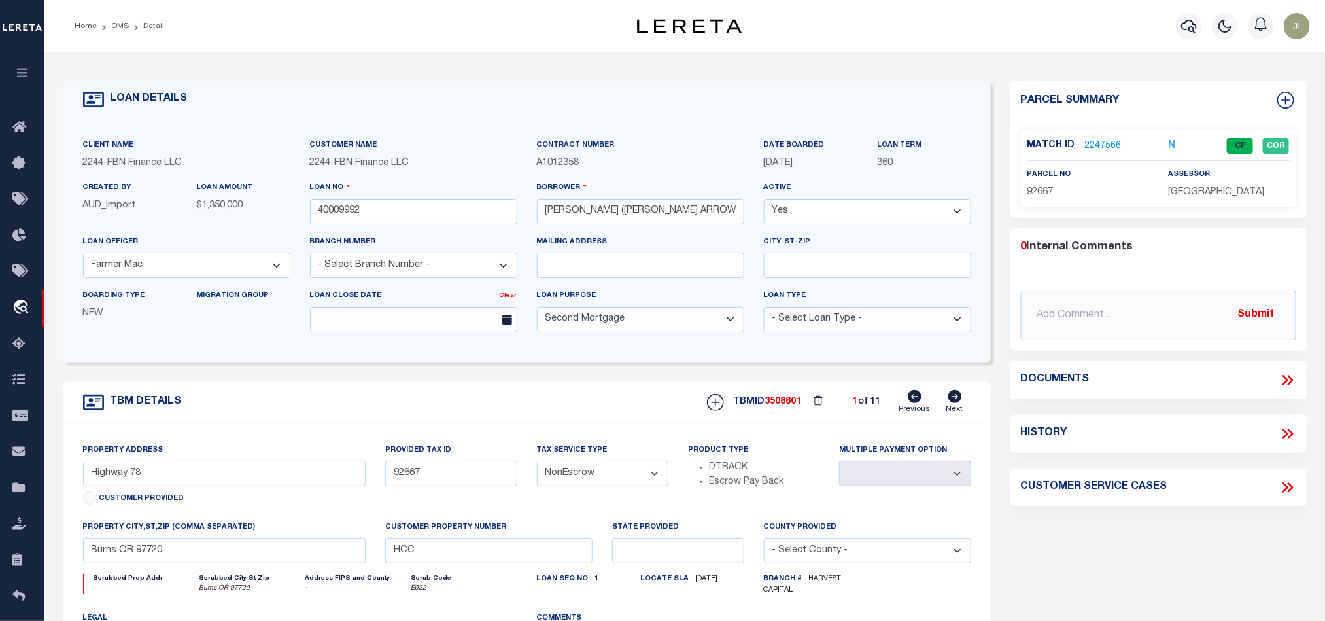
click at [111, 31] on li "OMS" at bounding box center [113, 26] width 32 height 12
click at [112, 28] on link "OMS" at bounding box center [120, 26] width 18 height 8
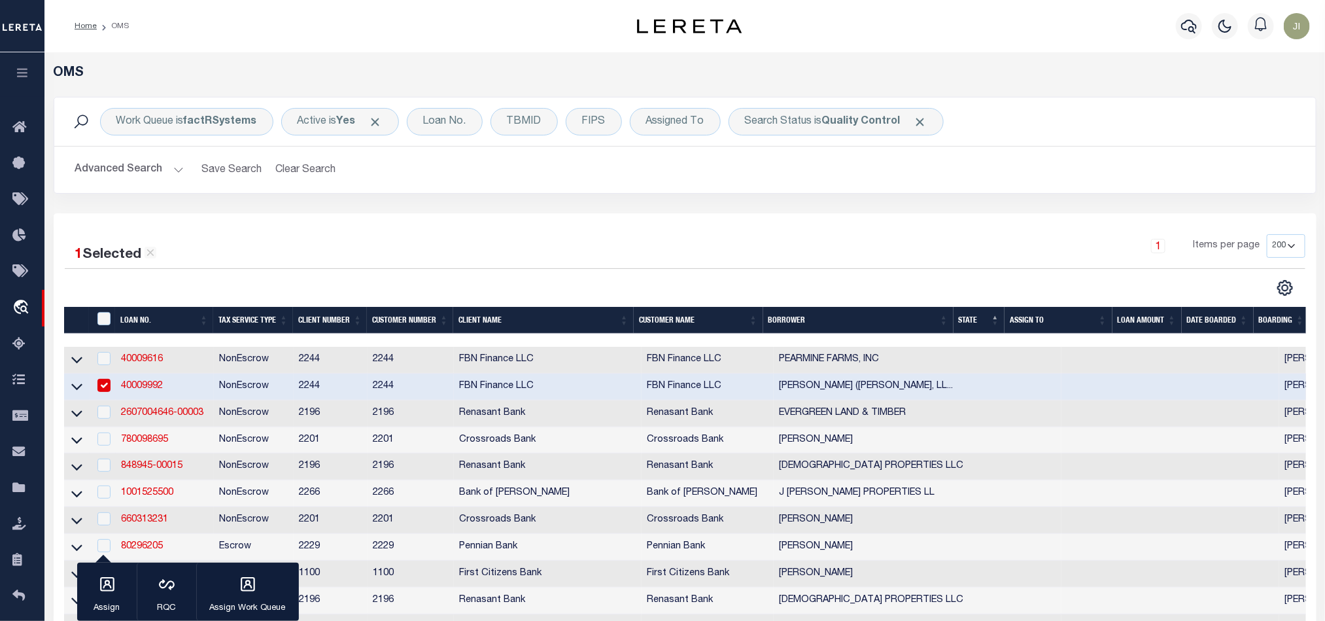
click at [1296, 16] on img "button" at bounding box center [1297, 26] width 26 height 26
click at [1263, 92] on link "Sign out" at bounding box center [1262, 93] width 103 height 22
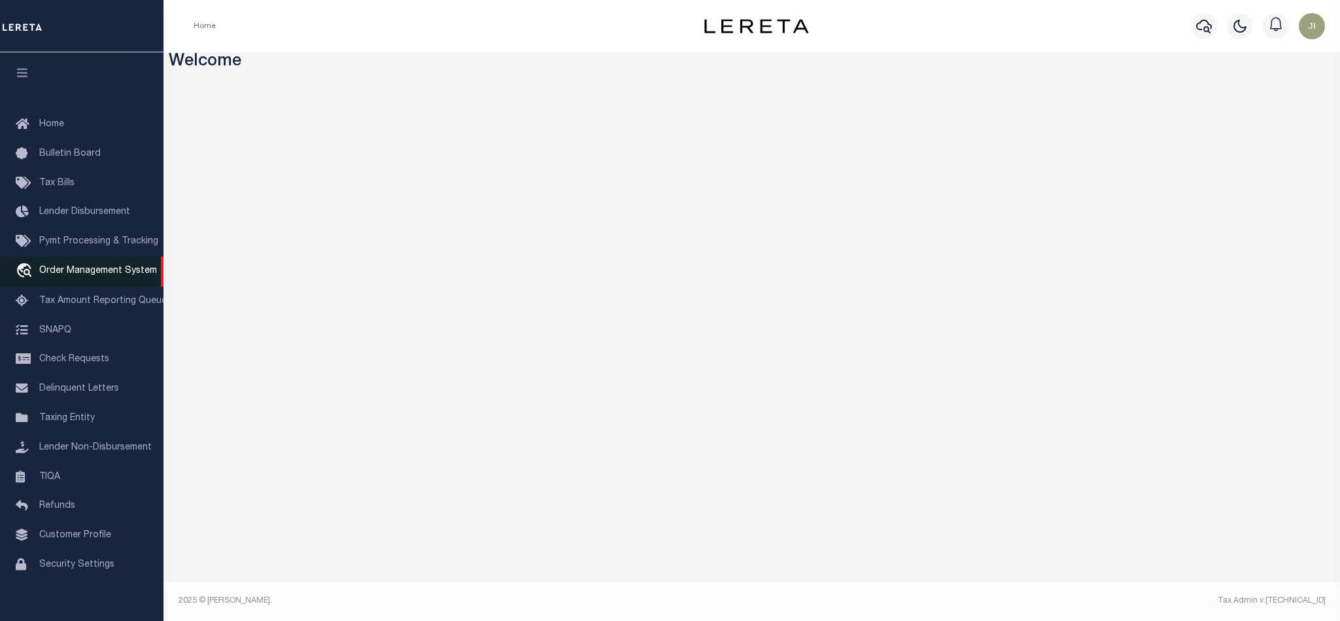
click at [99, 269] on span "Order Management System" at bounding box center [98, 270] width 118 height 9
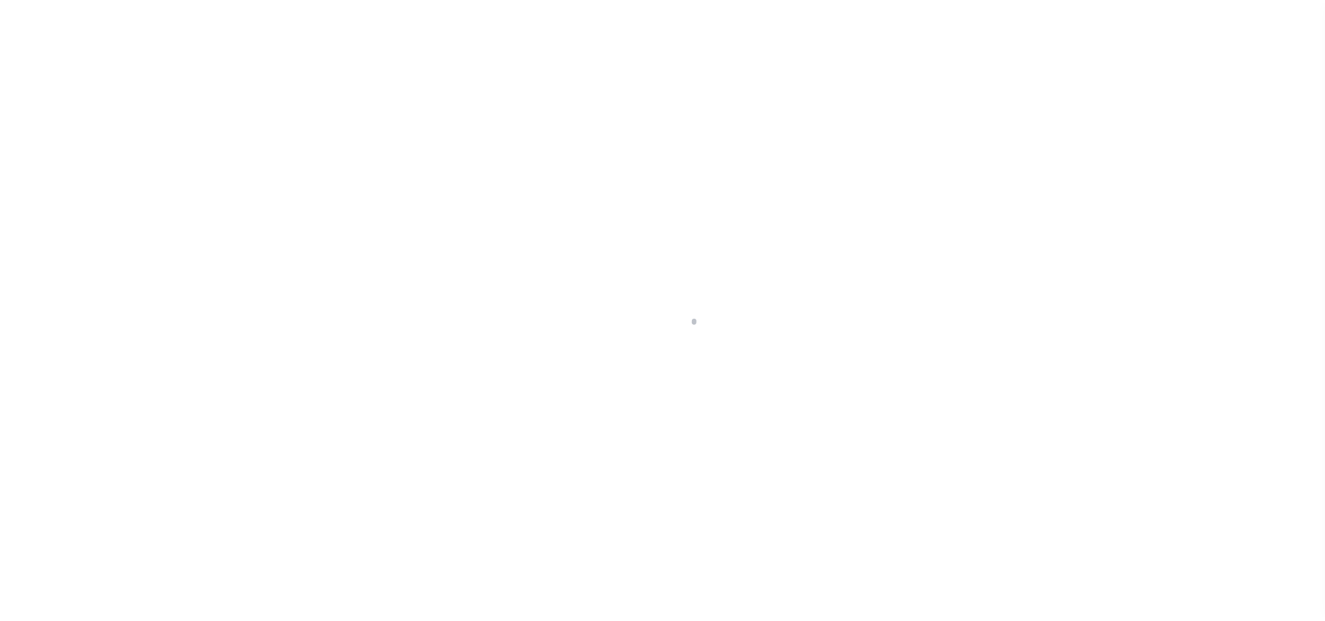
scroll to position [16, 0]
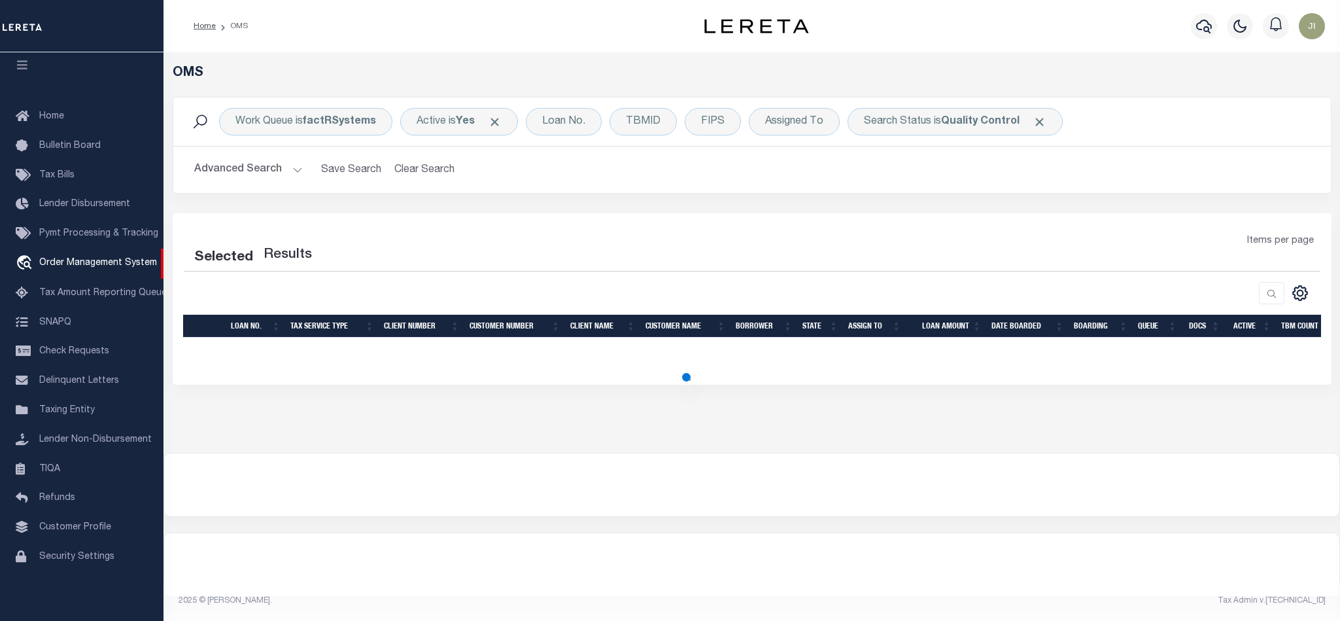
select select "200"
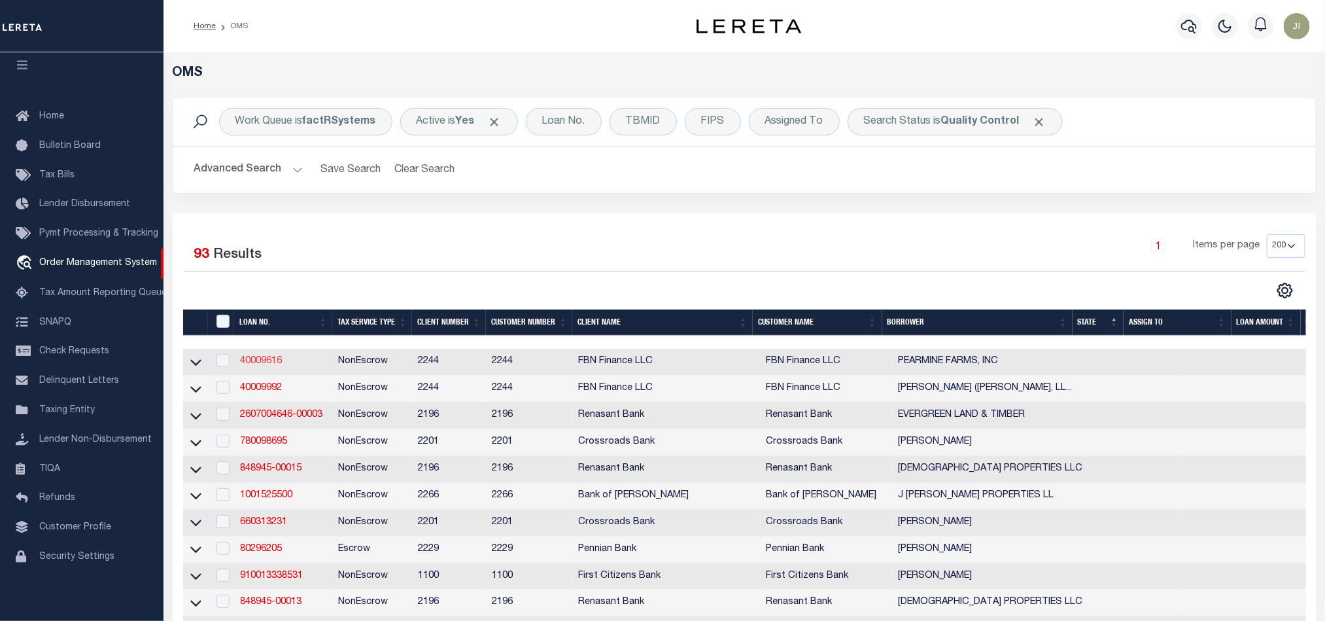
click at [264, 362] on link "40009616" at bounding box center [261, 360] width 42 height 9
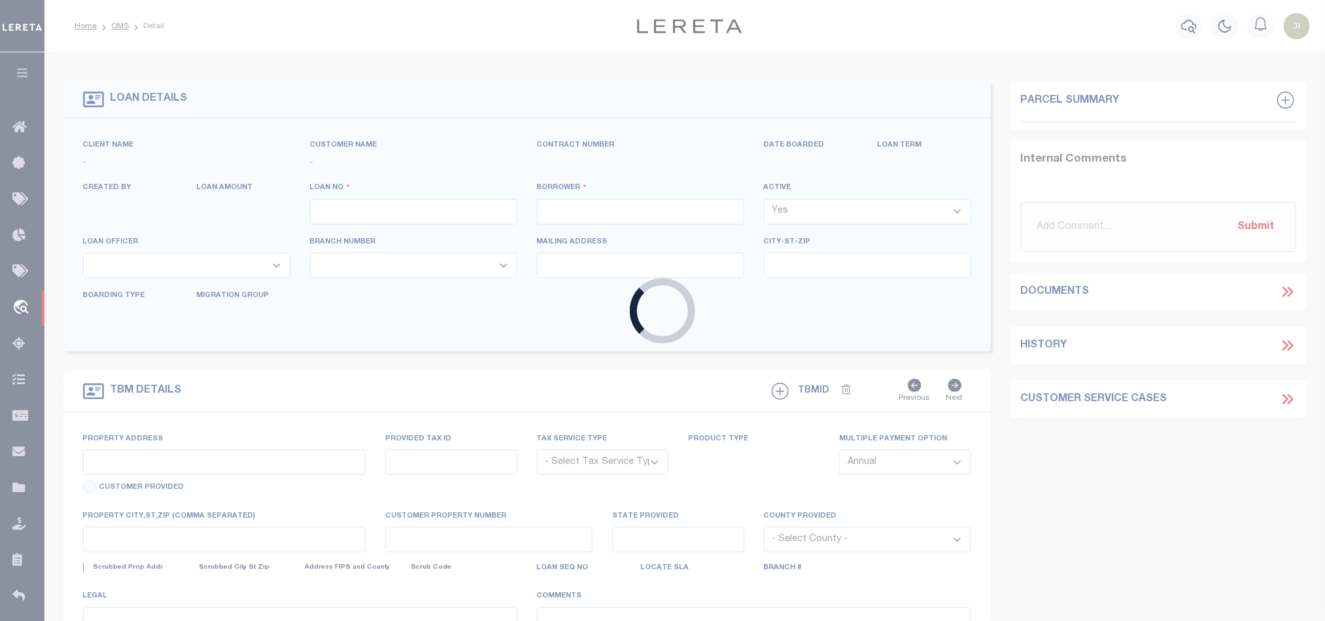
type input "40009616"
type input "PEARMINE FARMS, INC"
select select
select select "100"
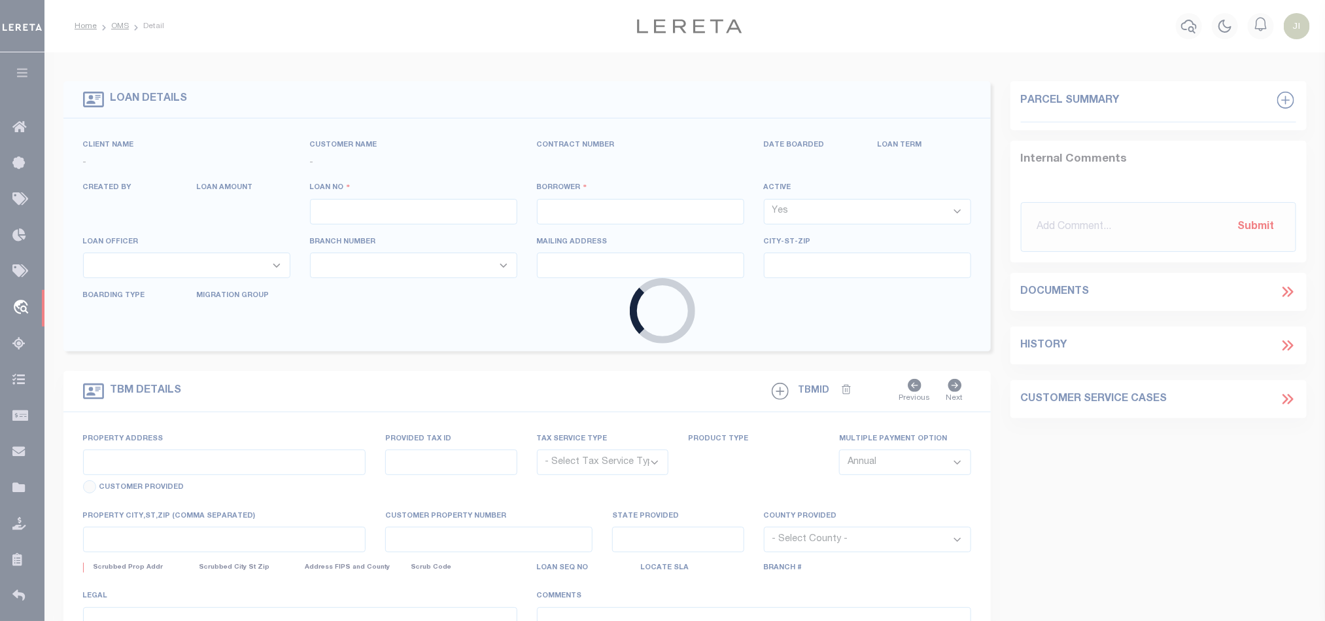
select select "NonEscrow"
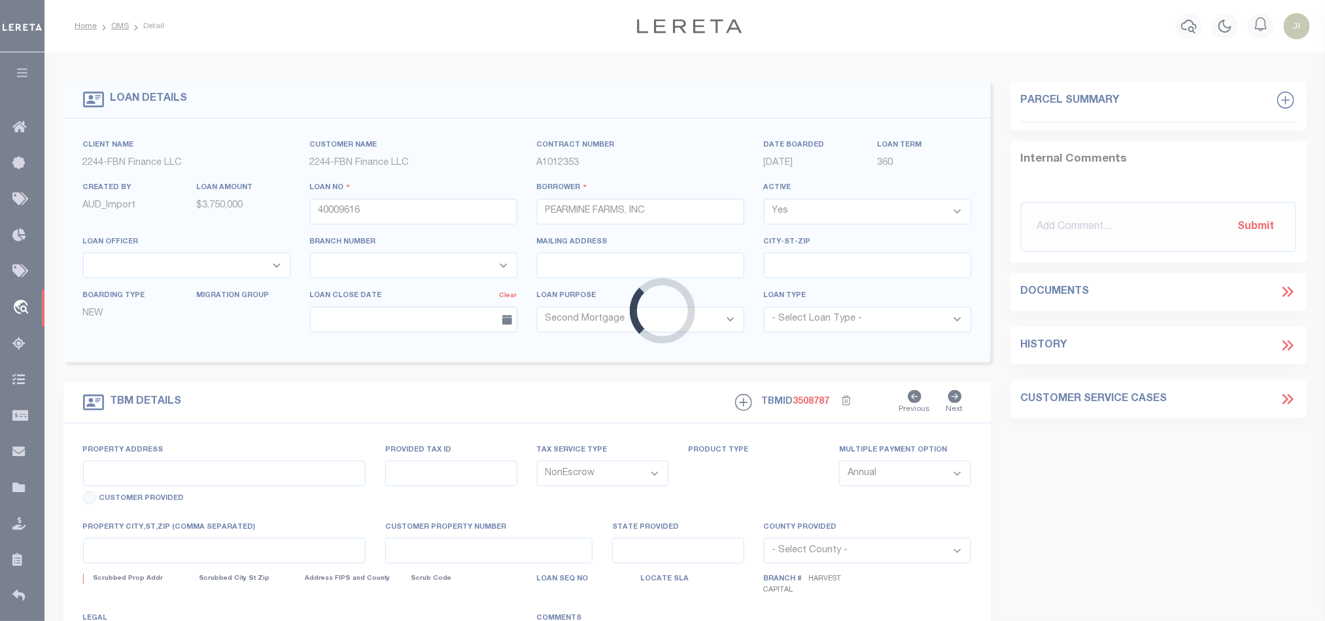
select select "14078"
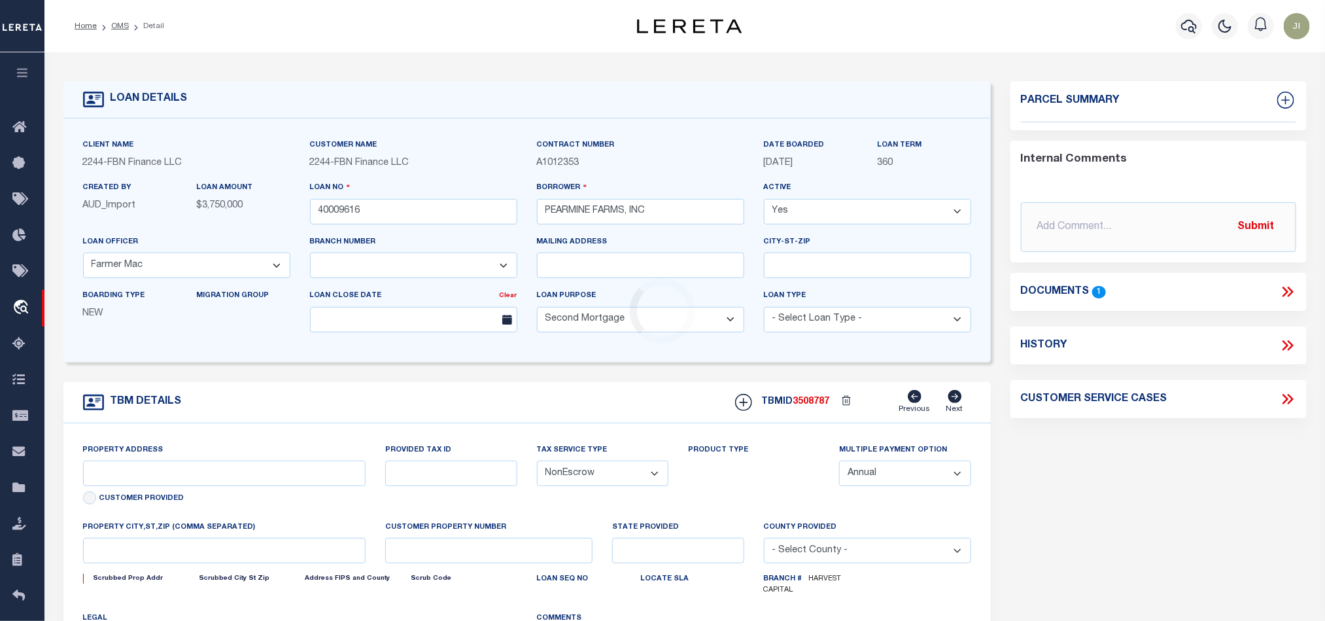
type input "515454"
select select
type input "HCC"
select select "5511"
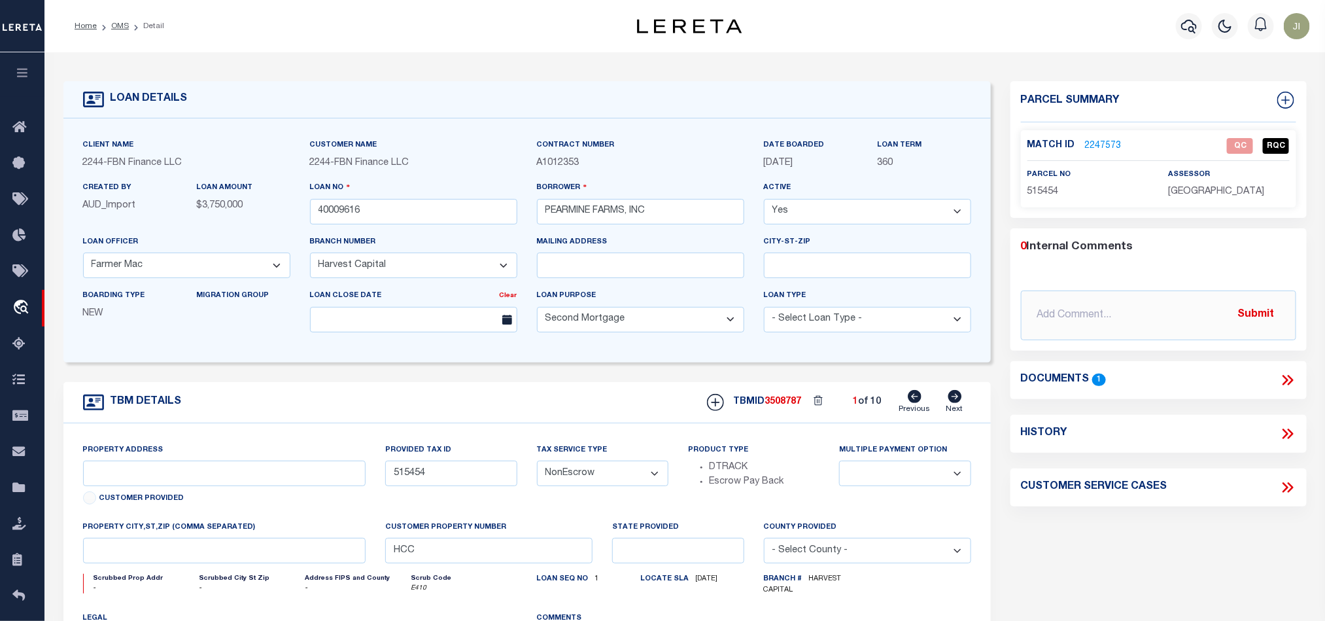
click at [1101, 143] on link "2247573" at bounding box center [1103, 146] width 37 height 14
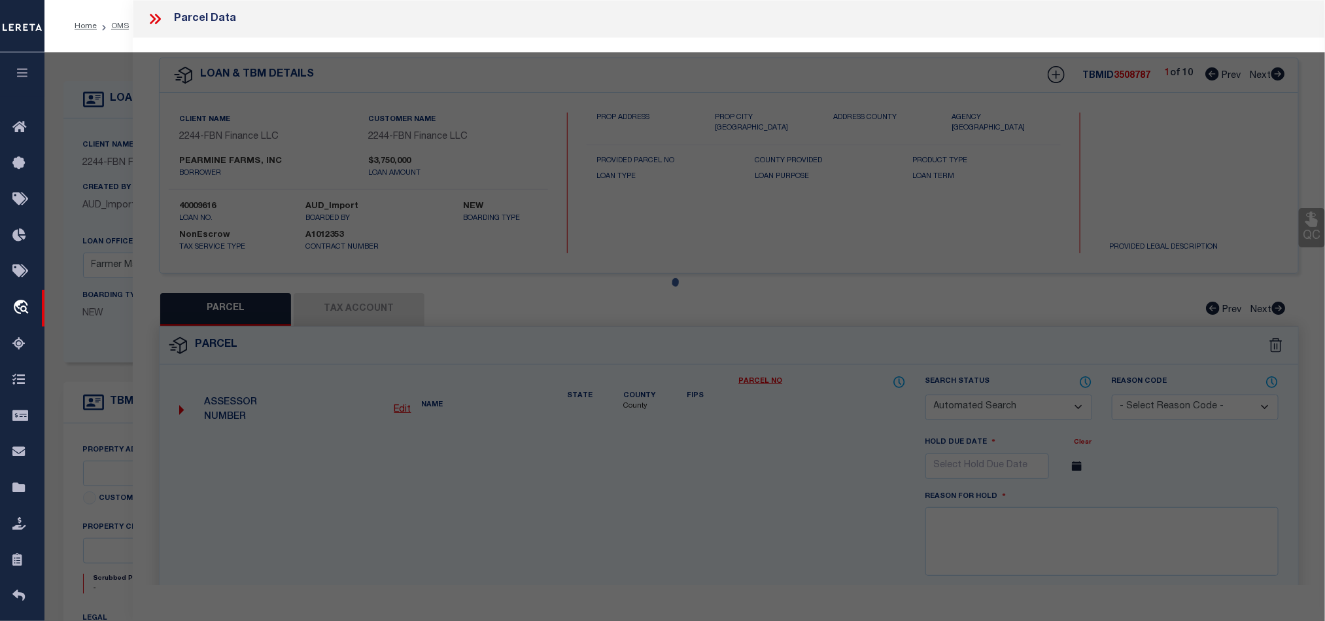
checkbox input "false"
select select "QC"
type input "PEARMINE FARMS INC"
select select "AGW"
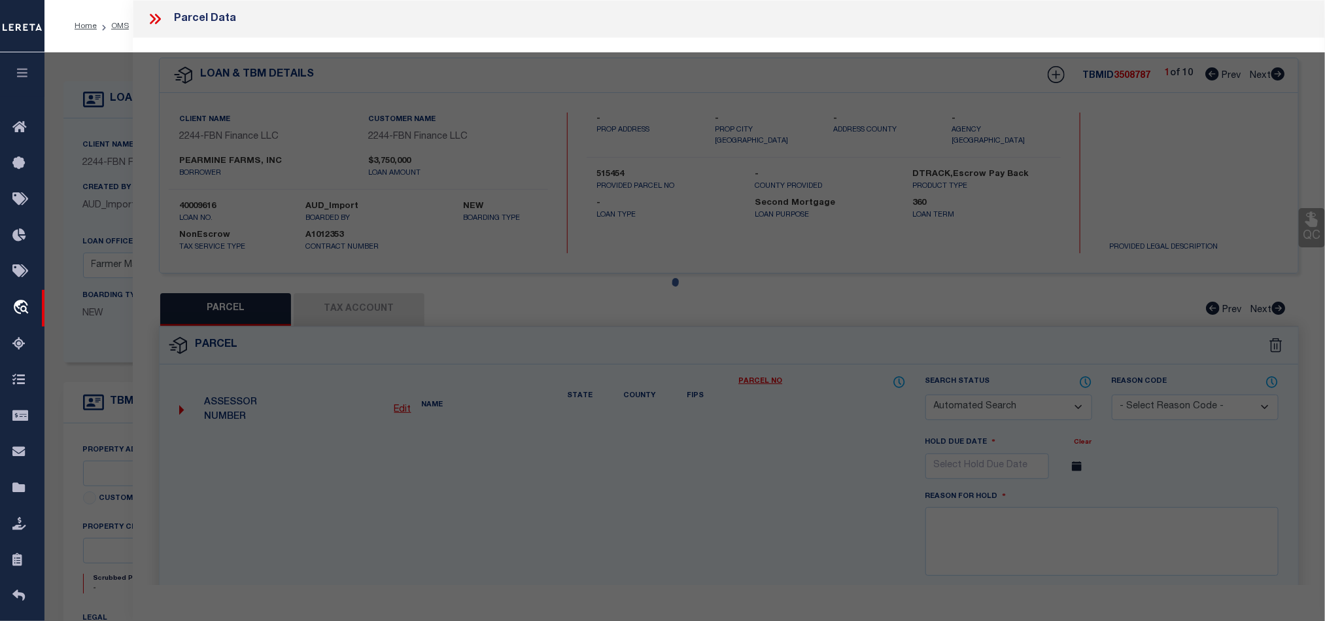
select select "LEG"
type input "OR"
type textarea "1.19 AC"
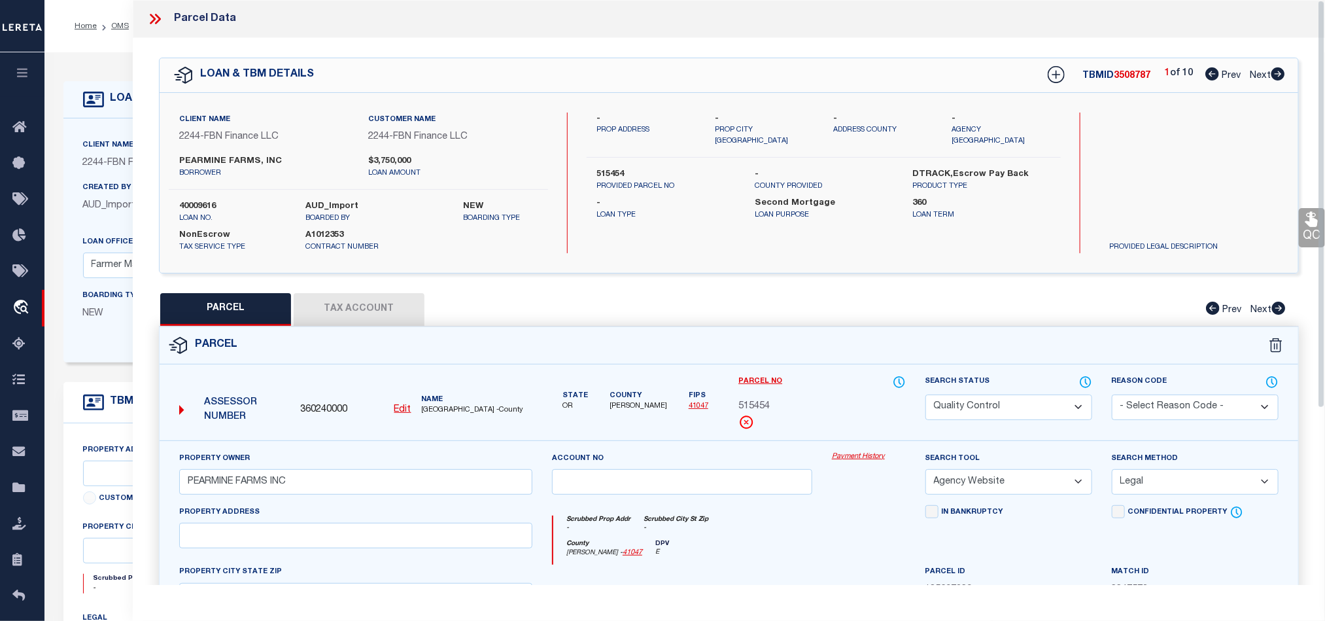
click at [1081, 405] on select "Automated Search Bad Parcel Complete Duplicate Parcel High Dollar Reporting In …" at bounding box center [1008, 407] width 167 height 26
click at [774, 337] on div "Parcel" at bounding box center [729, 345] width 1139 height 37
click at [158, 24] on icon at bounding box center [154, 18] width 17 height 17
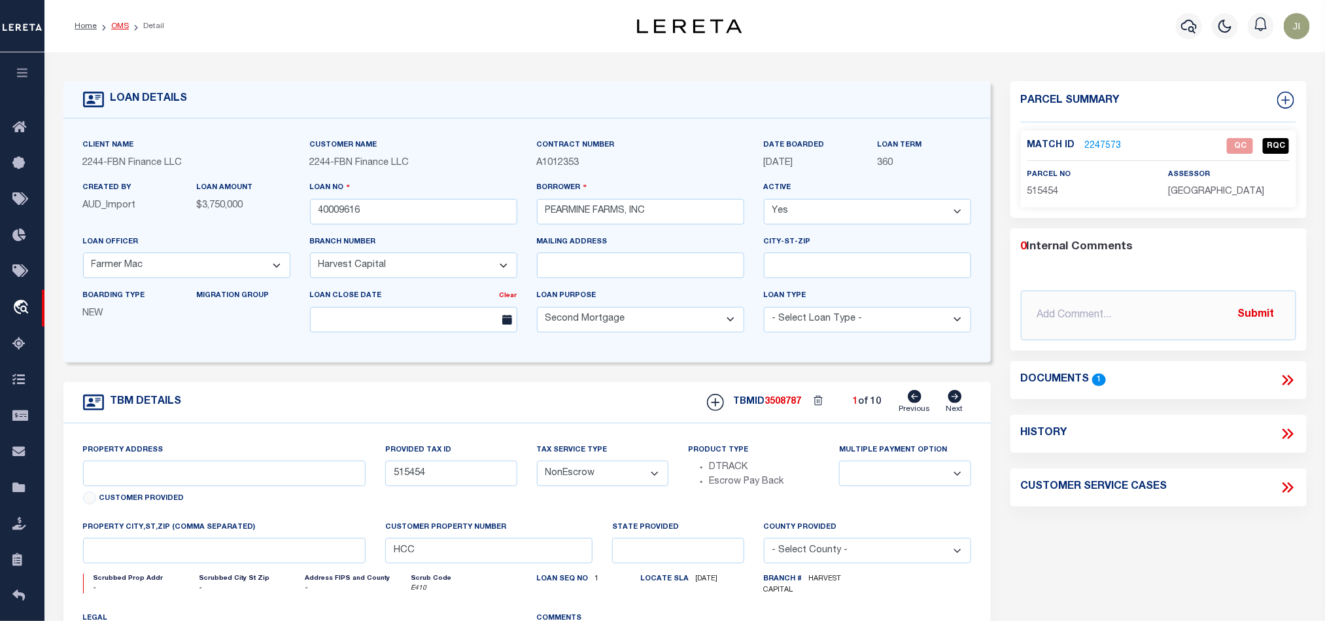
click at [116, 24] on link "OMS" at bounding box center [120, 26] width 18 height 8
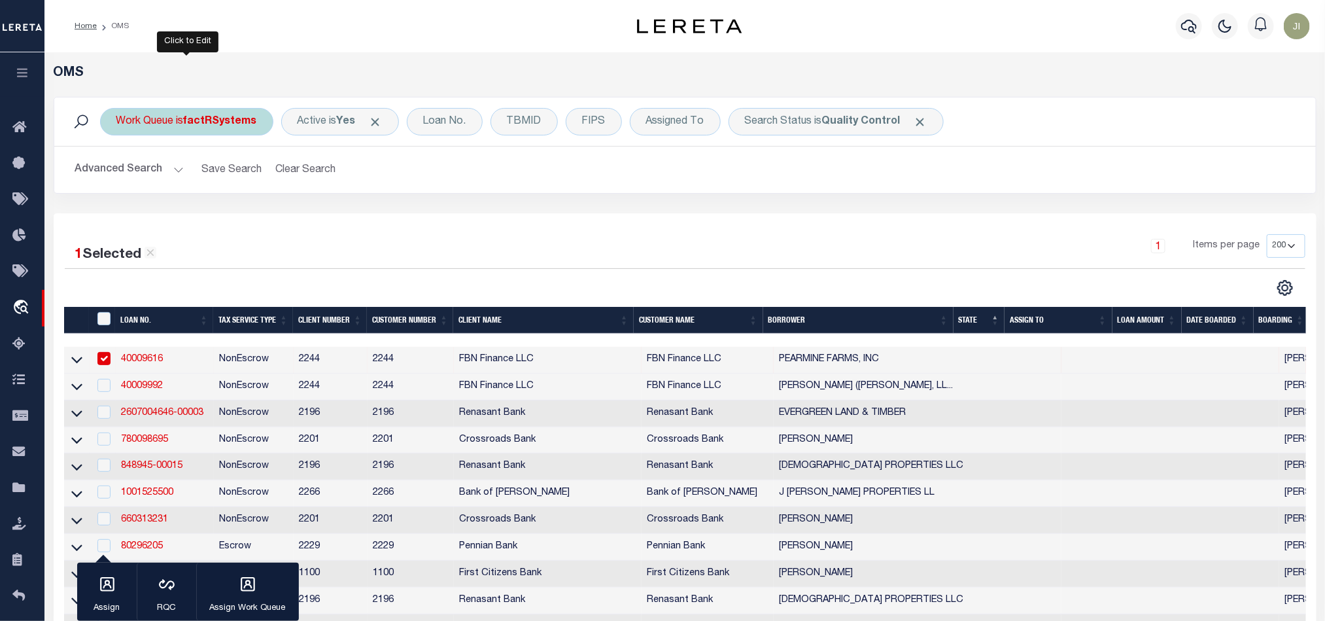
click at [207, 116] on b "factRSystems" at bounding box center [220, 121] width 73 height 10
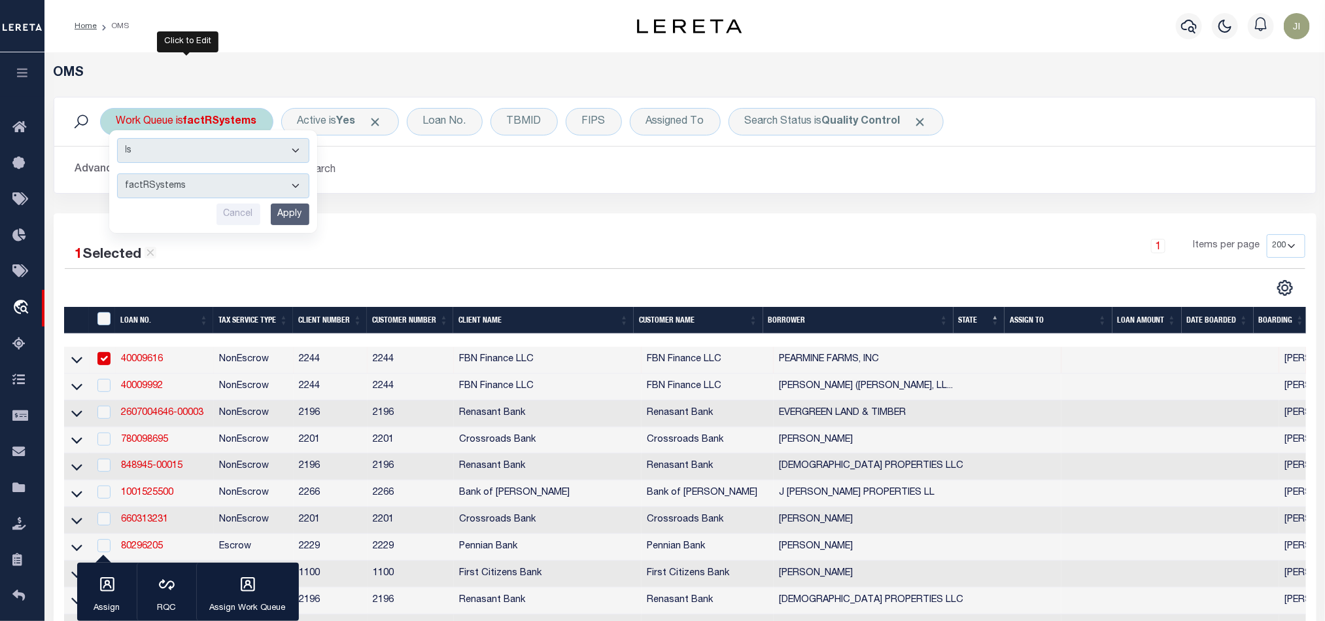
click at [218, 191] on select "factRSystems" at bounding box center [213, 185] width 192 height 25
click at [424, 192] on div "Advanced Search Save Search Clear Search tblSearchTopScreen_dynamictable_____De…" at bounding box center [685, 169] width 1262 height 46
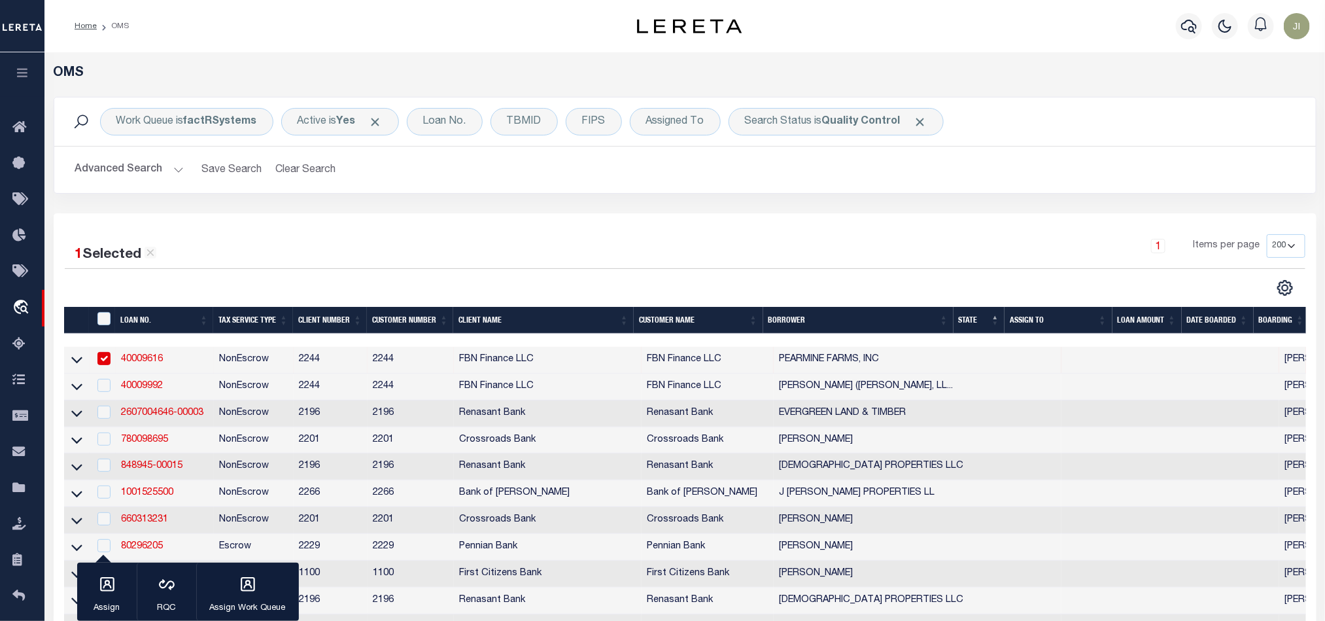
click at [740, 281] on div "CSV Export Selected Print Show Filter Show Search Columns 0: 1: 2: LOAN NO. 3: …" at bounding box center [995, 287] width 621 height 17
click at [887, 245] on div "1 Items per page 10 25 50 100 200" at bounding box center [841, 251] width 925 height 34
click at [377, 362] on td "2244" at bounding box center [411, 360] width 86 height 27
checkbox input "false"
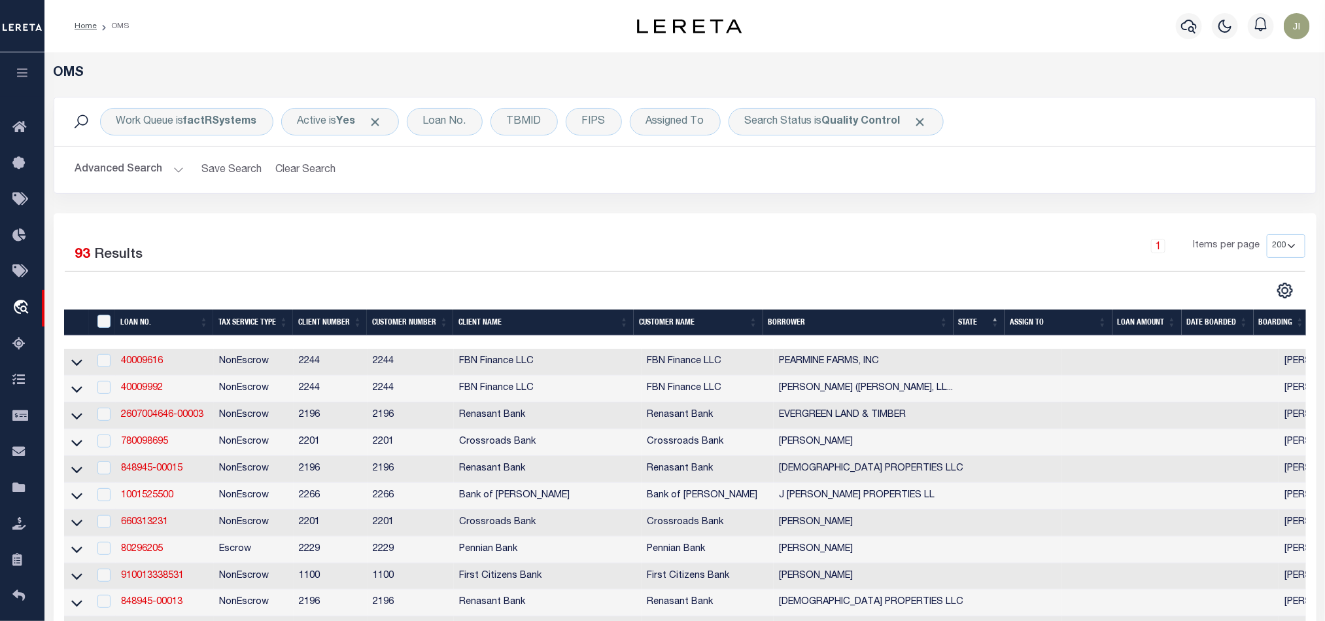
scroll to position [294, 0]
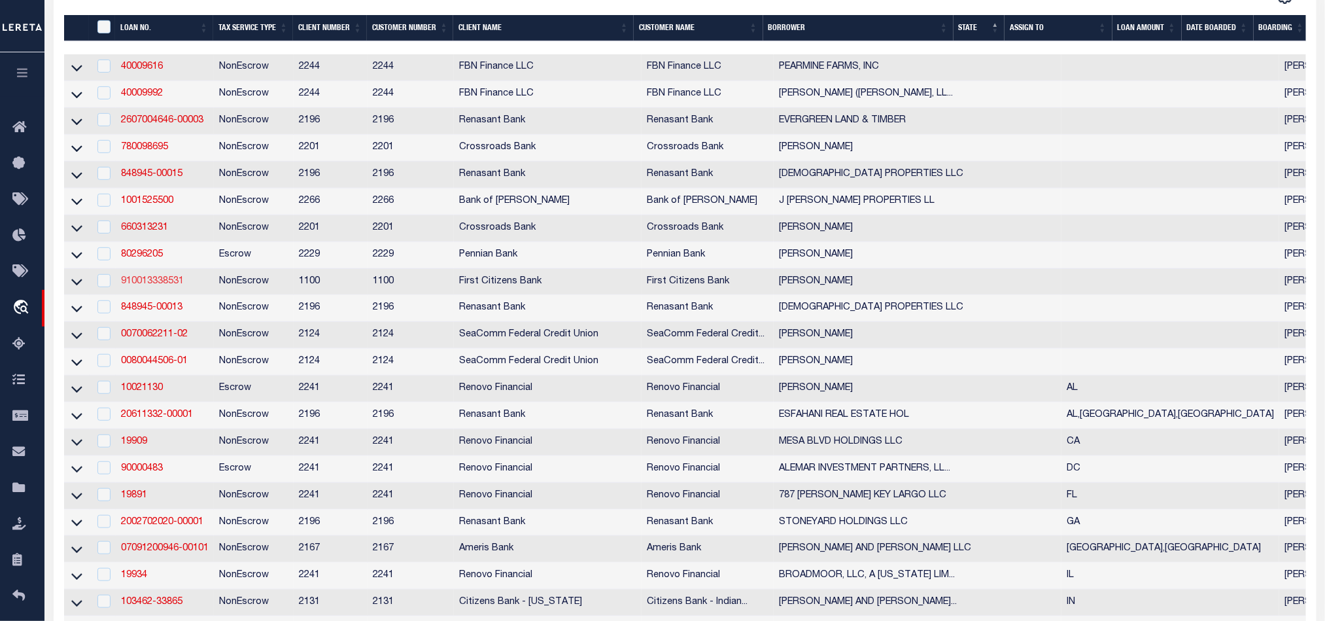
click at [160, 283] on link "910013338531" at bounding box center [152, 281] width 63 height 9
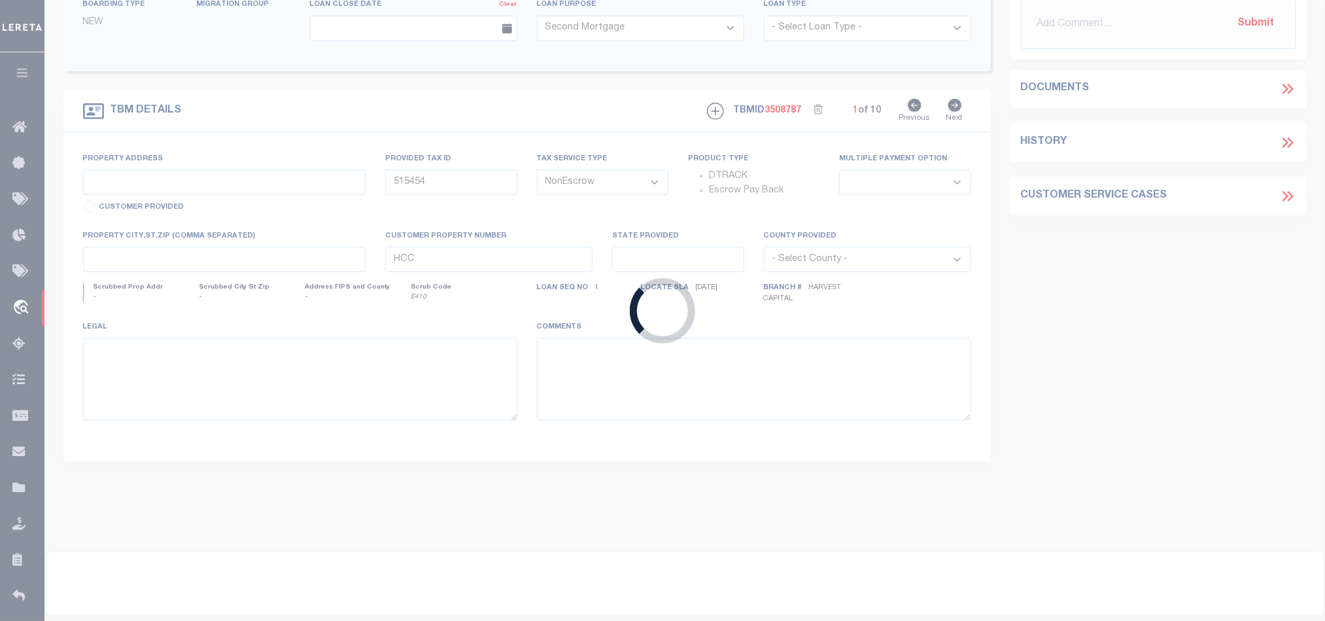
type input "910013338531"
type input "[PERSON_NAME]"
select select
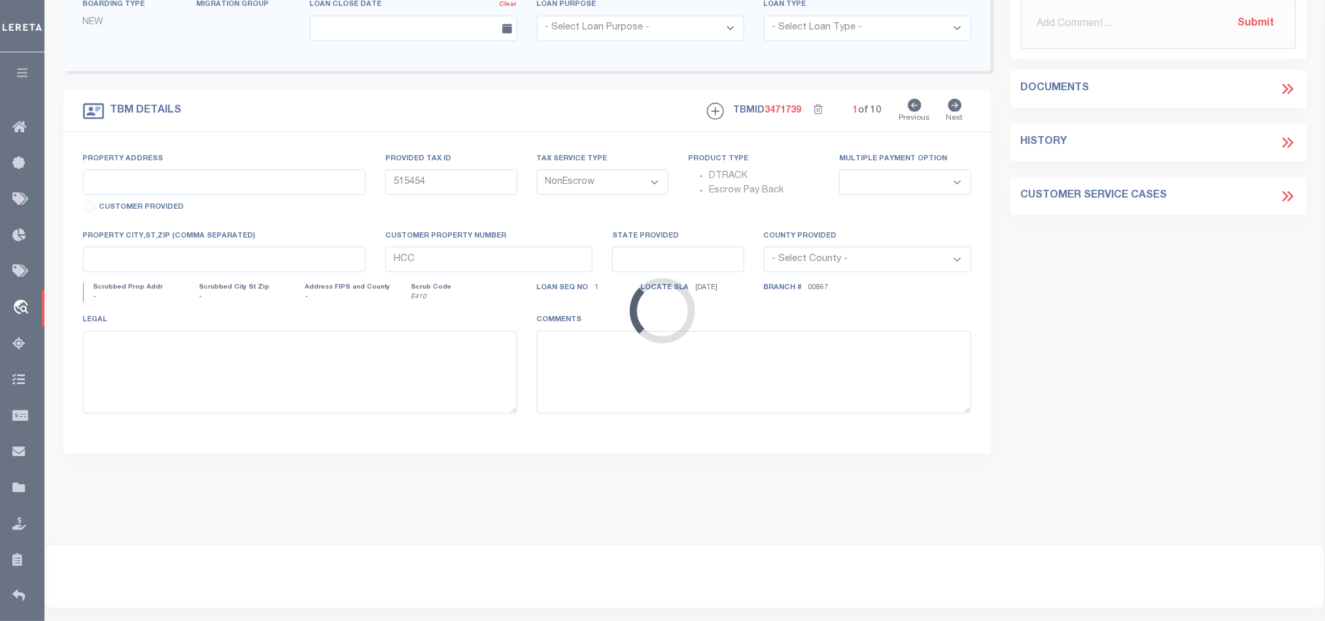
type input "94 TIDEWATERS"
select select
type input "ROHOBOTH BEACH DE 19971"
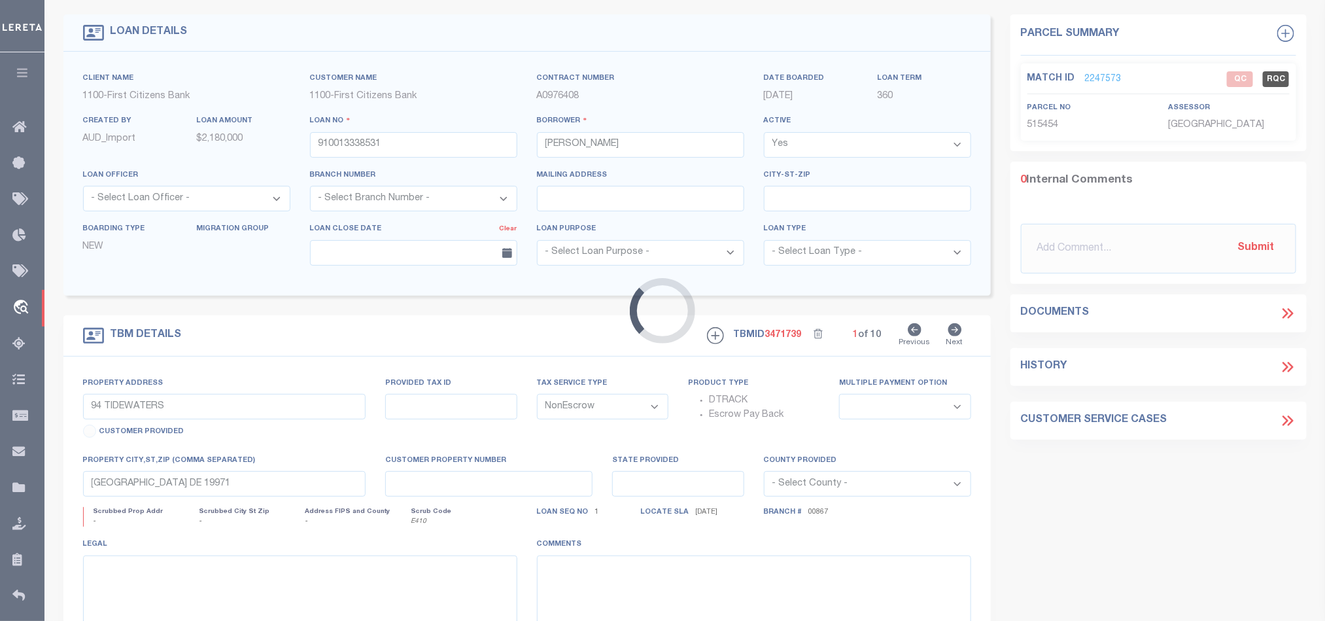
select select "139003"
select select "25758"
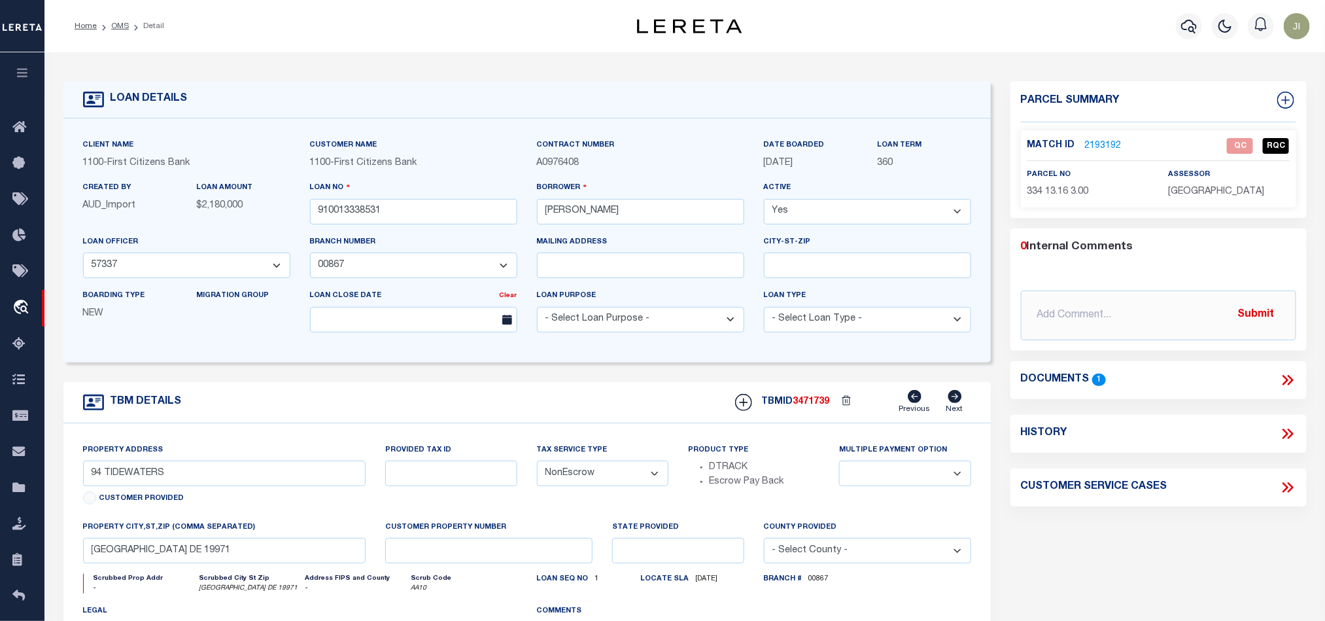
click at [1107, 139] on p "2193192" at bounding box center [1103, 146] width 37 height 14
click at [1103, 142] on link "2193192" at bounding box center [1103, 146] width 37 height 14
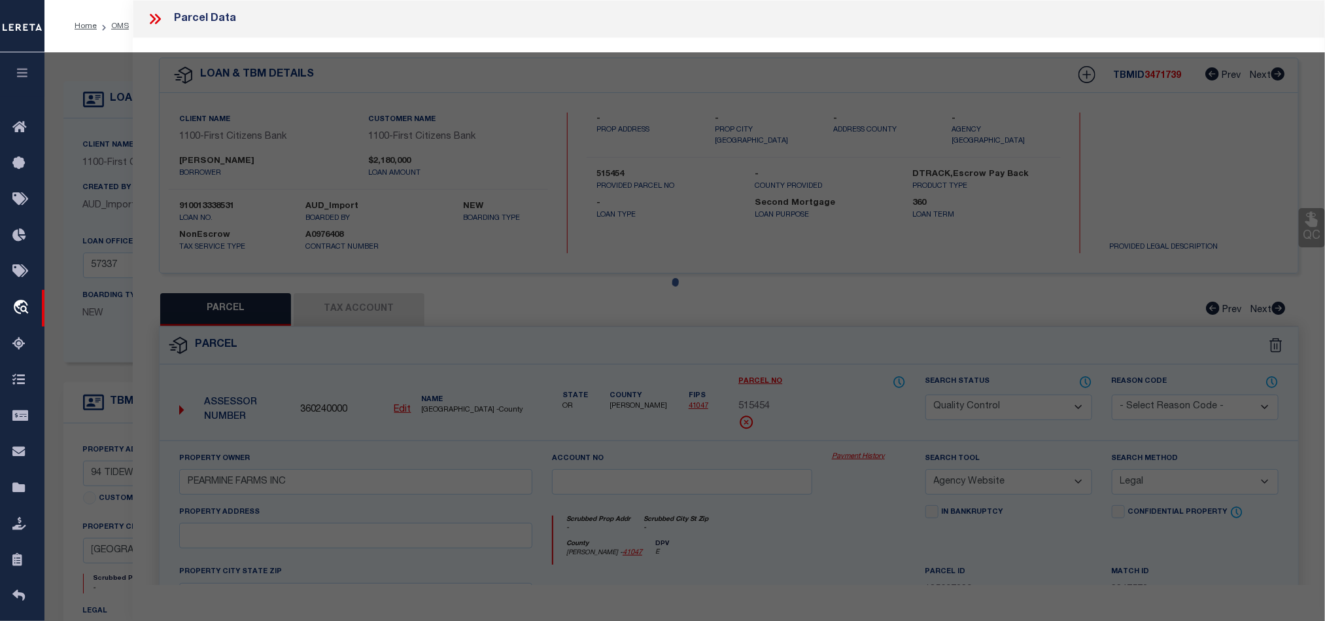
select select "AS"
select select
checkbox input "false"
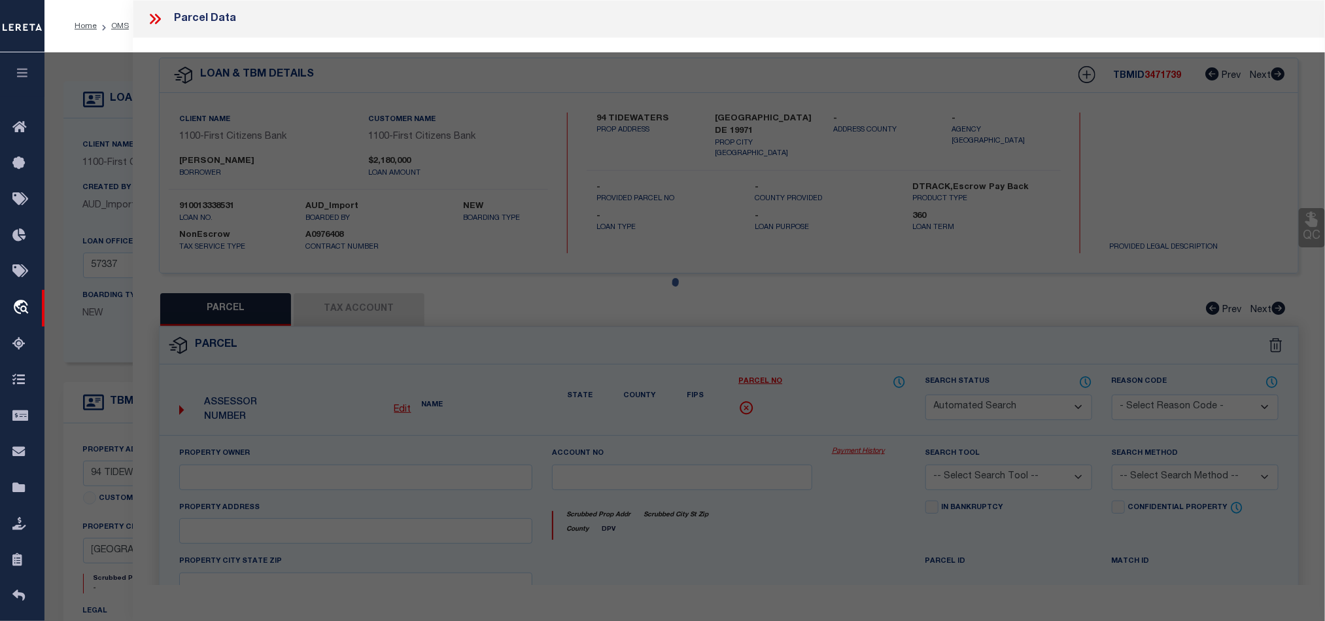
select select "QC"
type input "AVIRETT JOHN CHARLES"
select select "AGW"
select select "LEG"
type input "94 TIDEWATERS"
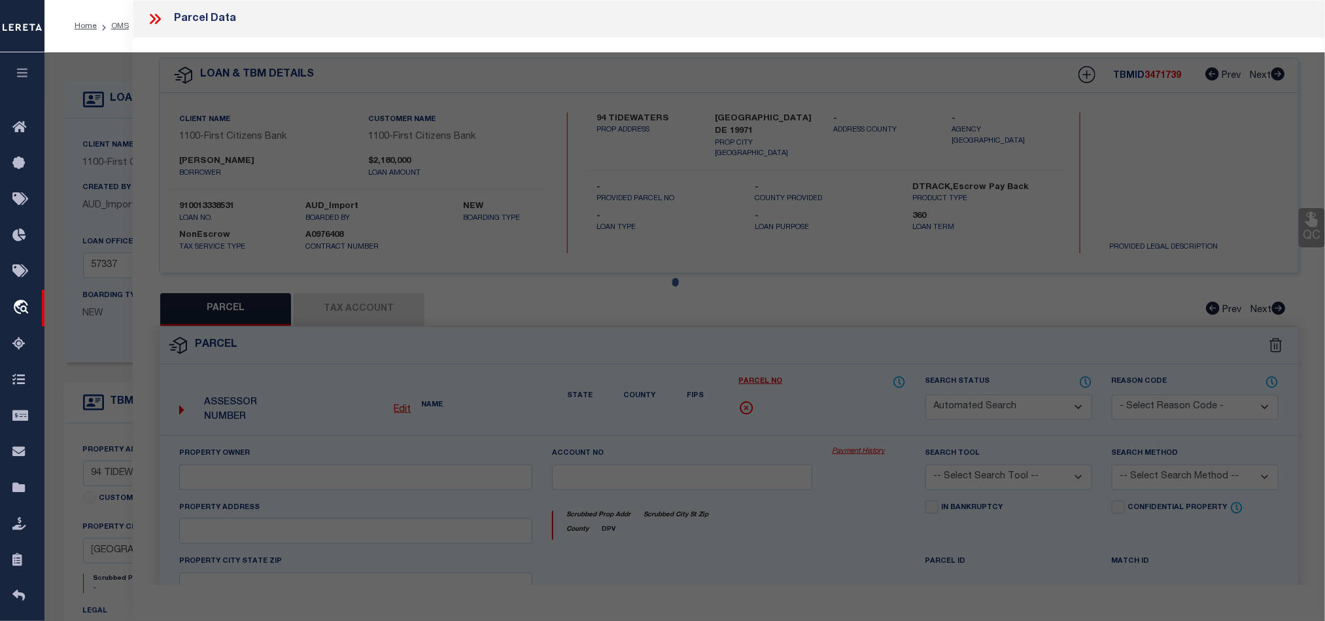
type input "ROHOBOTH BEACH DE 19971"
type textarea "HENLOPEN ACRES P/O LOT 1 BLK D"
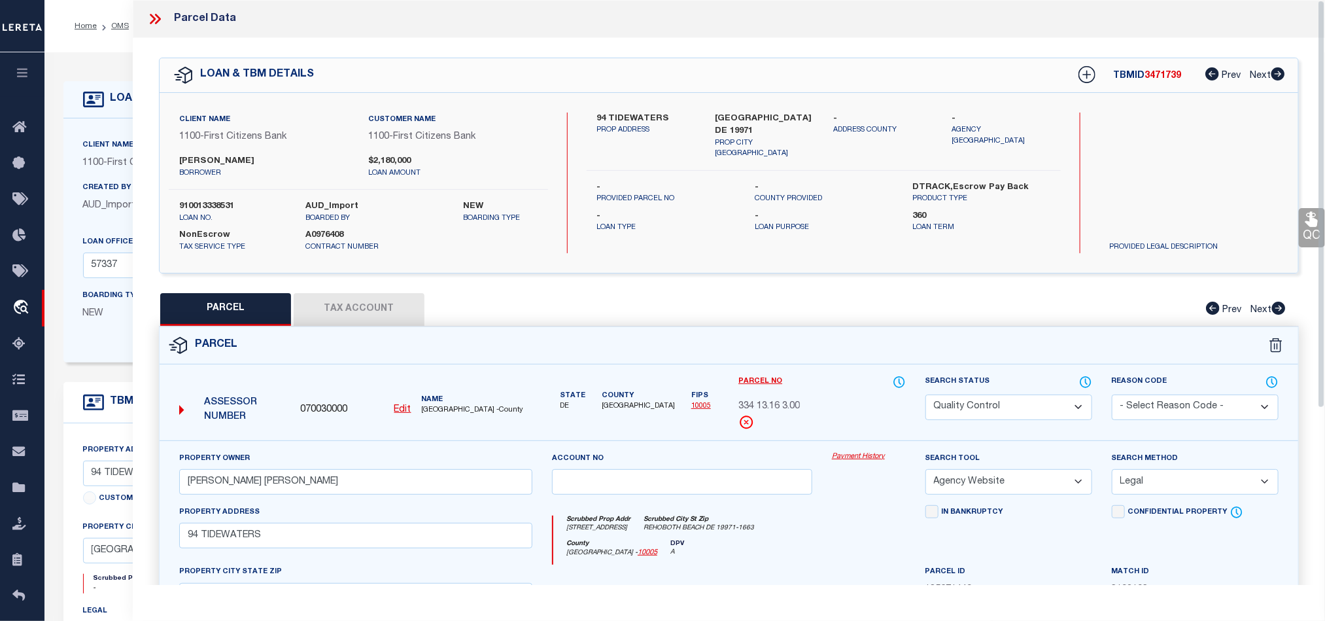
click at [388, 306] on button "Tax Account" at bounding box center [359, 309] width 131 height 33
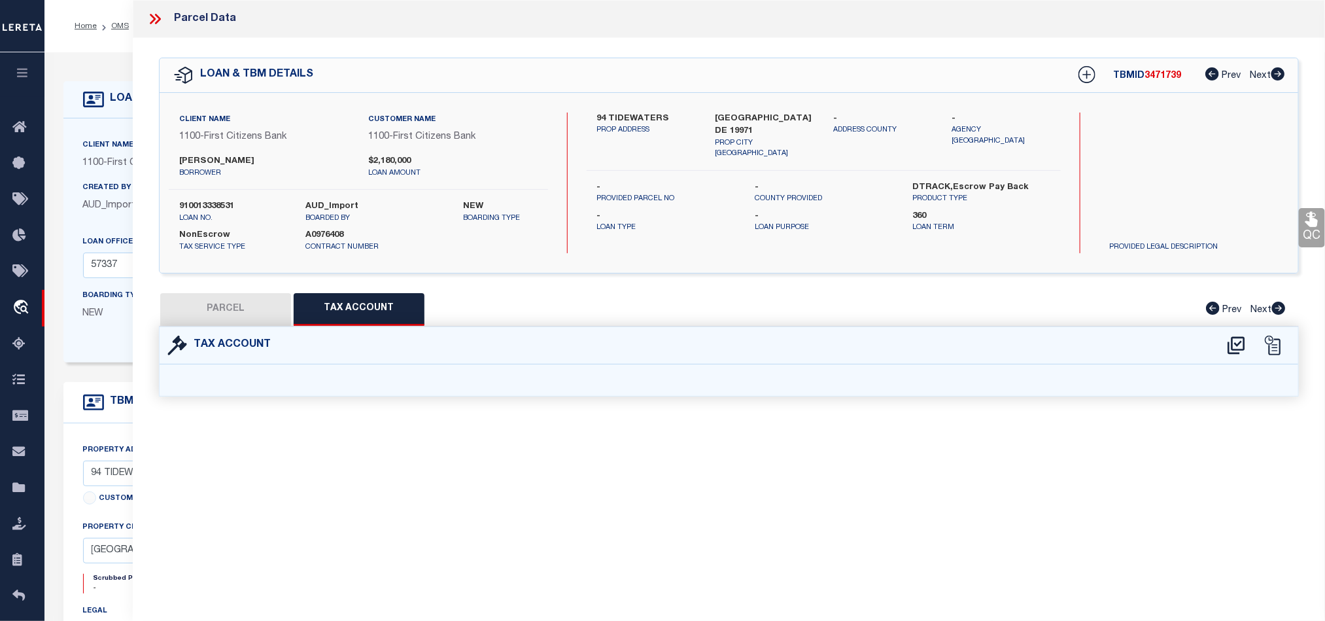
select select "100"
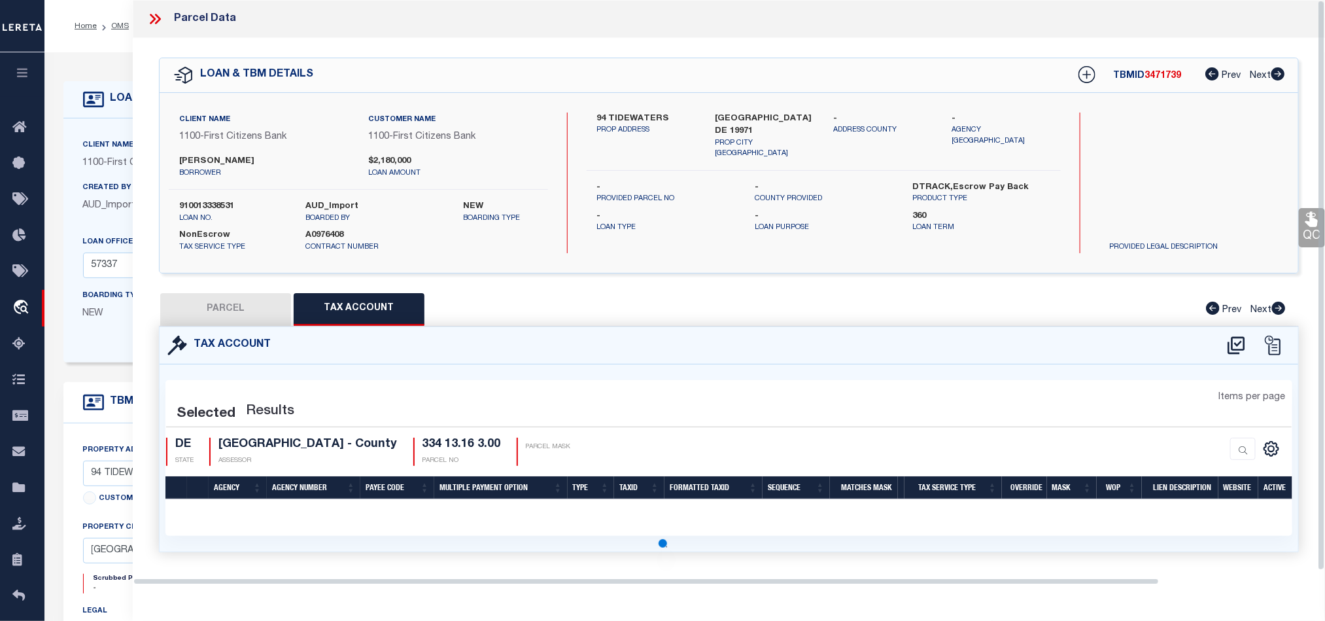
select select "100"
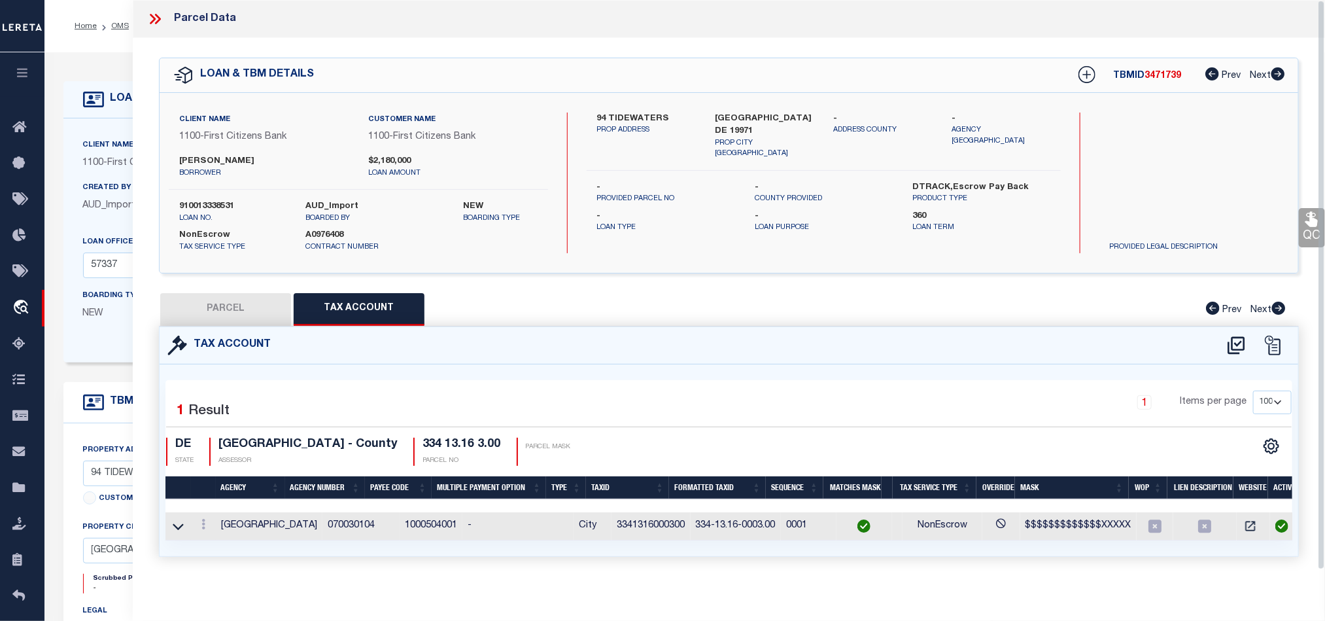
click at [245, 303] on button "PARCEL" at bounding box center [225, 309] width 131 height 33
select select "AS"
select select
checkbox input "false"
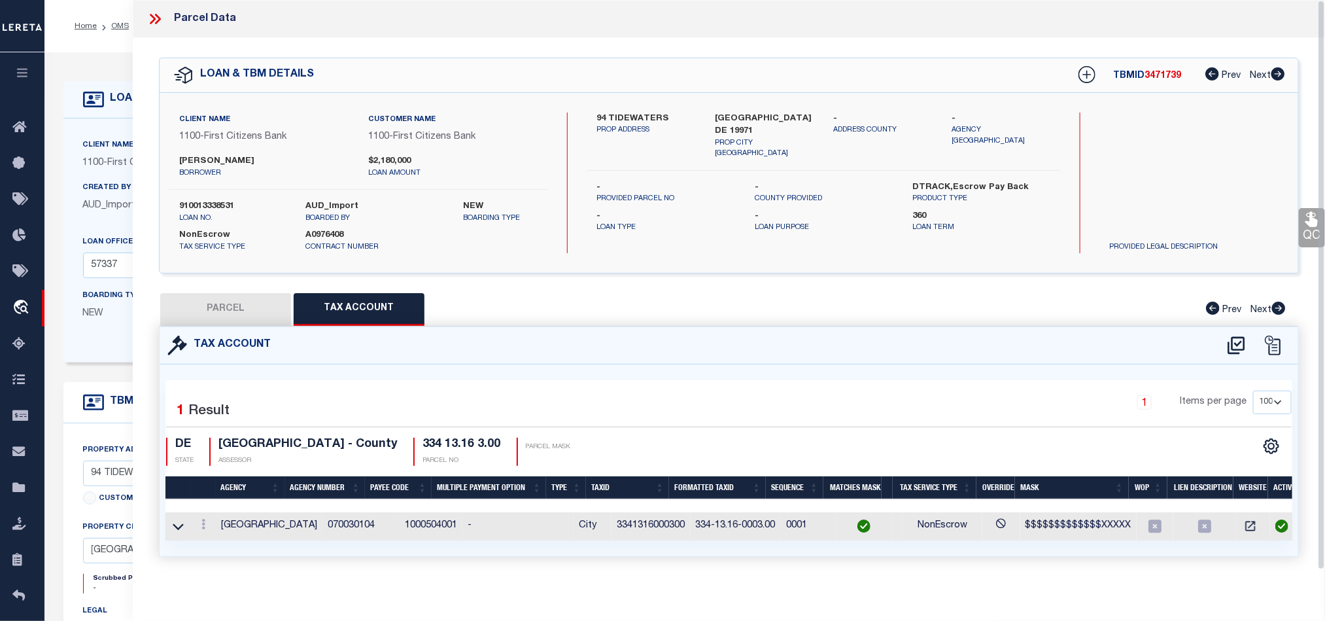
checkbox input "false"
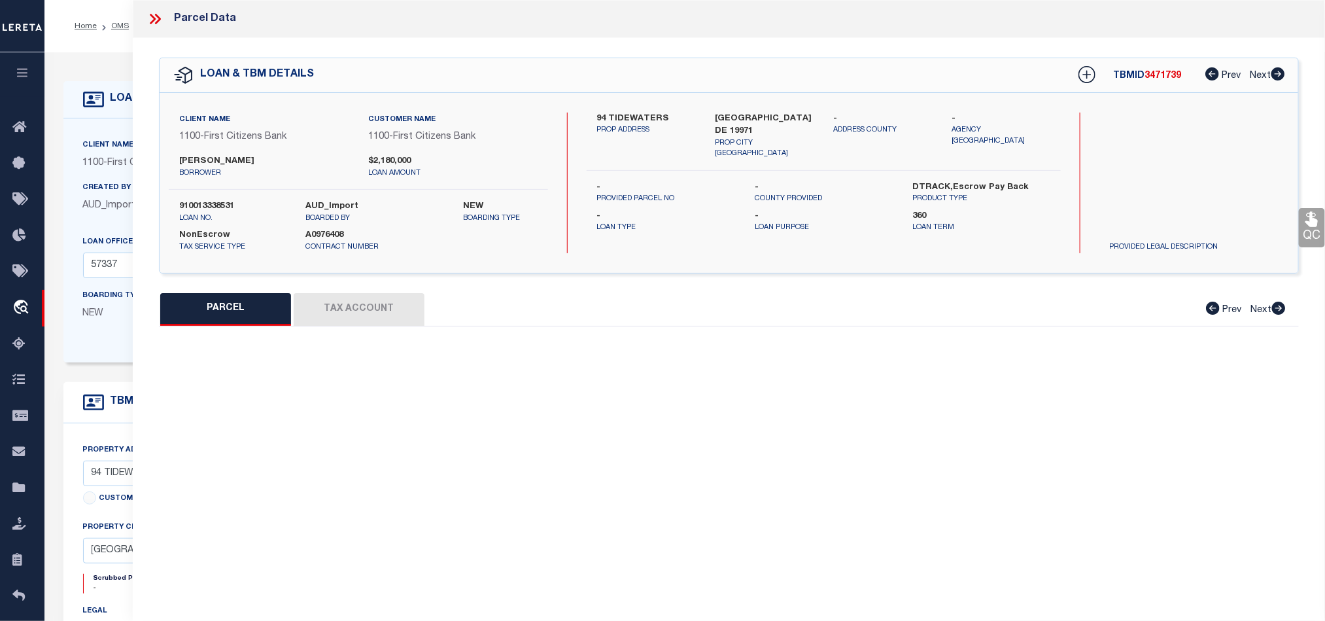
select select "QC"
type input "AVIRETT JOHN CHARLES"
select select "AGW"
select select "LEG"
type input "94 TIDEWATERS"
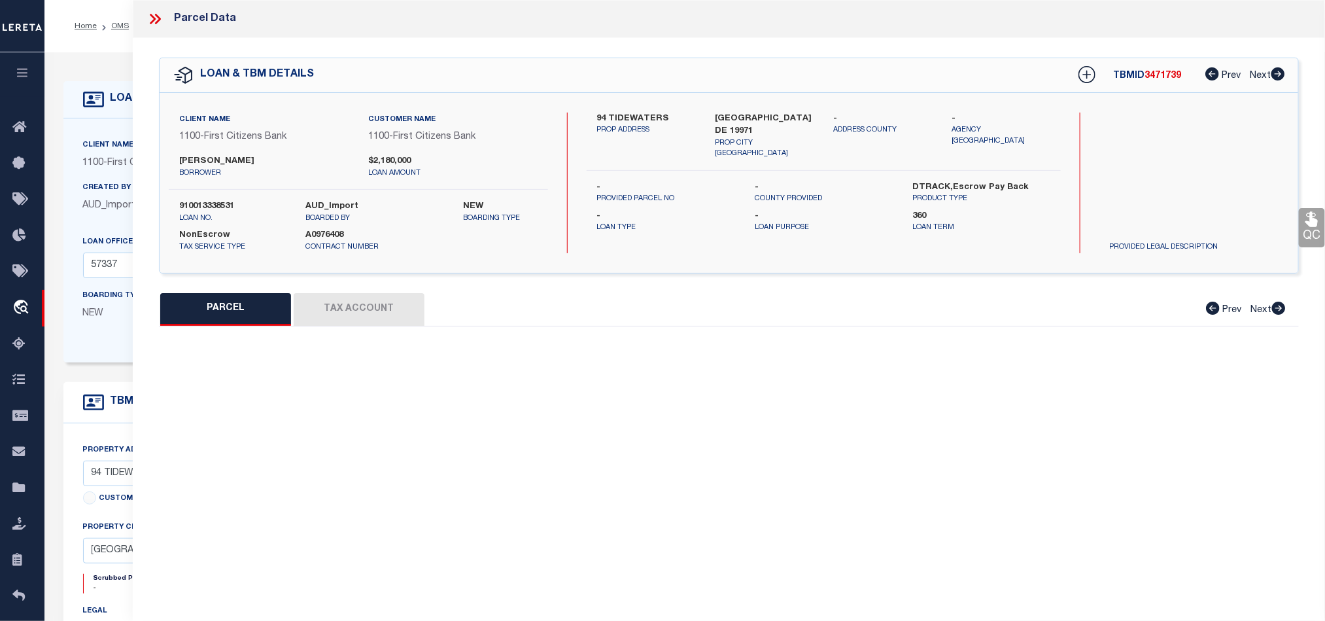
type input "ROHOBOTH BEACH DE 19971"
type textarea "HENLOPEN ACRES P/O LOT 1 BLK D"
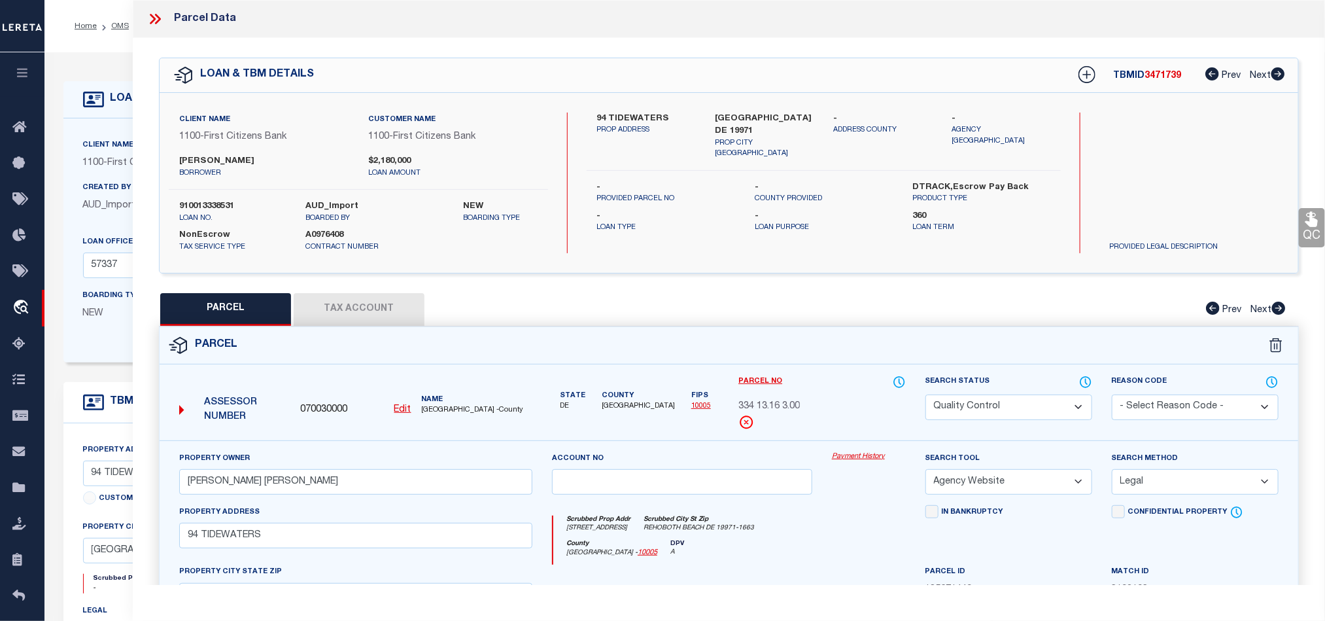
click at [1013, 418] on select "Automated Search Bad Parcel Complete Duplicate Parcel High Dollar Reporting In …" at bounding box center [1008, 407] width 167 height 26
click at [655, 326] on div "PARCEL Tax Account Prev Next" at bounding box center [729, 309] width 1140 height 33
click at [160, 12] on icon at bounding box center [154, 18] width 17 height 17
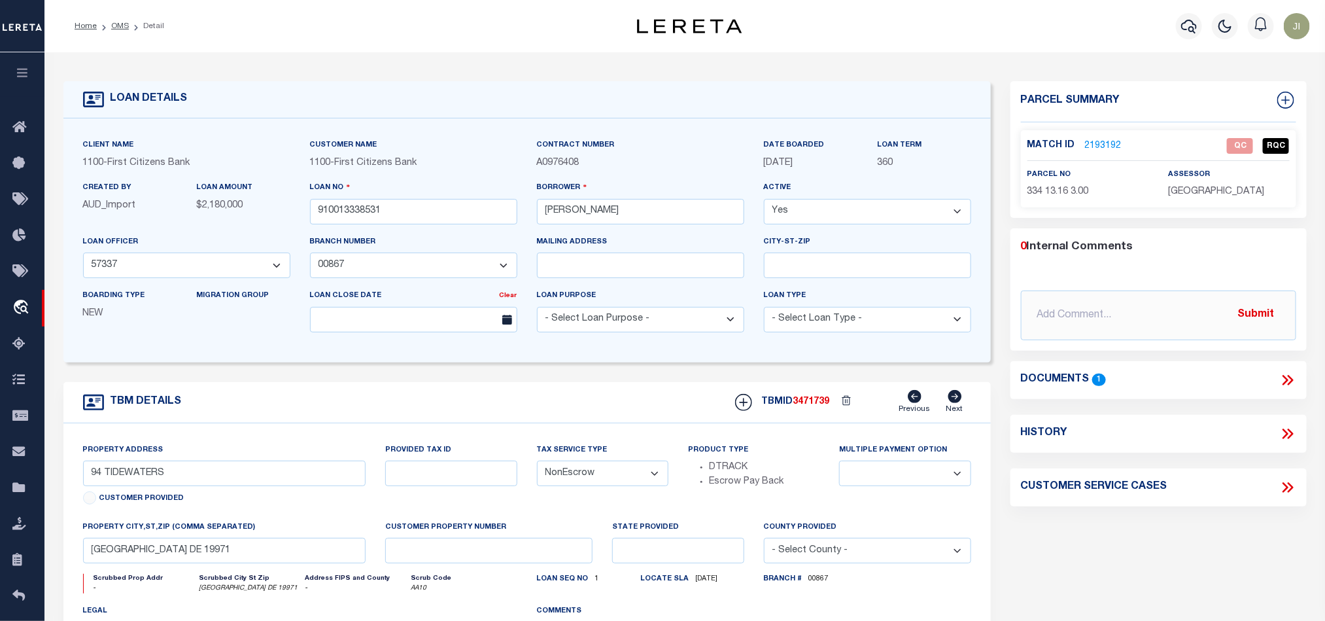
click at [612, 394] on div "TBM DETAILS TBMID 3471739 Previous Next" at bounding box center [526, 402] width 927 height 41
click at [116, 30] on link "OMS" at bounding box center [120, 26] width 18 height 8
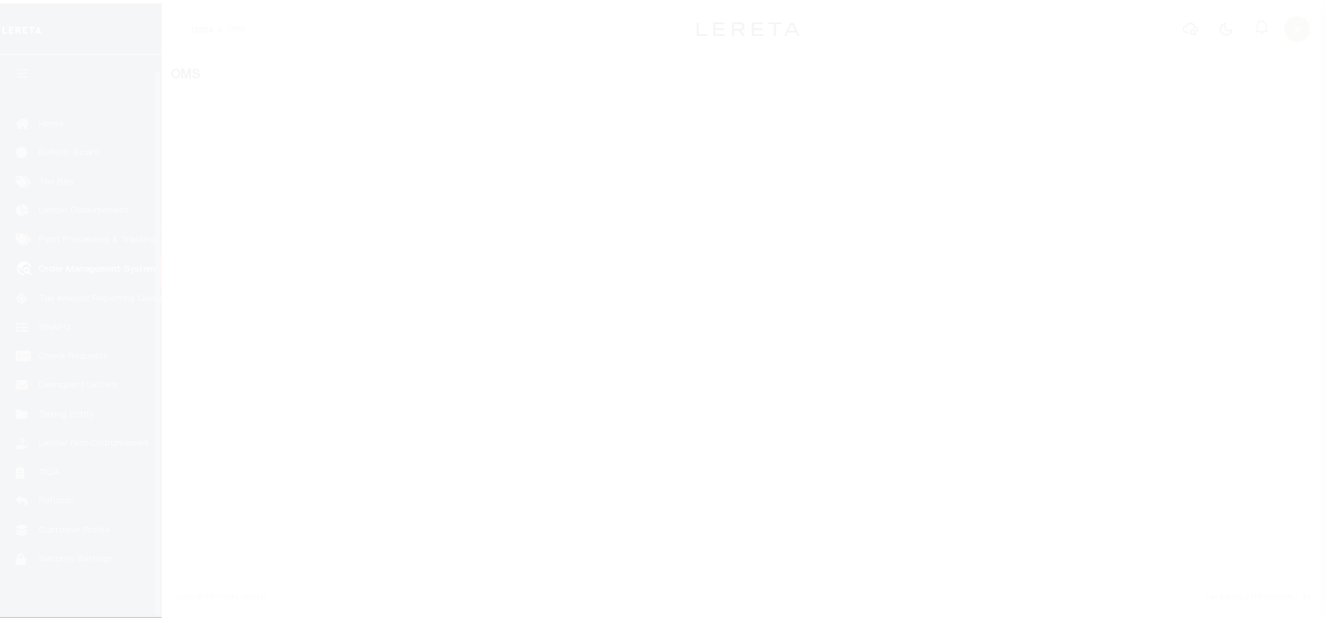
scroll to position [16, 0]
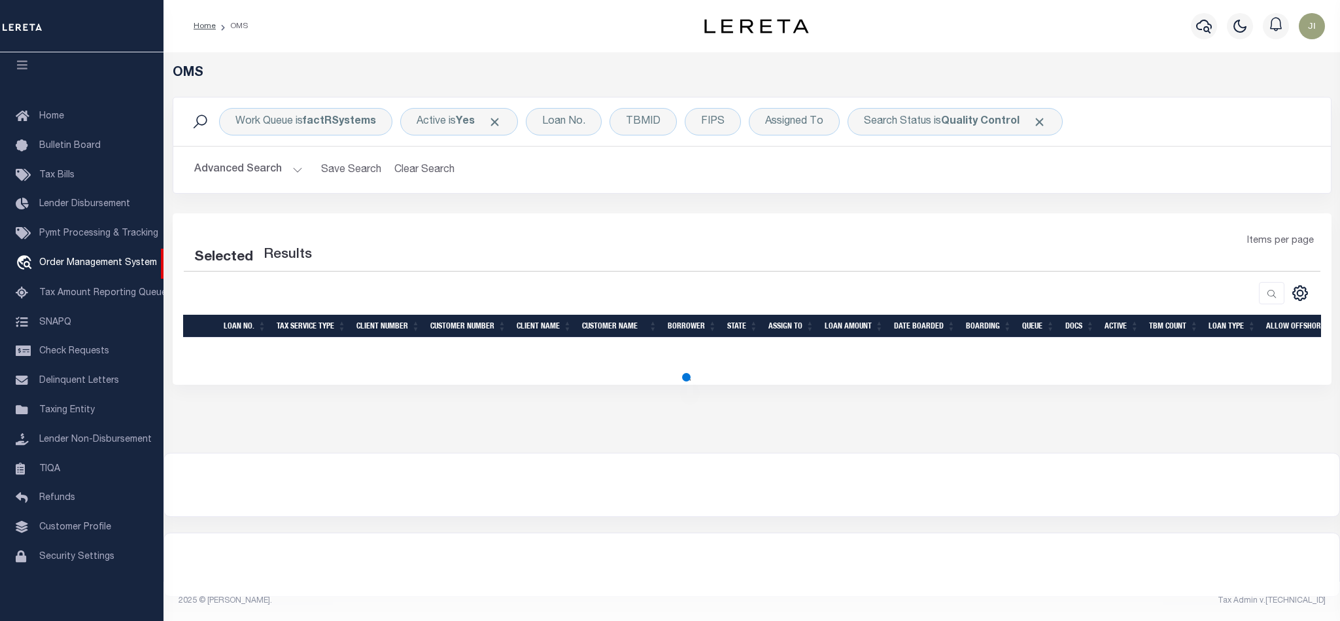
select select "200"
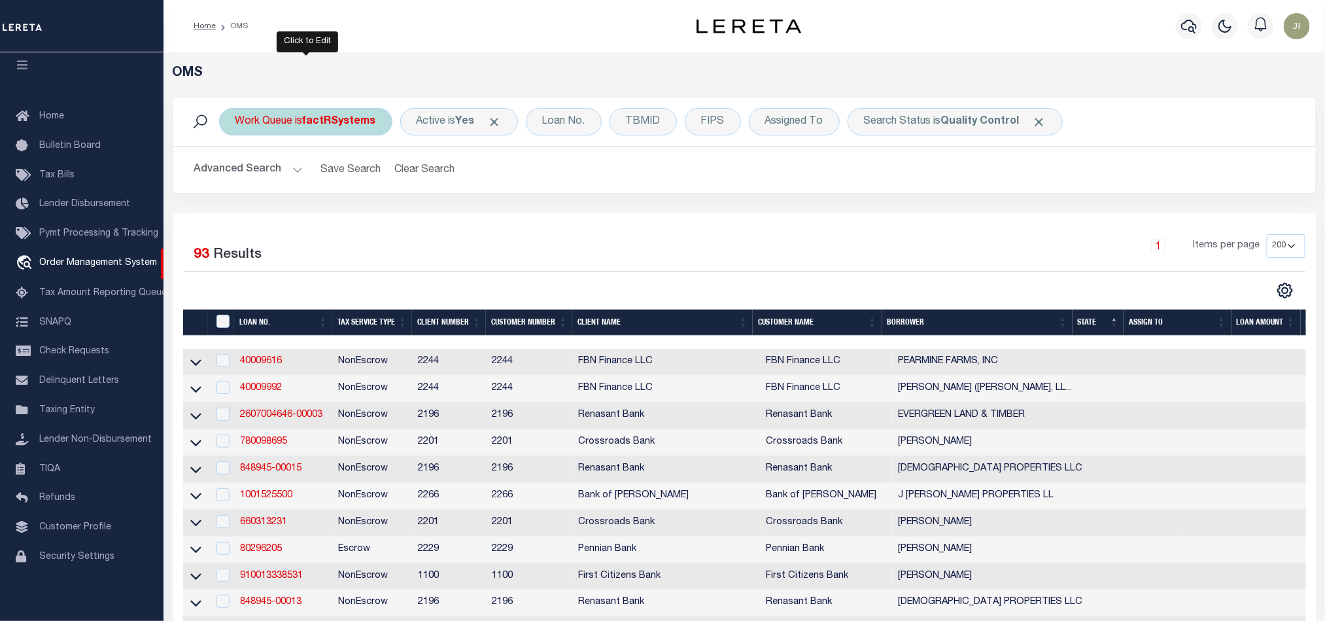
click at [307, 114] on div "Work Queue is factRSystems" at bounding box center [305, 121] width 173 height 27
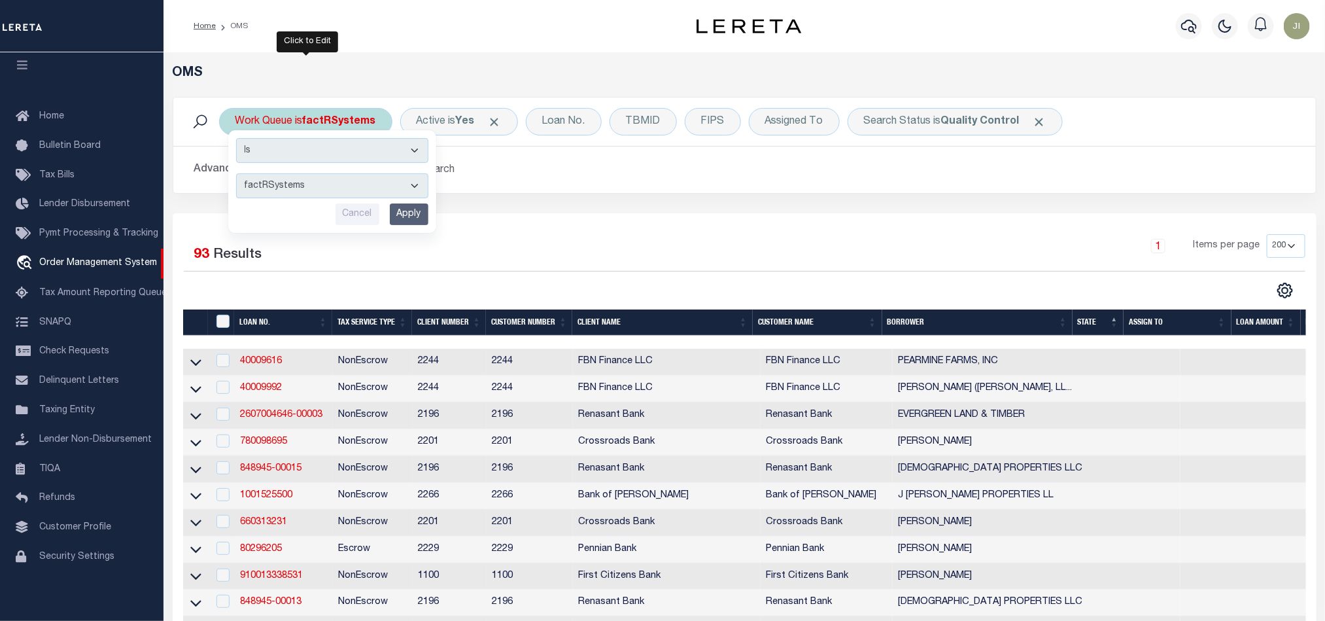
click at [379, 186] on select "factRSystems" at bounding box center [332, 185] width 192 height 25
click at [681, 263] on div "1 Items per page 10 25 50 100 200" at bounding box center [887, 251] width 836 height 34
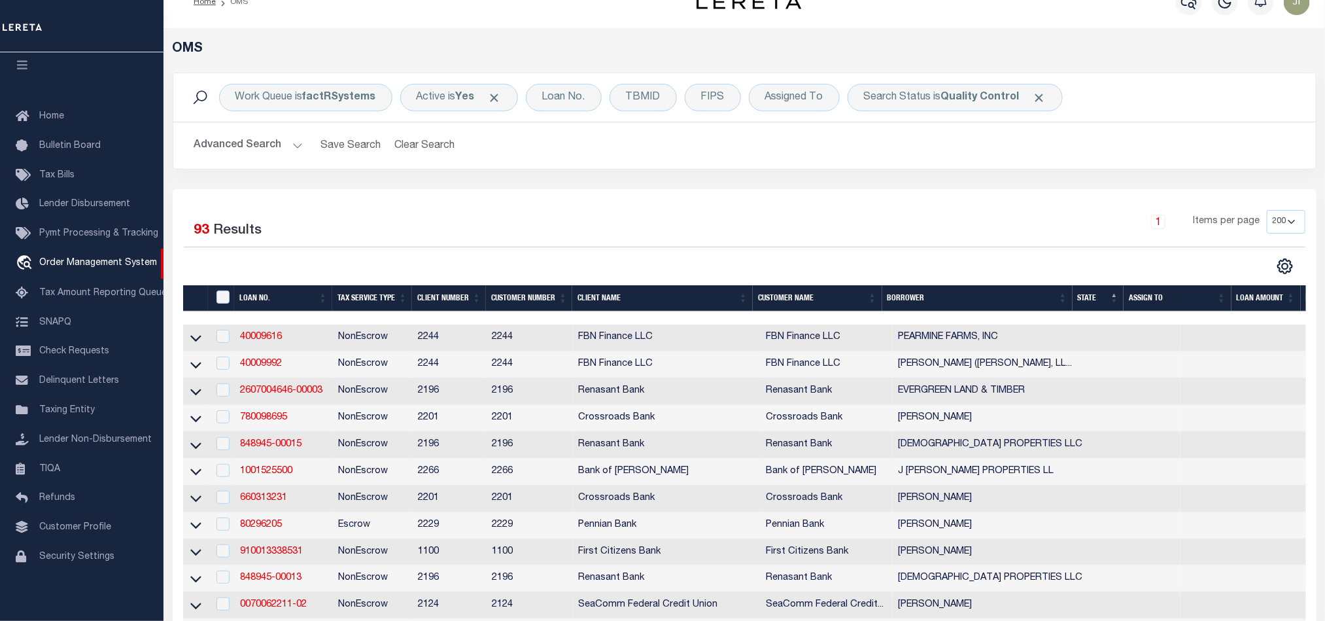
scroll to position [20, 0]
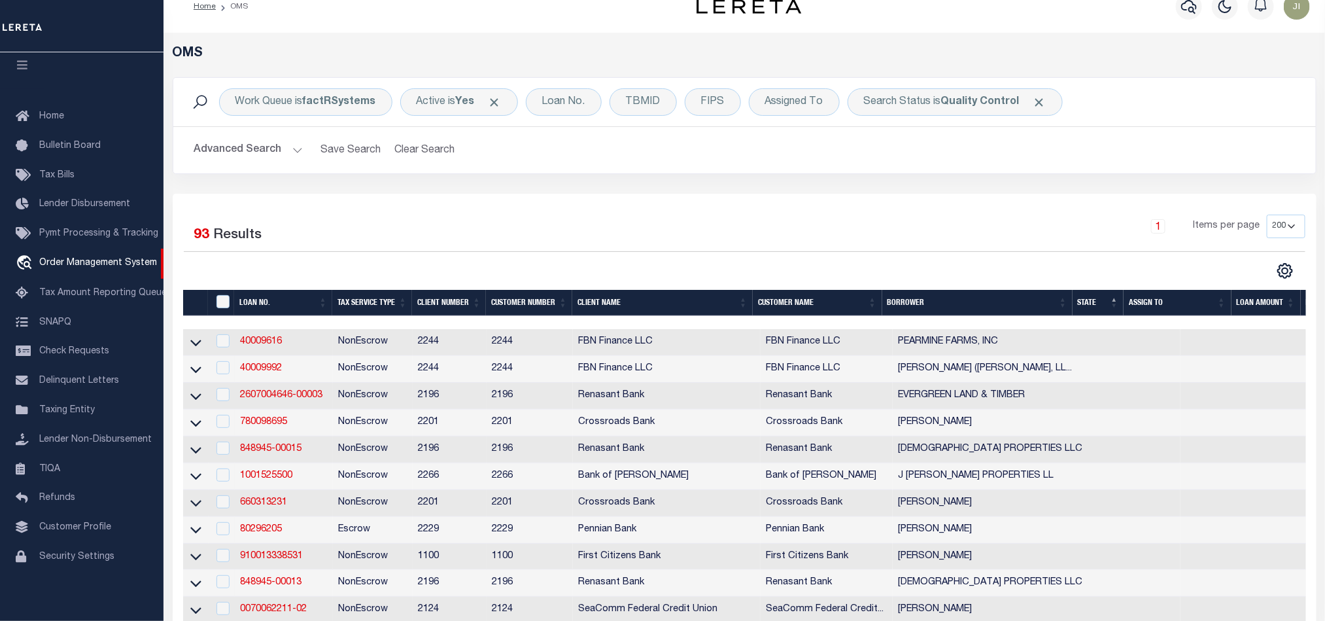
click at [897, 232] on div "1 Items per page 10 25 50 100 200" at bounding box center [887, 232] width 836 height 34
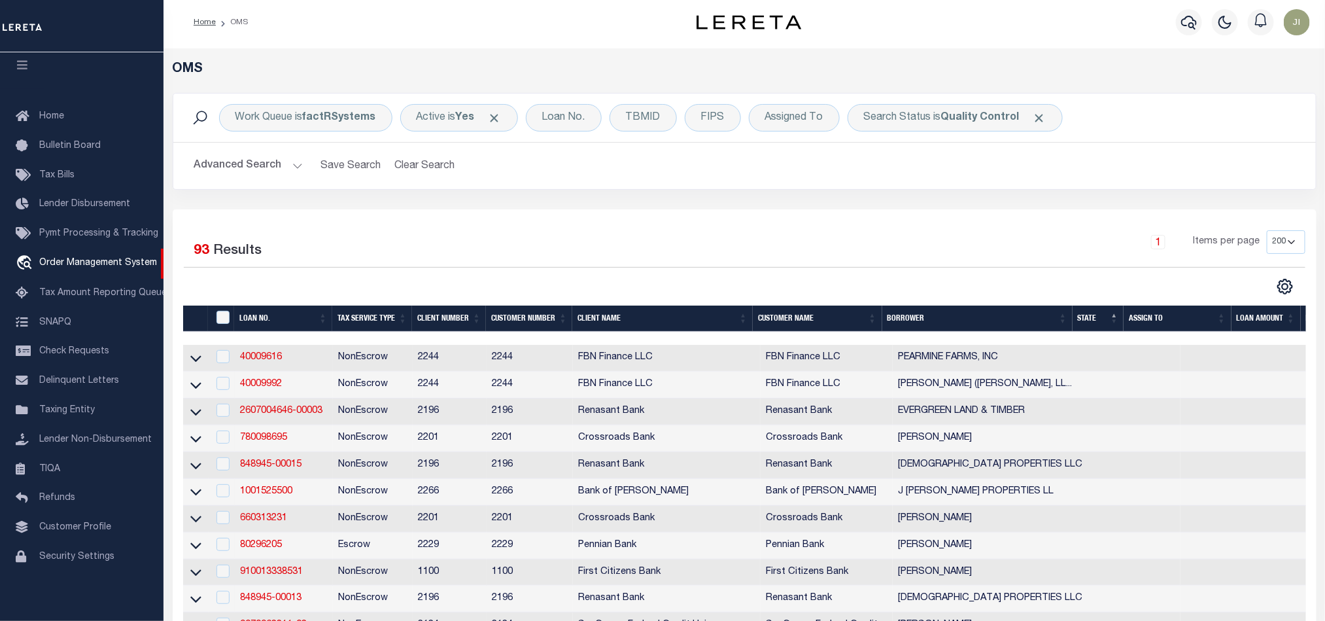
scroll to position [0, 0]
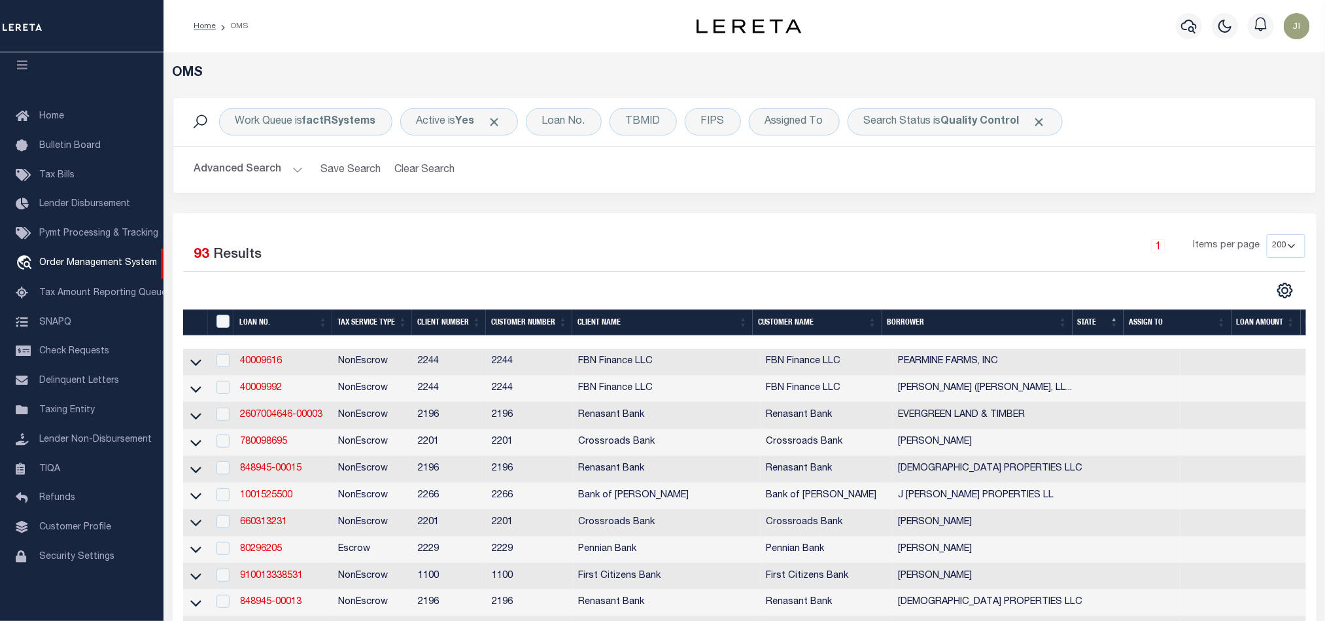
click at [880, 238] on div "1 Items per page 10 25 50 100 200" at bounding box center [887, 251] width 836 height 34
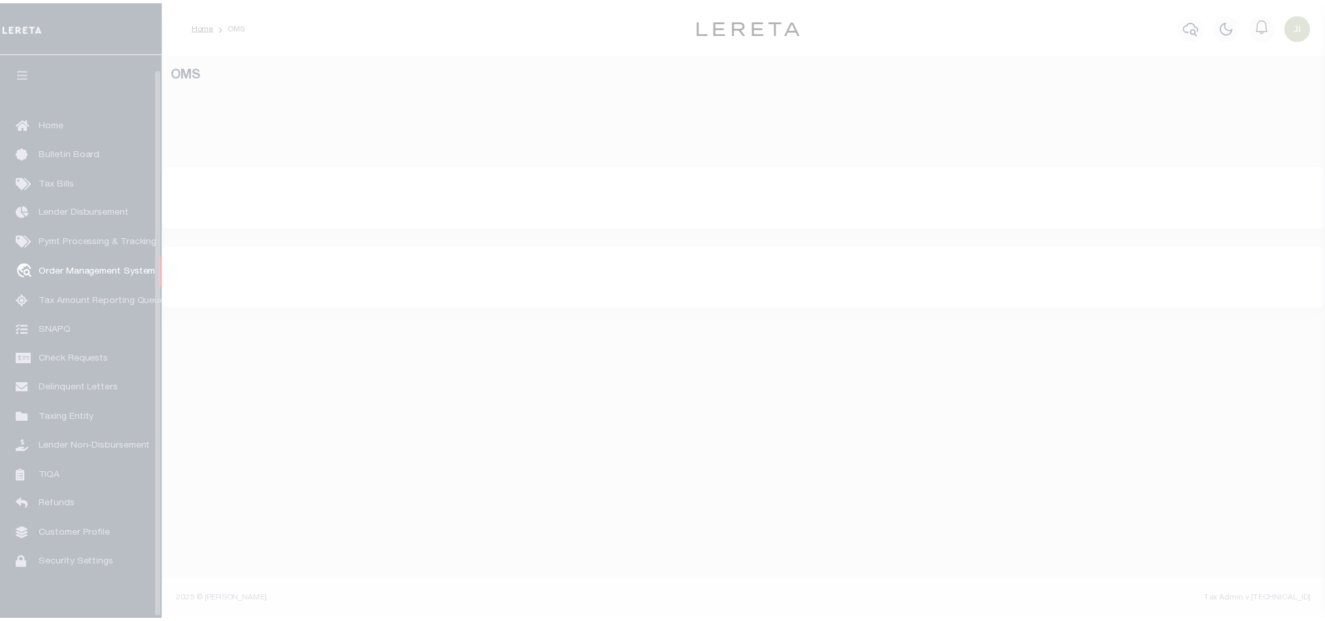
scroll to position [16, 0]
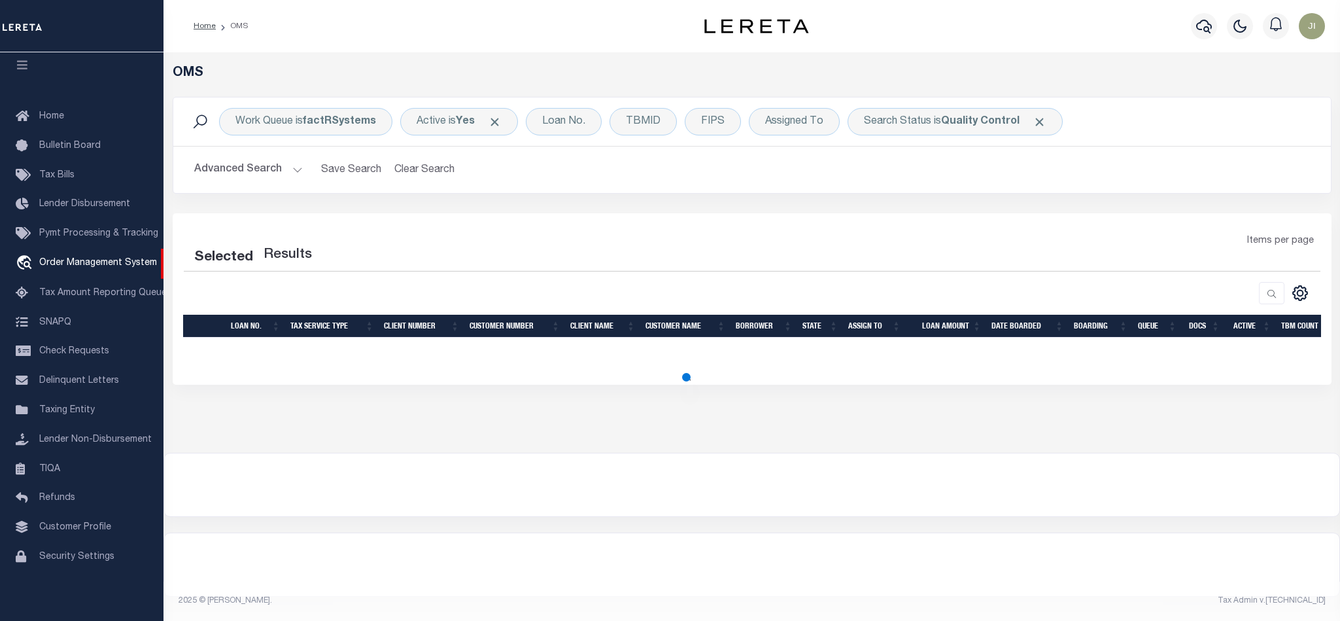
select select "200"
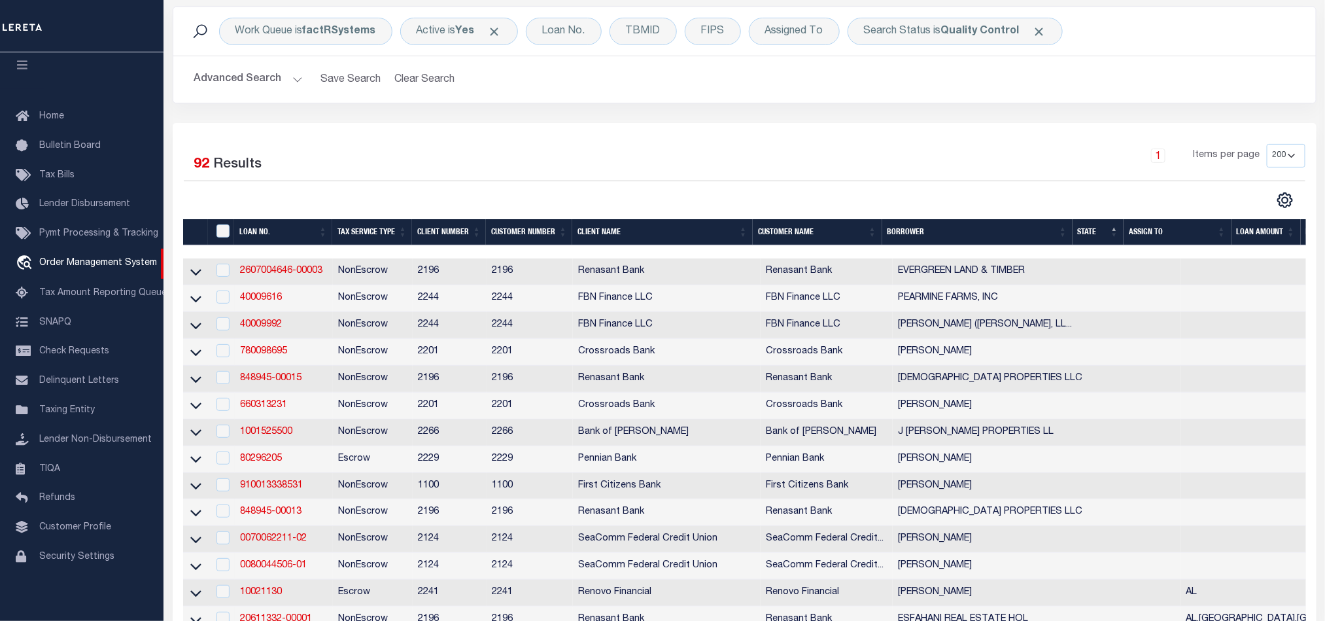
scroll to position [0, 0]
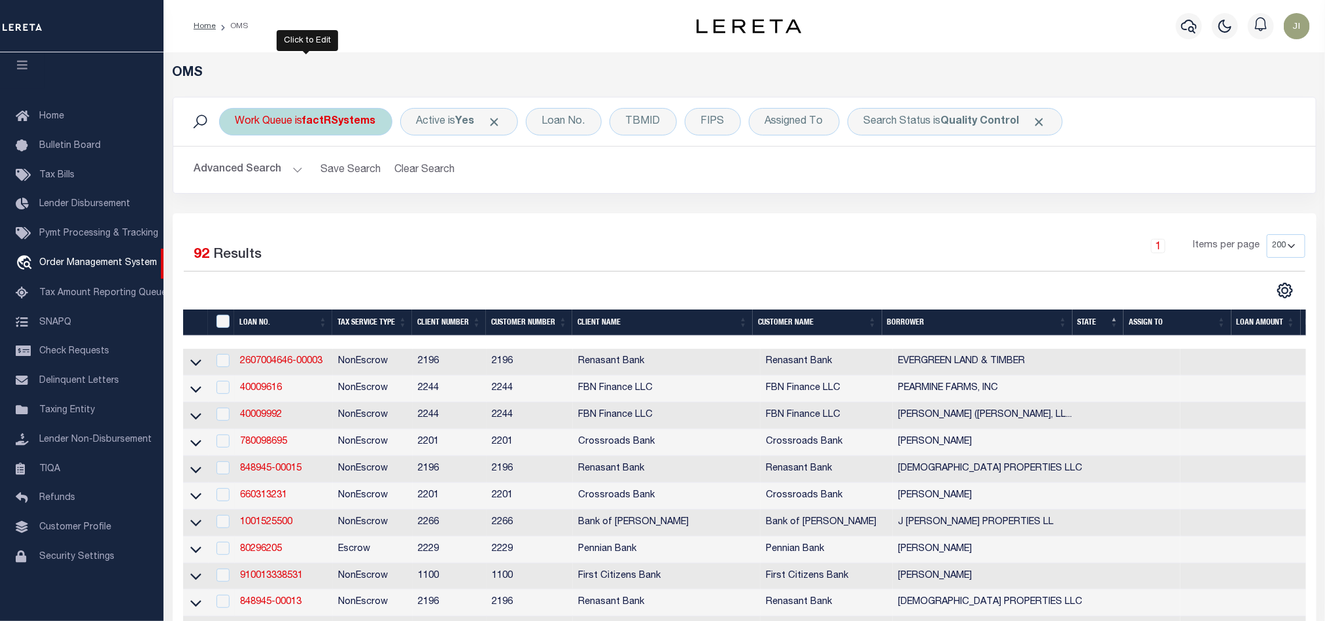
click at [330, 116] on b "factRSystems" at bounding box center [339, 121] width 73 height 10
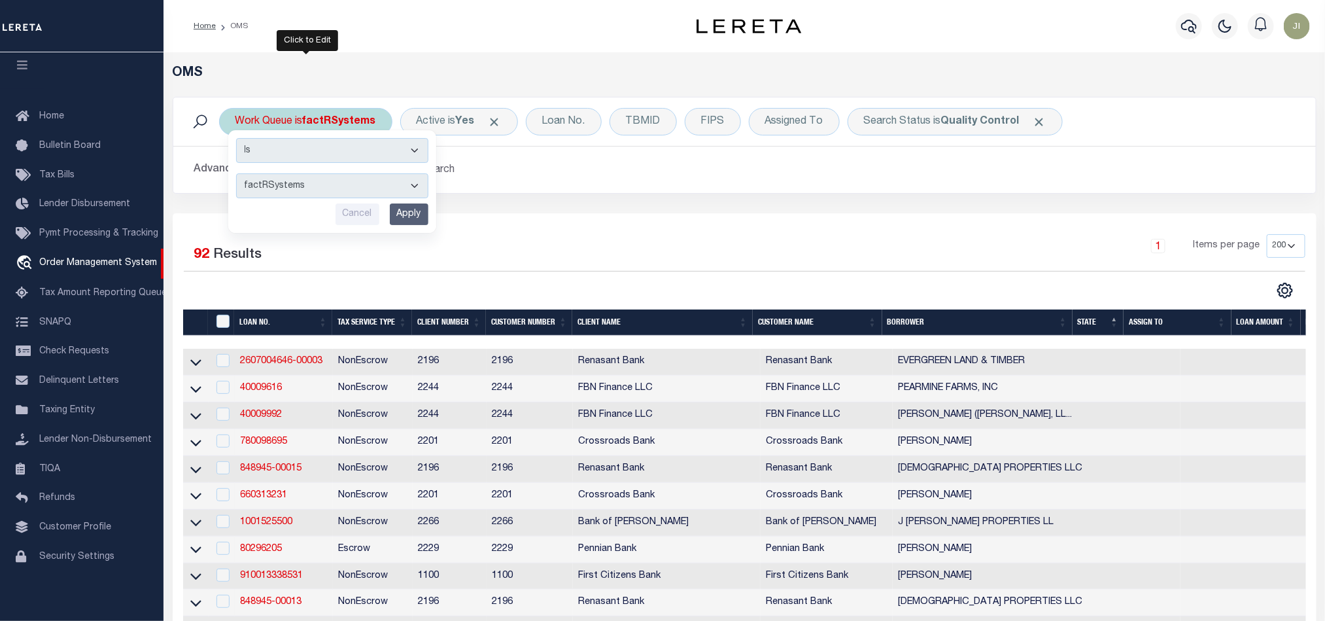
click at [369, 186] on select "factRSystems" at bounding box center [332, 185] width 192 height 25
click at [770, 264] on div "1 Items per page 10 25 50 100 200" at bounding box center [887, 251] width 836 height 34
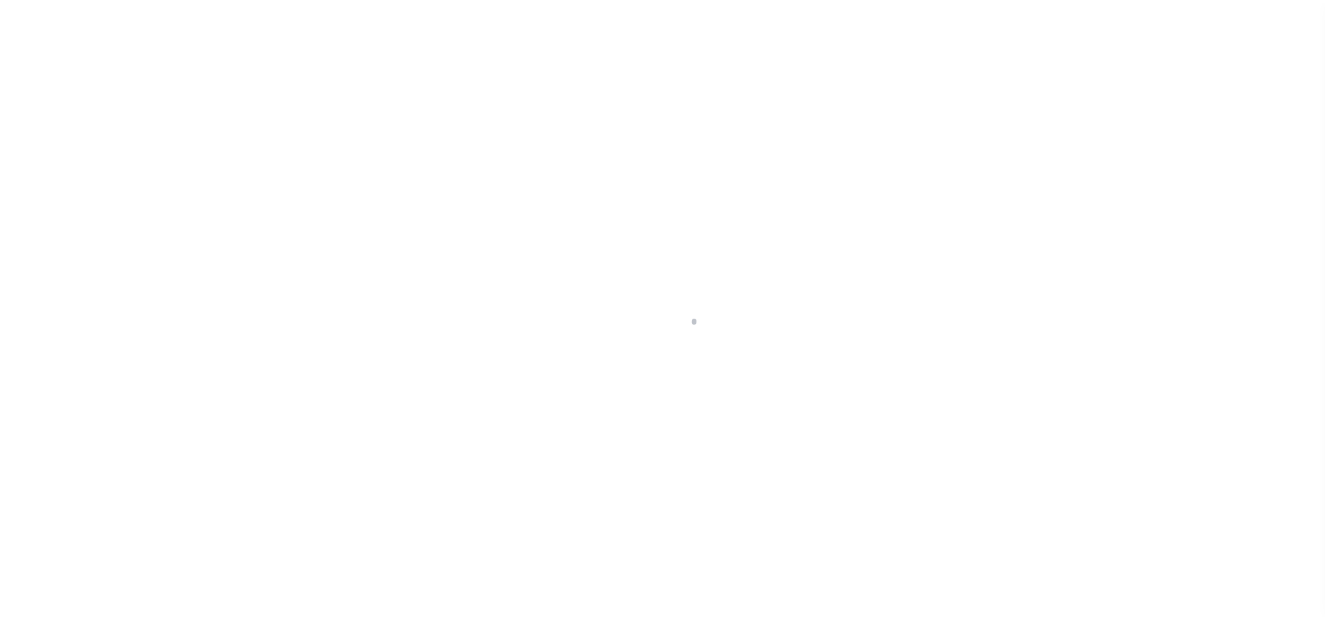
scroll to position [16, 0]
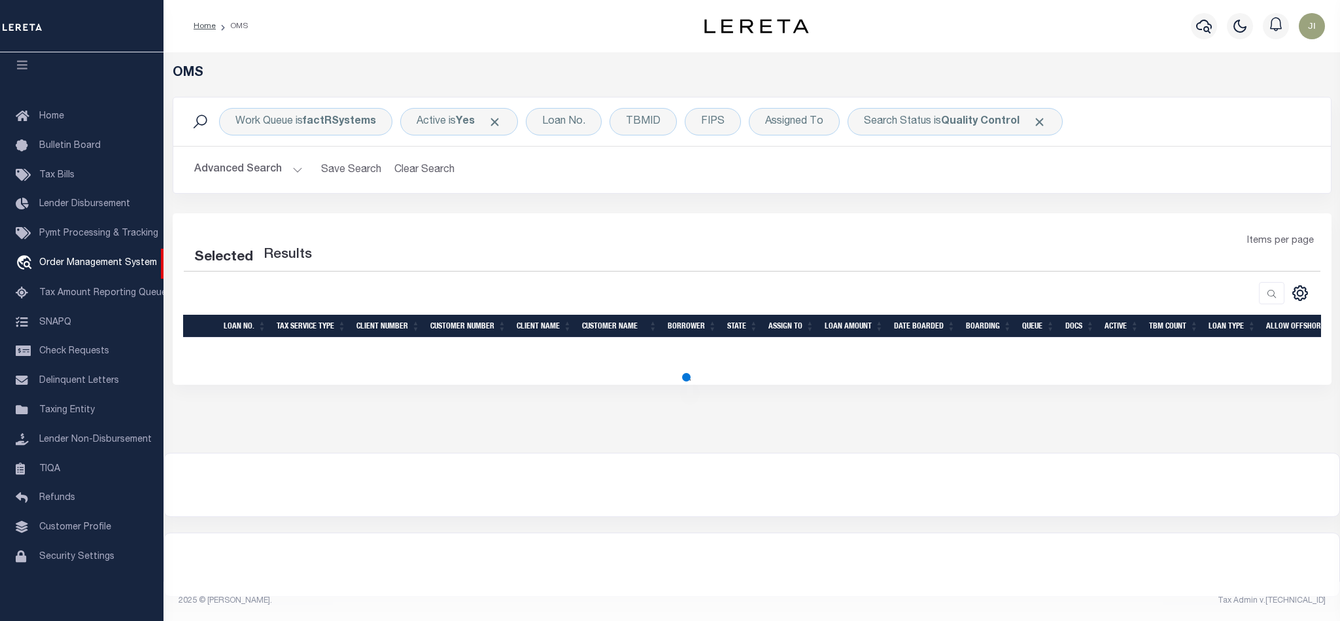
select select "200"
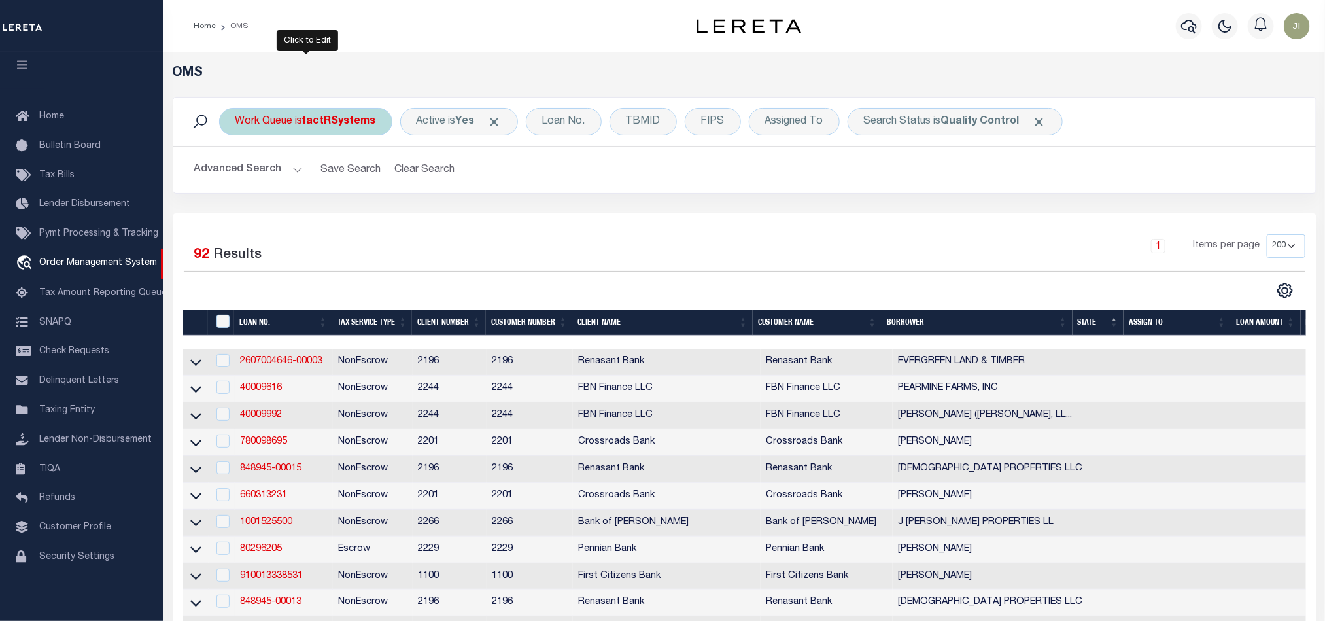
click at [340, 130] on div "Work Queue is factRSystems" at bounding box center [305, 121] width 173 height 27
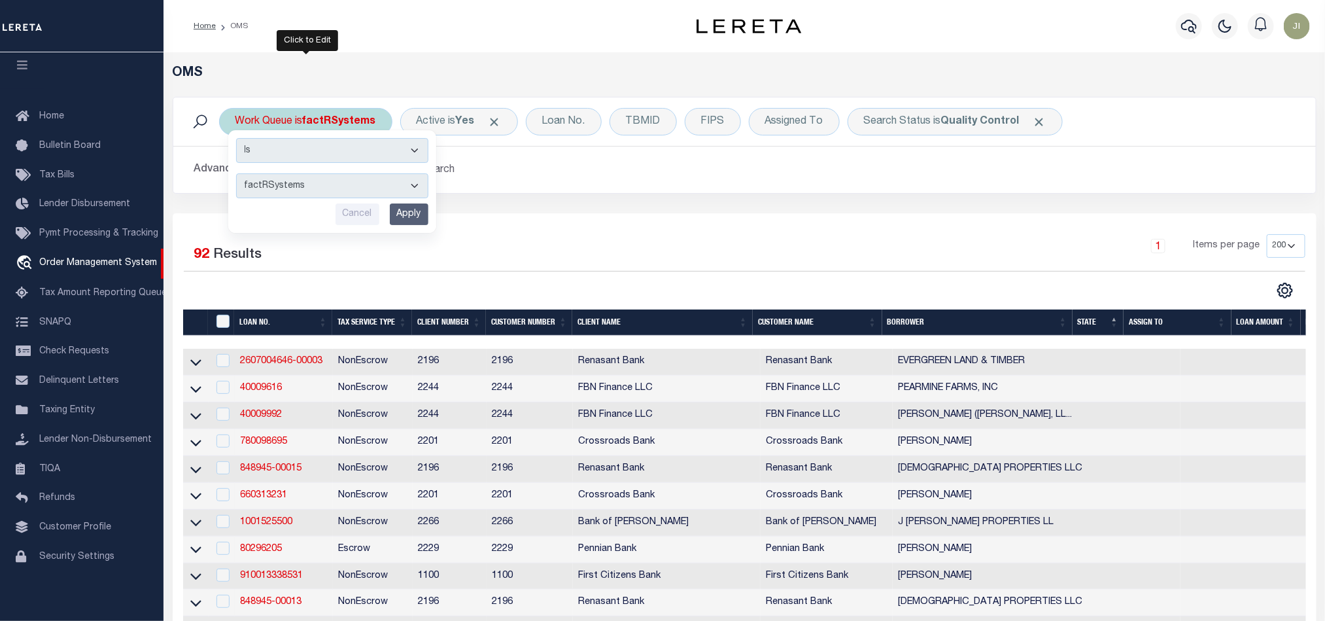
click at [373, 187] on select "factRSystems" at bounding box center [332, 185] width 192 height 25
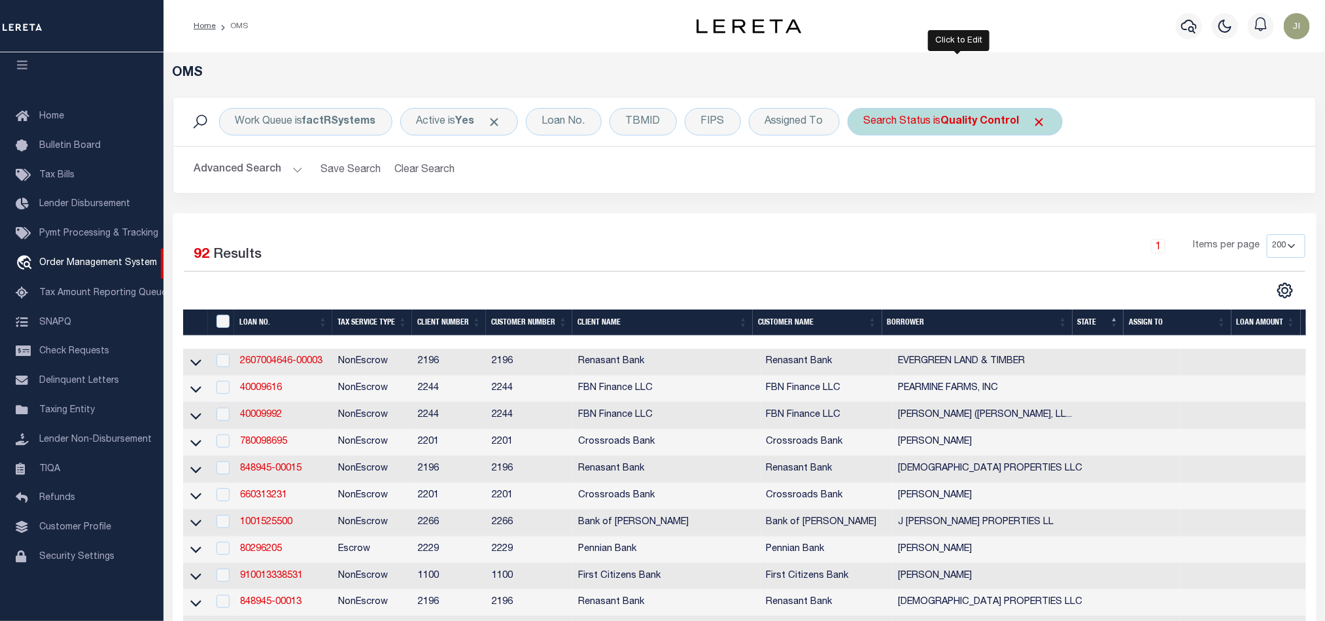
click at [963, 116] on b "Quality Control" at bounding box center [980, 121] width 78 height 10
select select "QC"
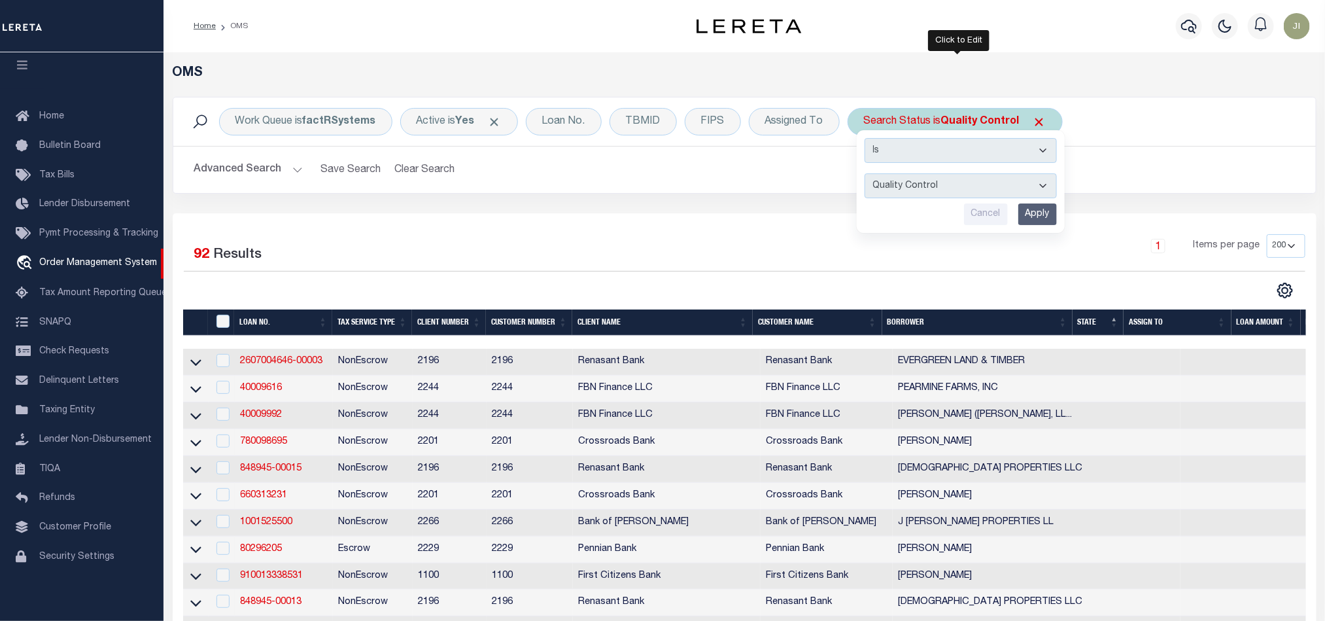
click at [950, 182] on select "Automated Search Bad Parcel Complete Duplicate Parcel High Dollar Reporting In …" at bounding box center [961, 185] width 192 height 25
click at [744, 208] on div "Work Queue is factRSystems Active is Yes Loan No. TBMID FIPS Assigned To Search…" at bounding box center [744, 155] width 1163 height 116
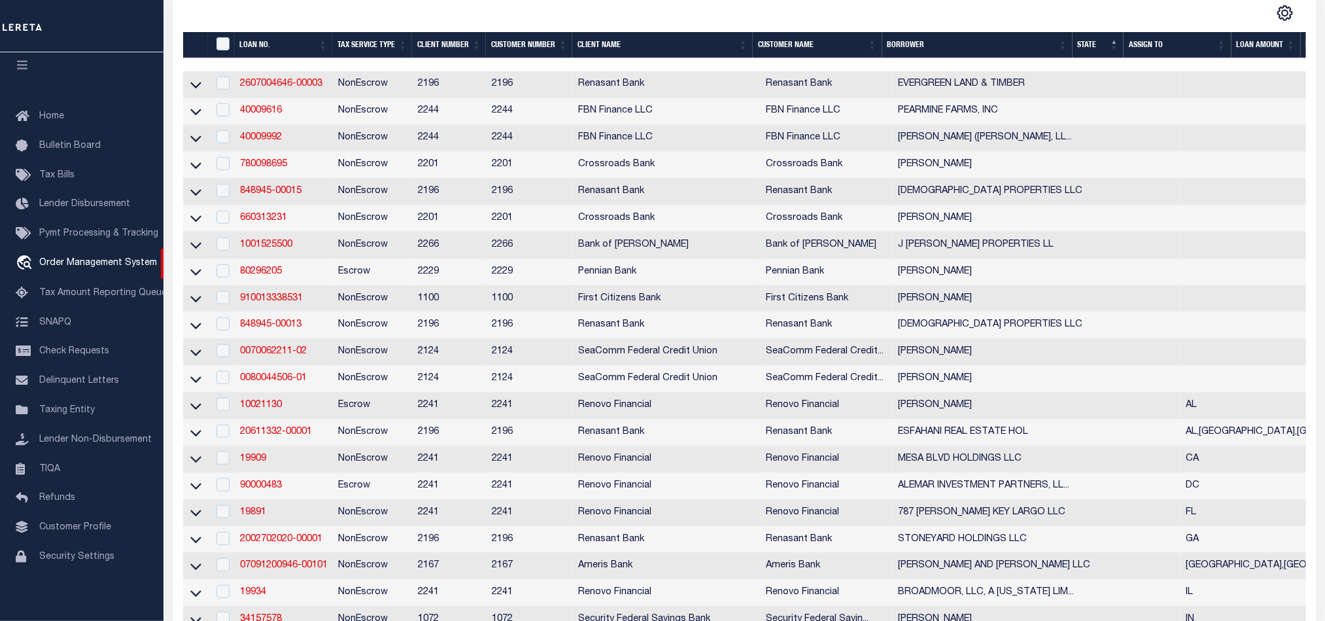
scroll to position [294, 0]
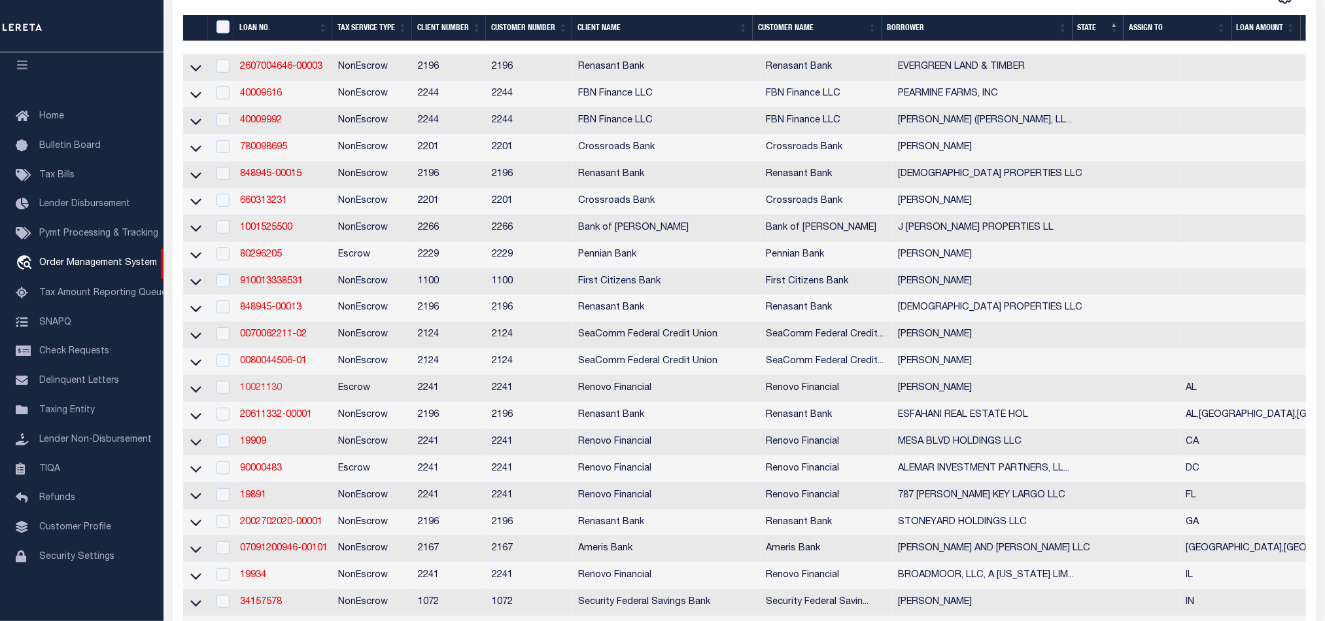
click at [253, 392] on link "10021130" at bounding box center [261, 387] width 42 height 9
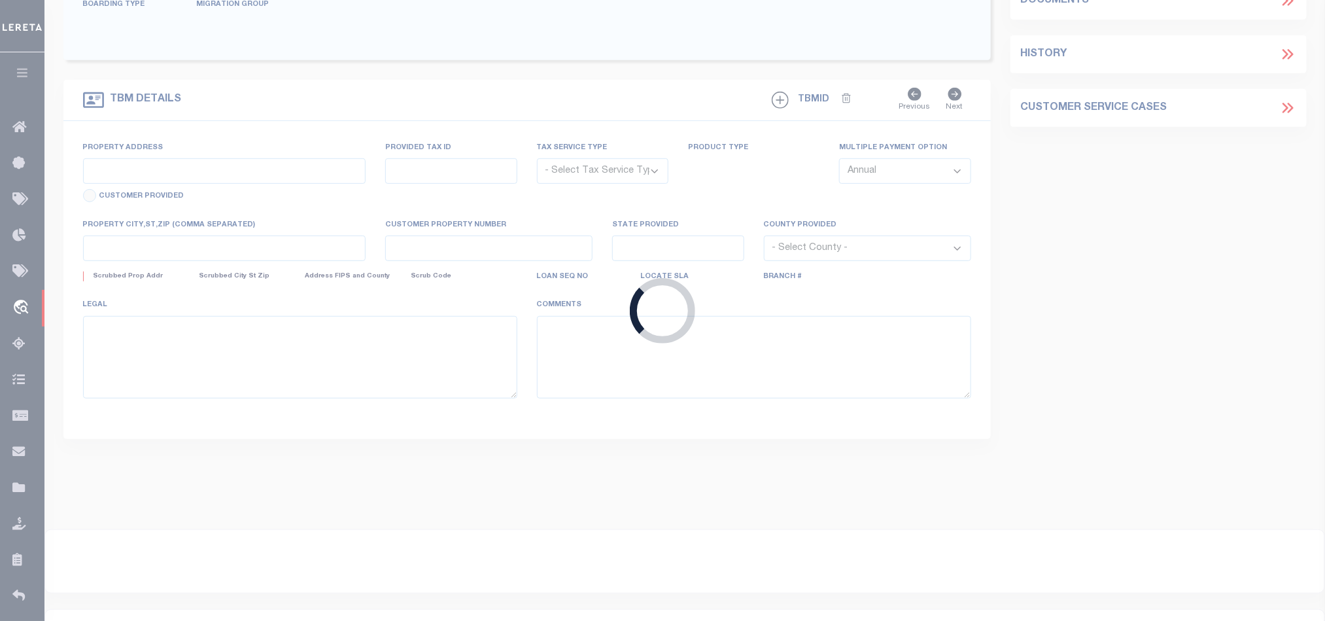
type input "10021130"
type input "[PERSON_NAME]"
select select
type input "1033 DEMONBREUN ST STE 300"
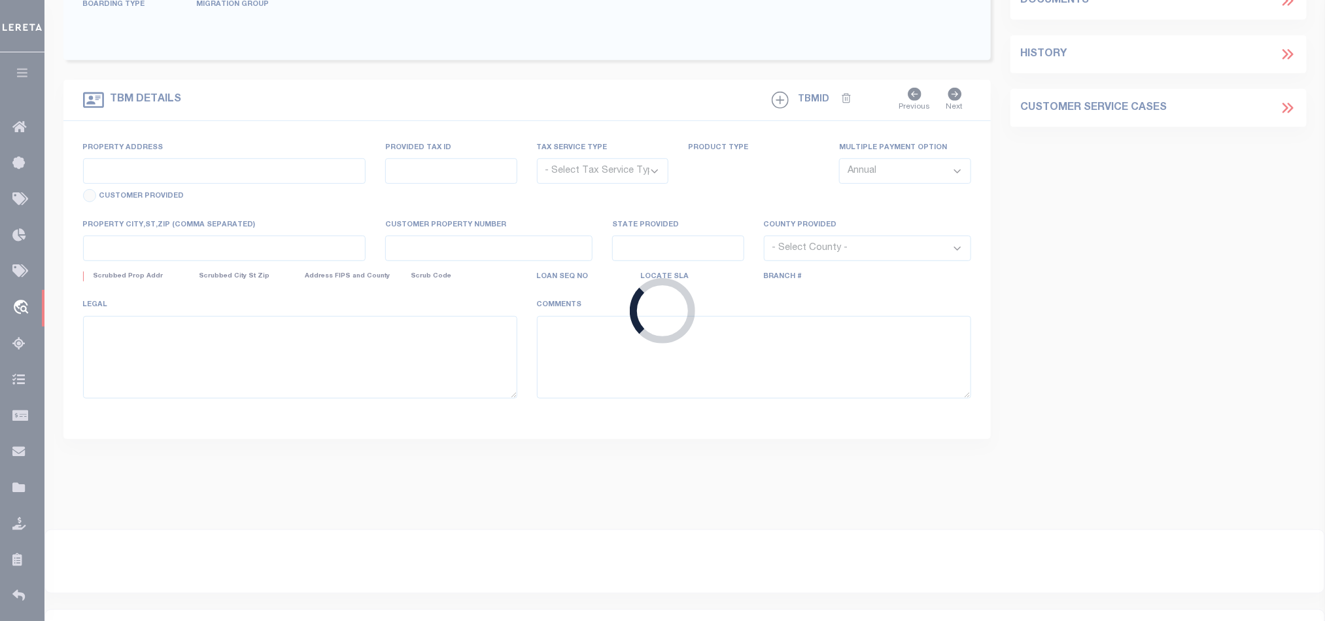
type input "NASHVILLE TN 37203"
select select "10"
select select "Escrow"
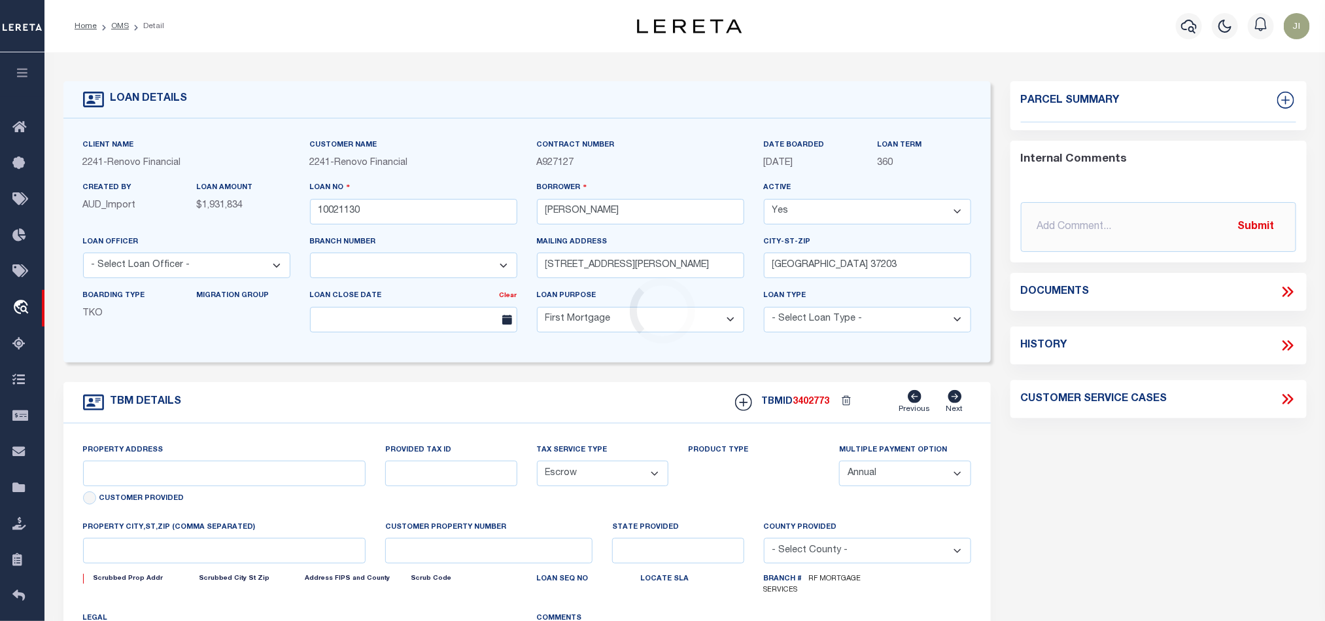
select select "25067"
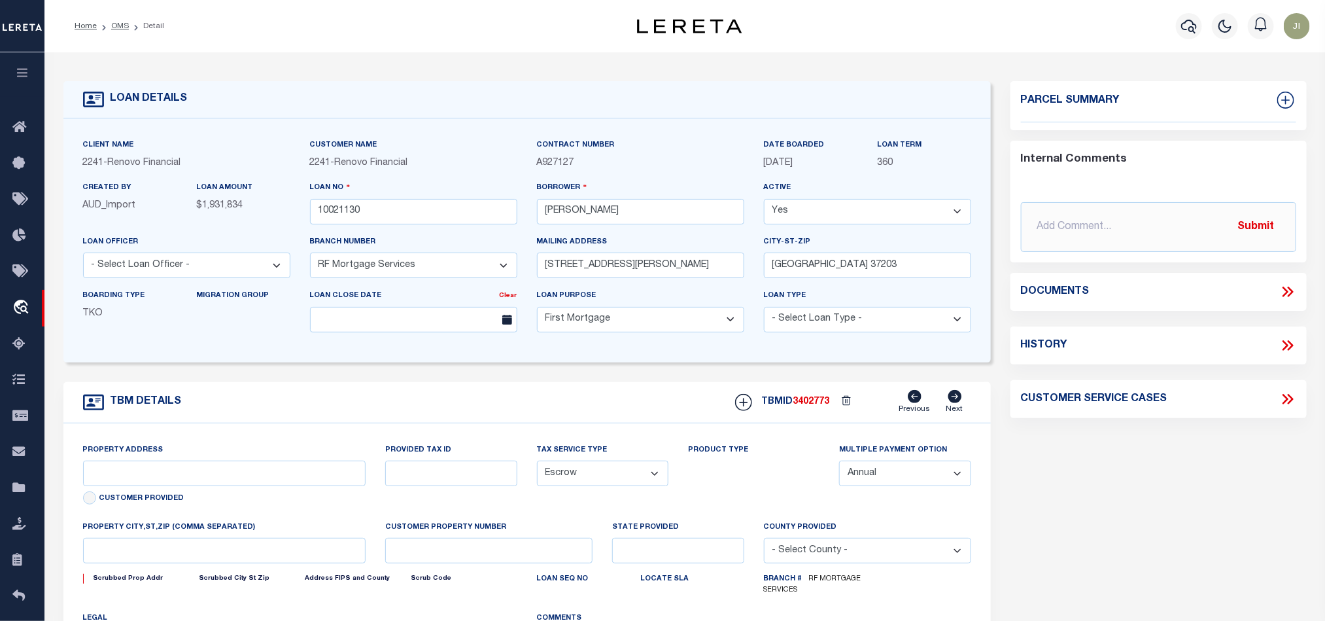
type input "1619 COUNTY ROAD 67"
type input "2804170001085017 073484"
select select
type input "BREMEN, AL 35033"
type input "a0kUS000007eU9p"
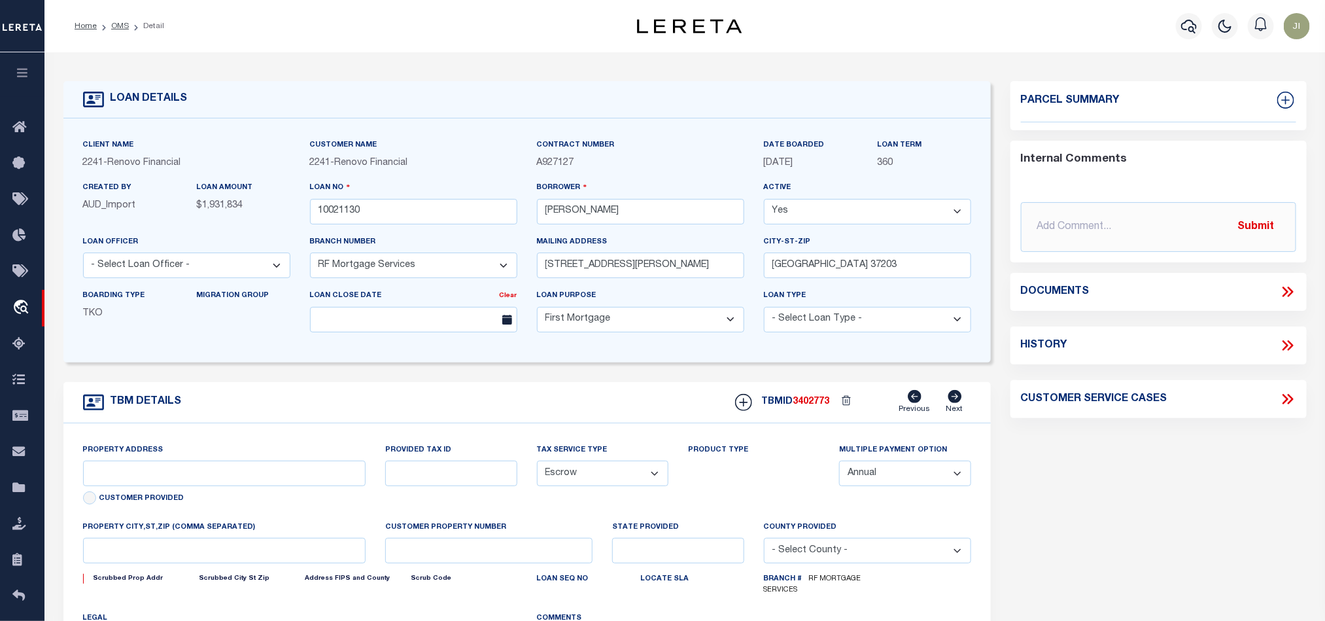
type input "AL"
select select
type textarea "Liability Limited to Customer Provided Parcel"
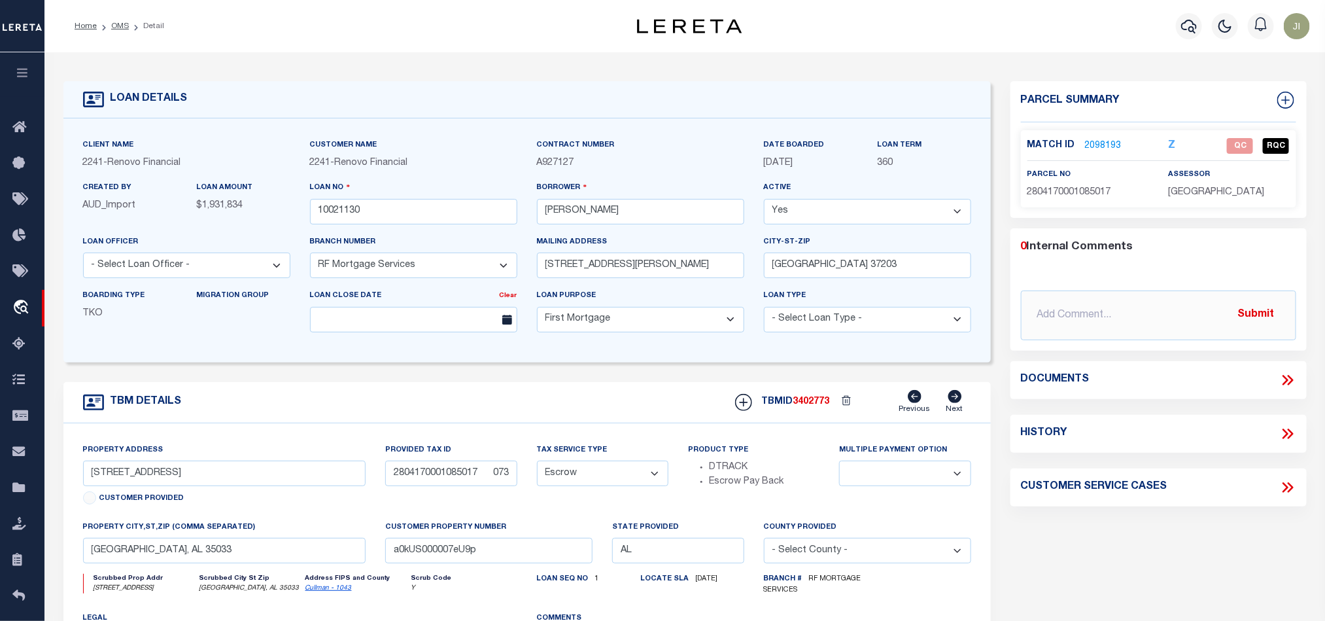
click at [1091, 140] on link "2098193" at bounding box center [1103, 146] width 37 height 14
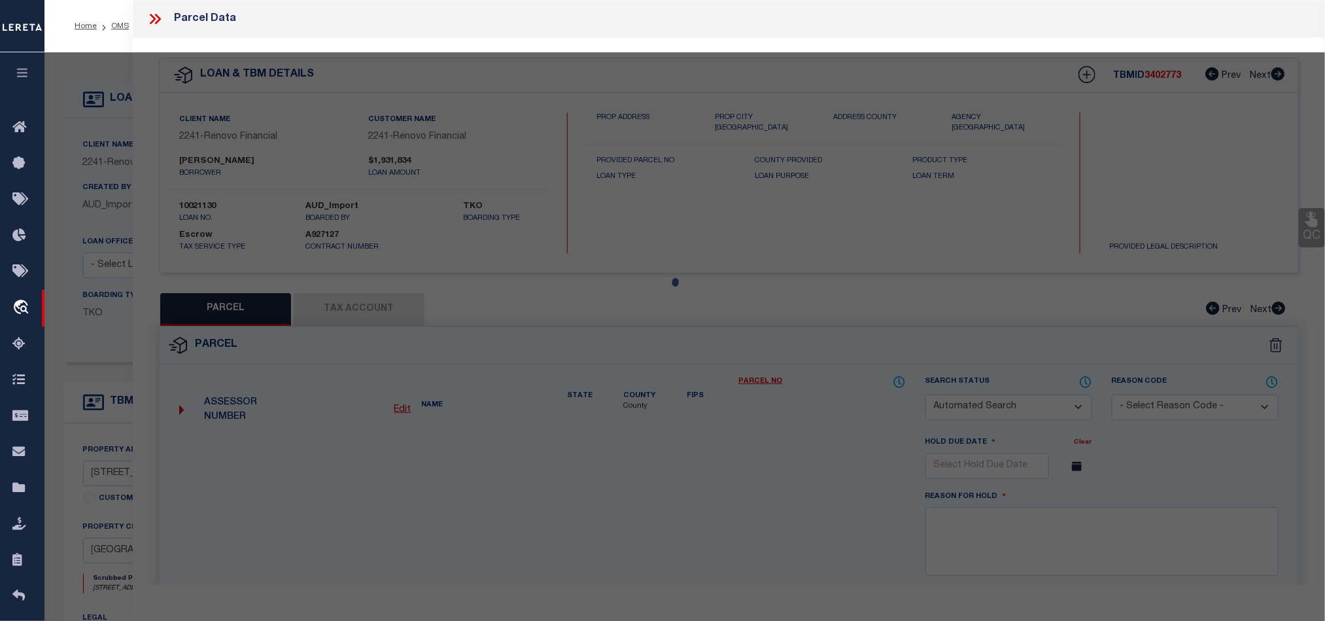
checkbox input "false"
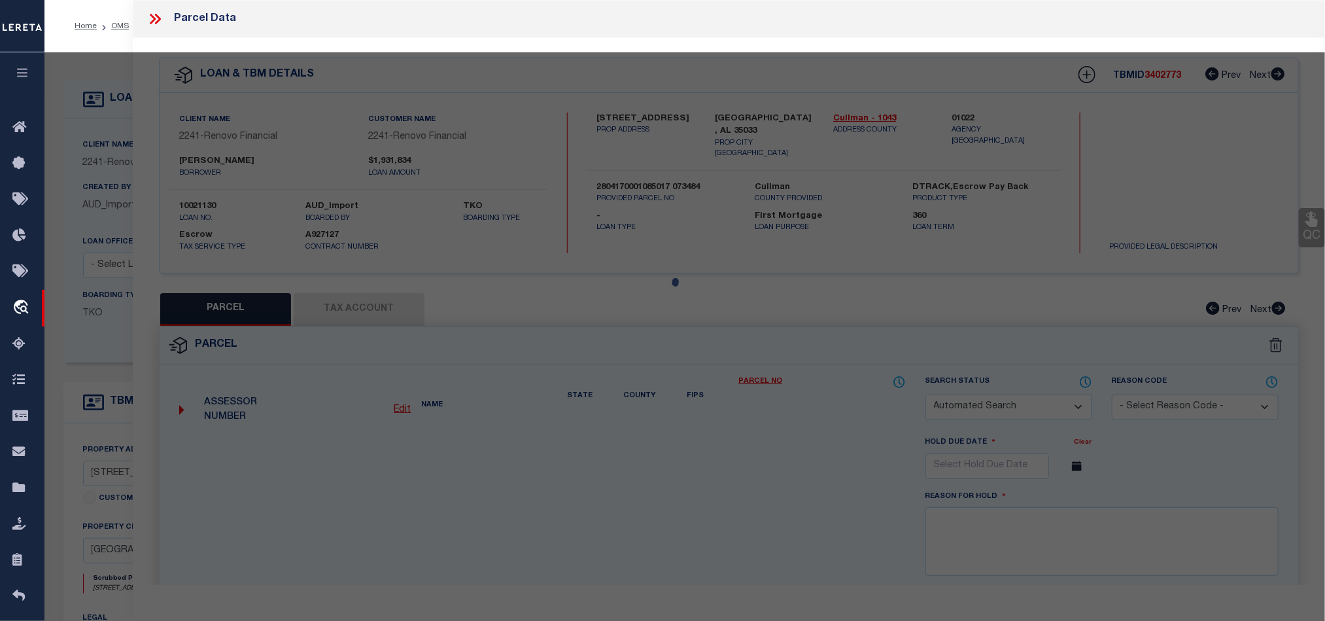
select select "QC"
type input "REEL LAKE LIFE LLC"
select select "AGF"
select select "ADD"
type input "1619 COUNTY RD 67"
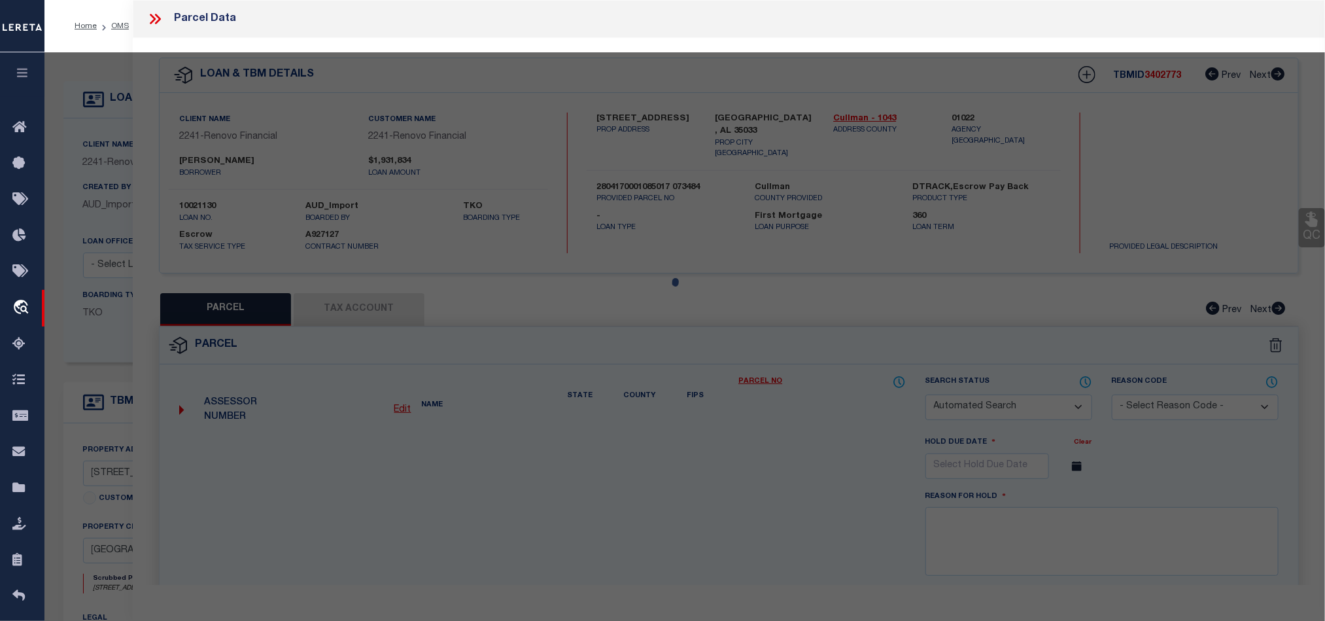
type input "BREMEN, AL 35033"
type textarea "1.2 AC- LOTS 34 AND 35 OF ROCKY SPRINGS PHASE II-BK 2010 PG 12,12A,13"
type textarea "edit mask"
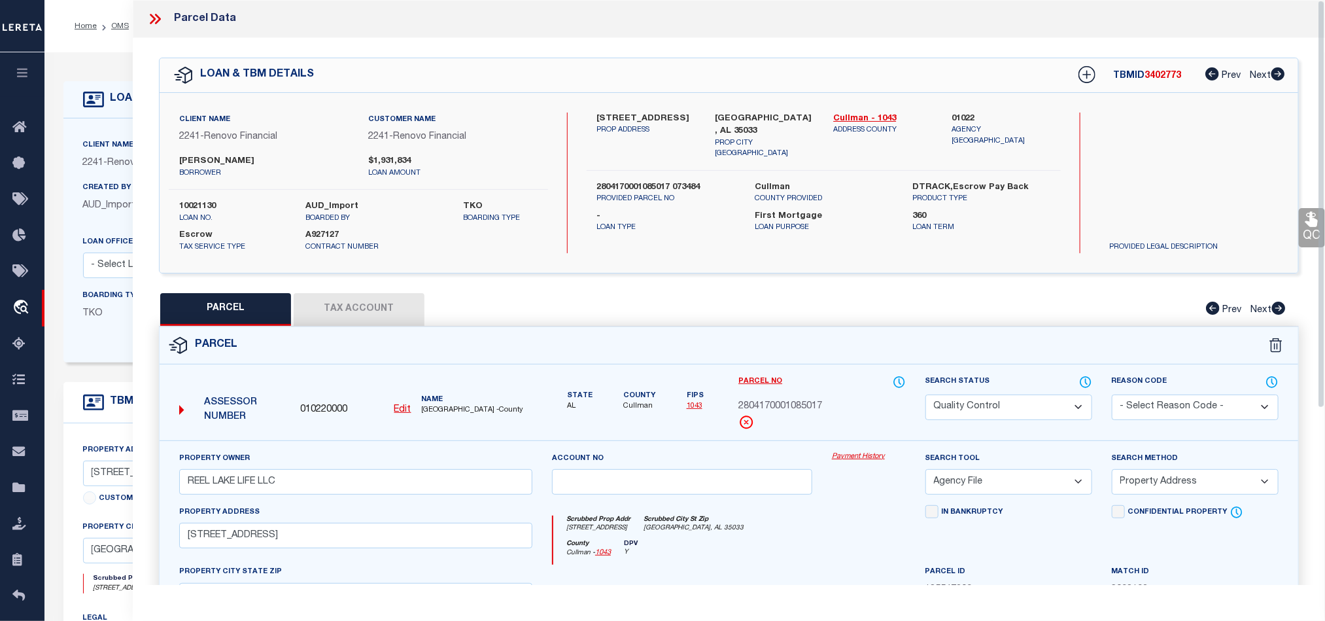
click at [1078, 406] on select "Automated Search Bad Parcel Complete Duplicate Parcel High Dollar Reporting In …" at bounding box center [1008, 407] width 167 height 26
click at [142, 14] on div "Parcel Data" at bounding box center [729, 19] width 1192 height 38
click at [154, 22] on icon at bounding box center [154, 18] width 17 height 17
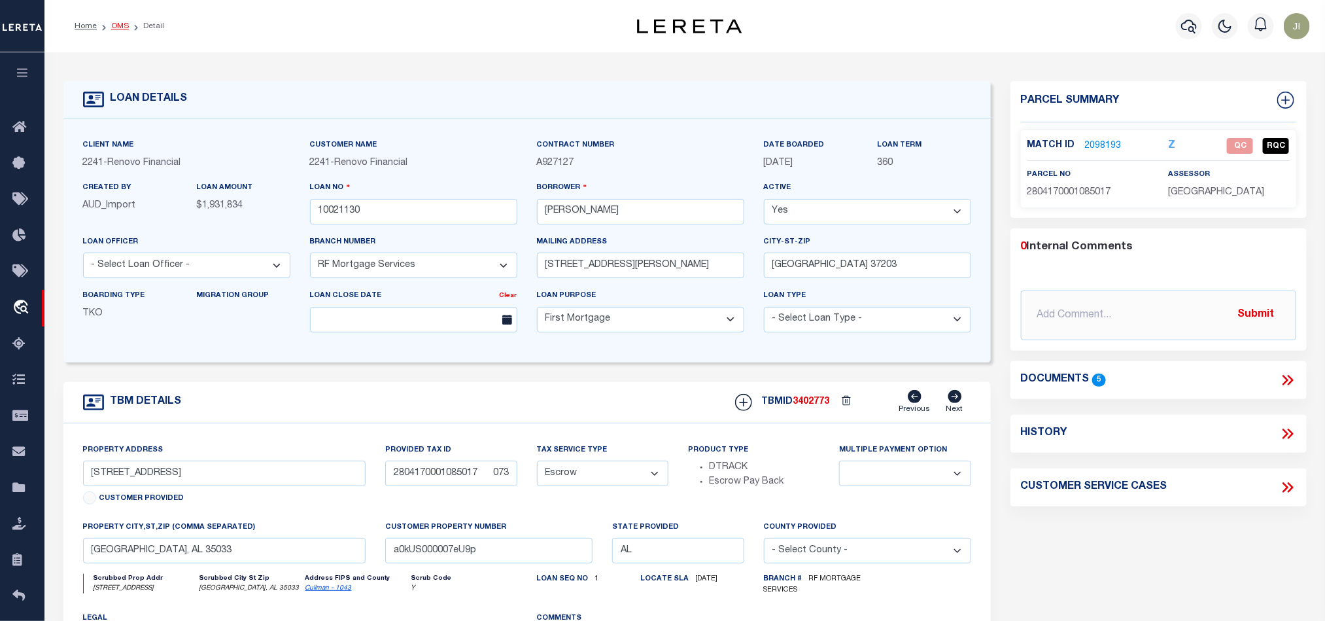
click at [120, 27] on link "OMS" at bounding box center [120, 26] width 18 height 8
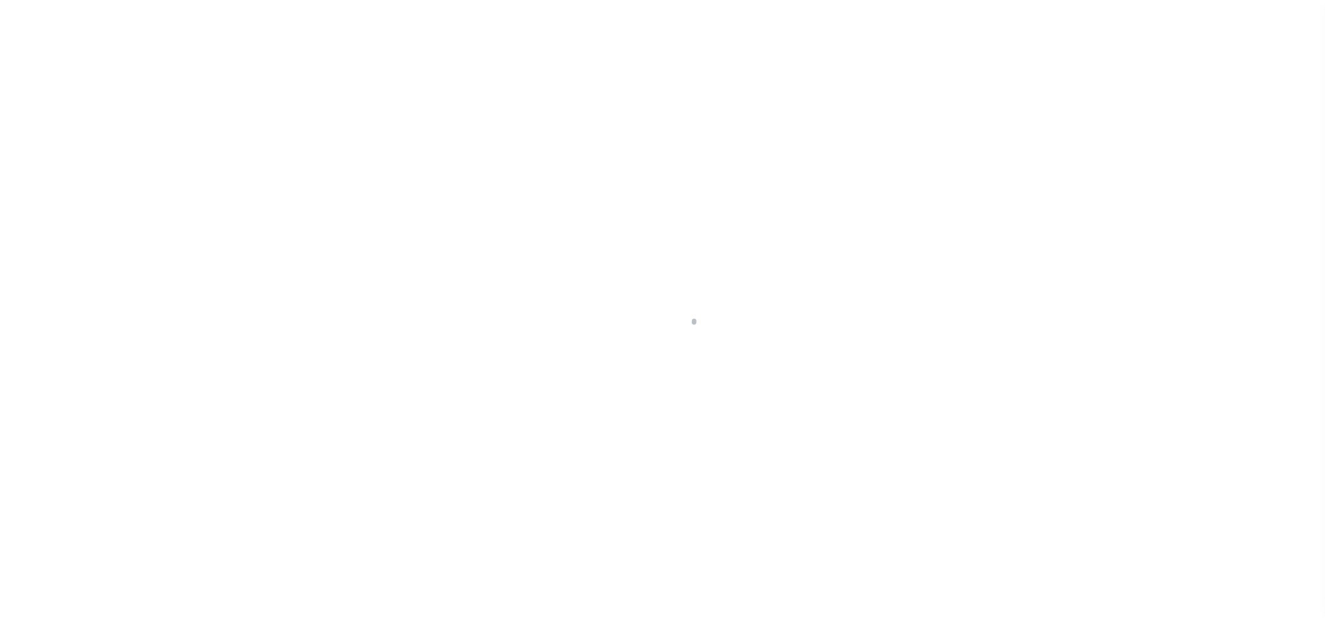
scroll to position [16, 0]
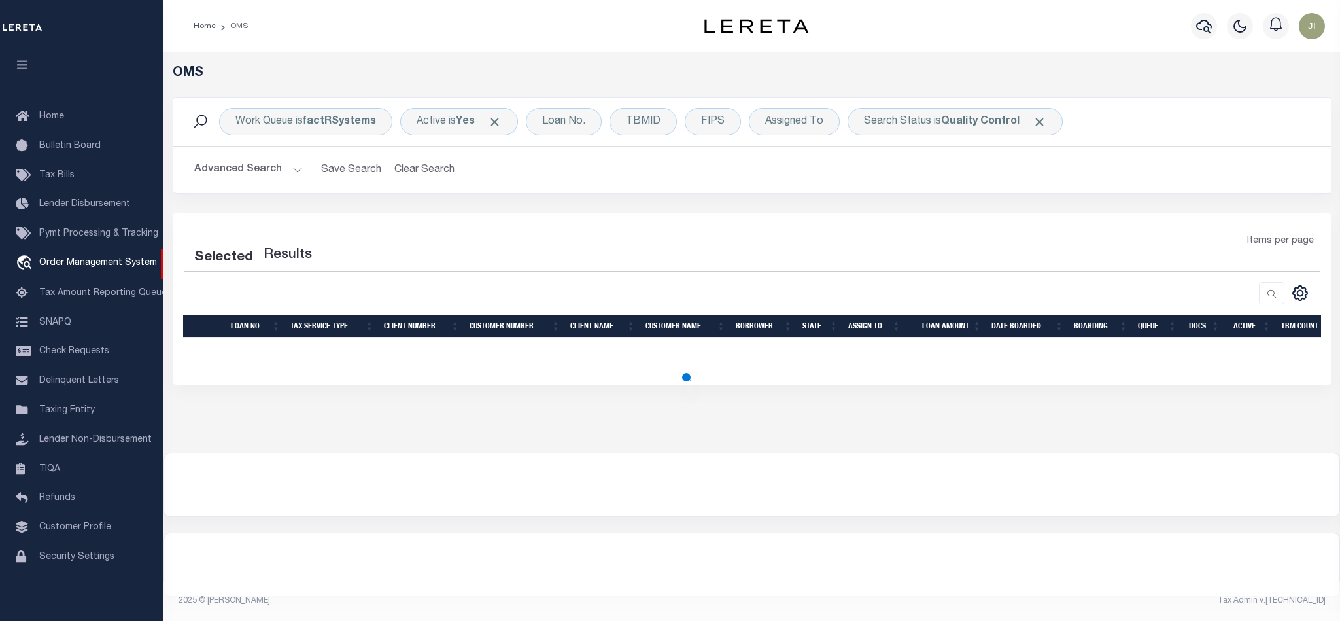
select select "200"
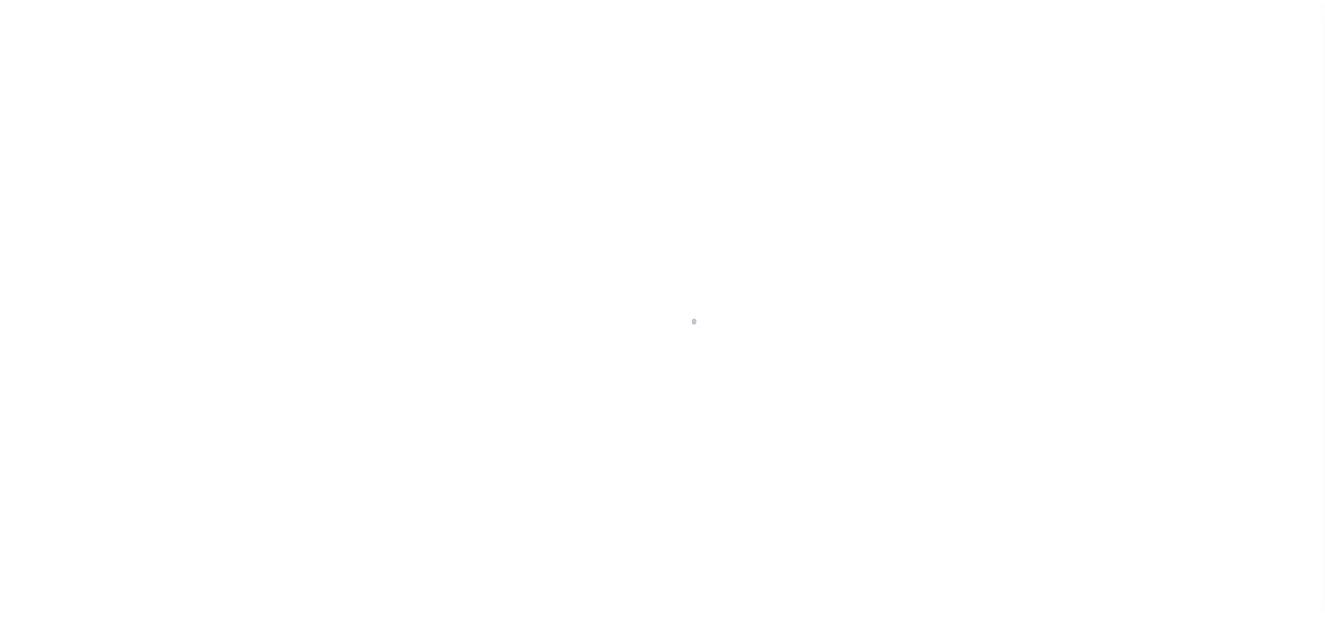
scroll to position [16, 0]
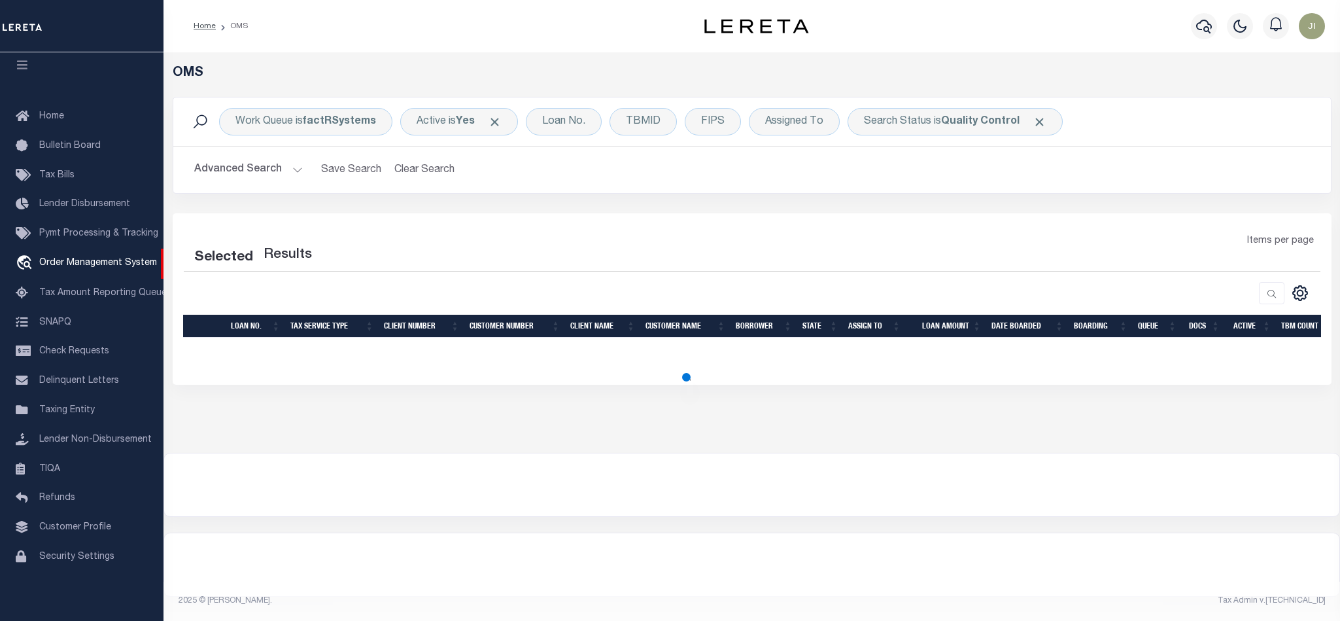
select select "200"
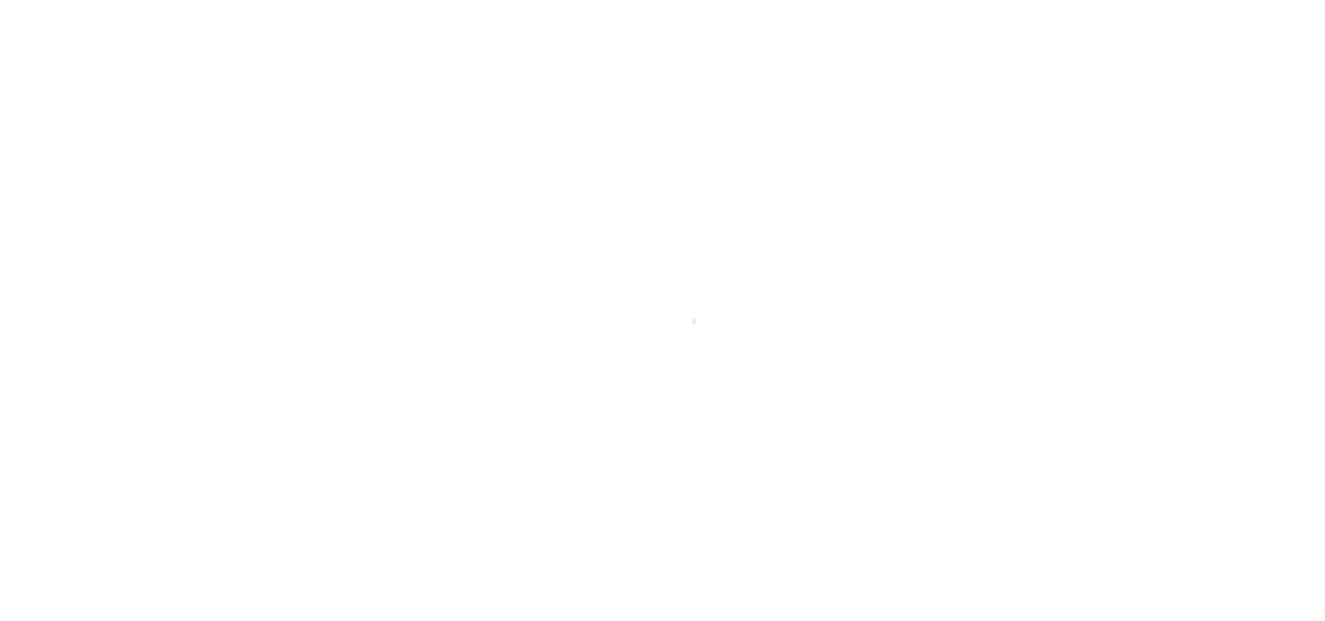
scroll to position [16, 0]
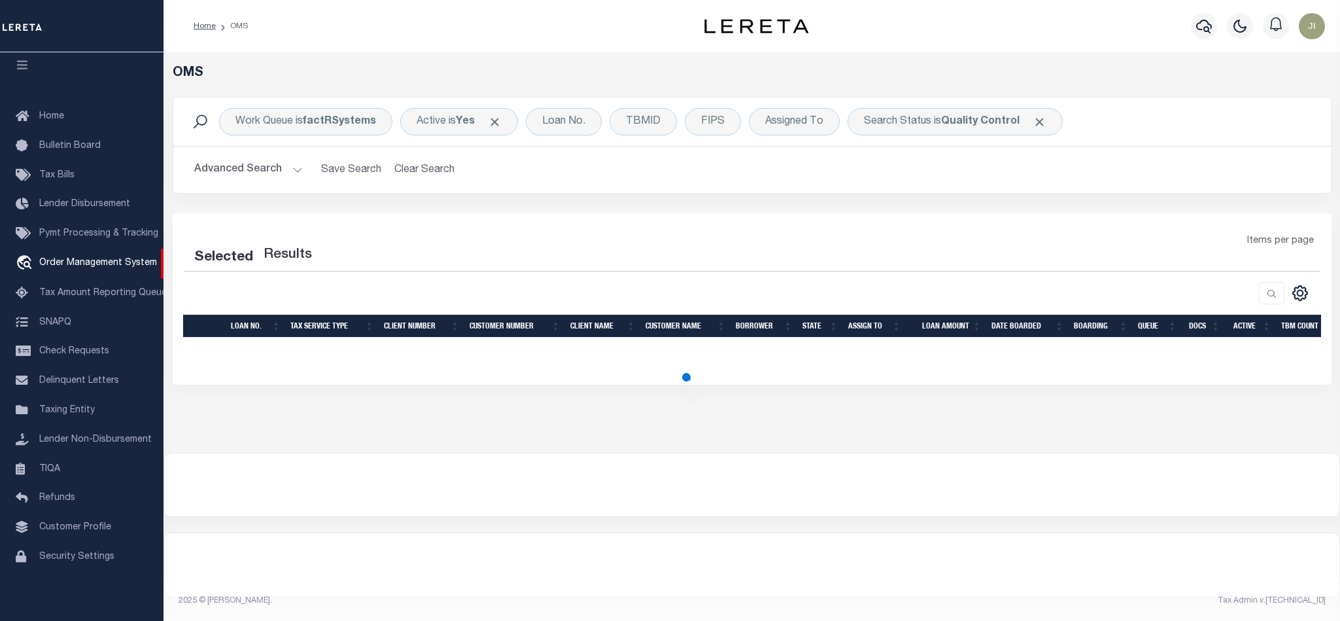
select select "200"
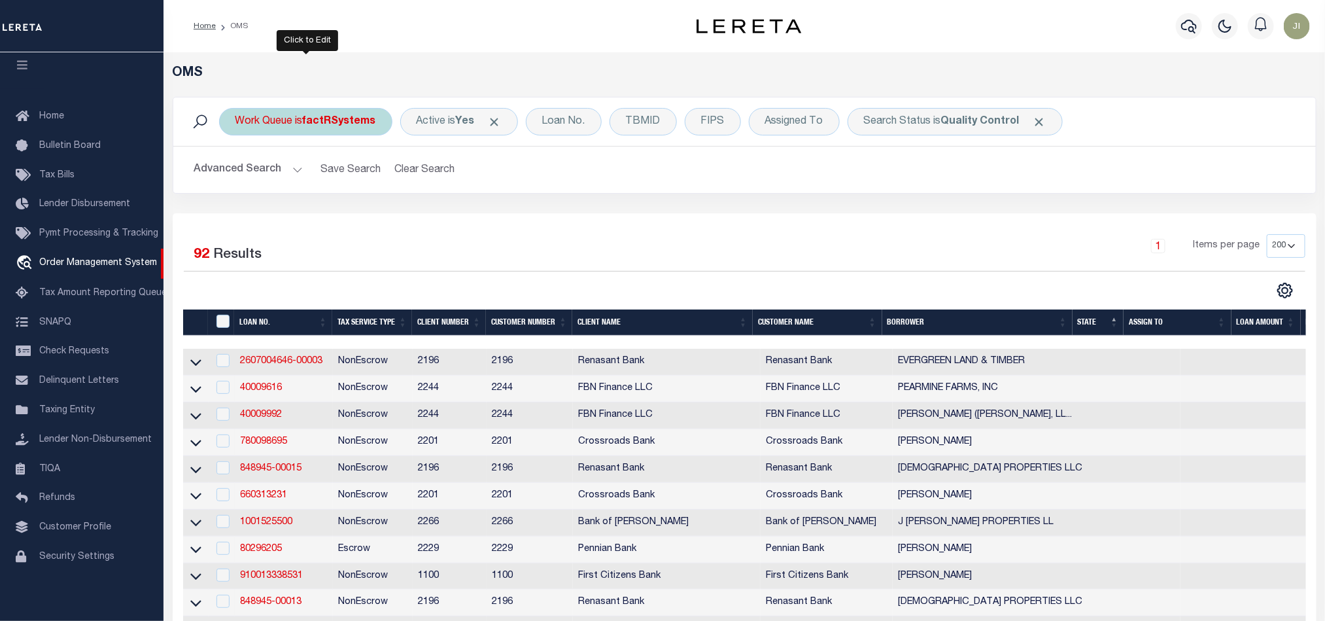
click at [345, 122] on b "factRSystems" at bounding box center [339, 121] width 73 height 10
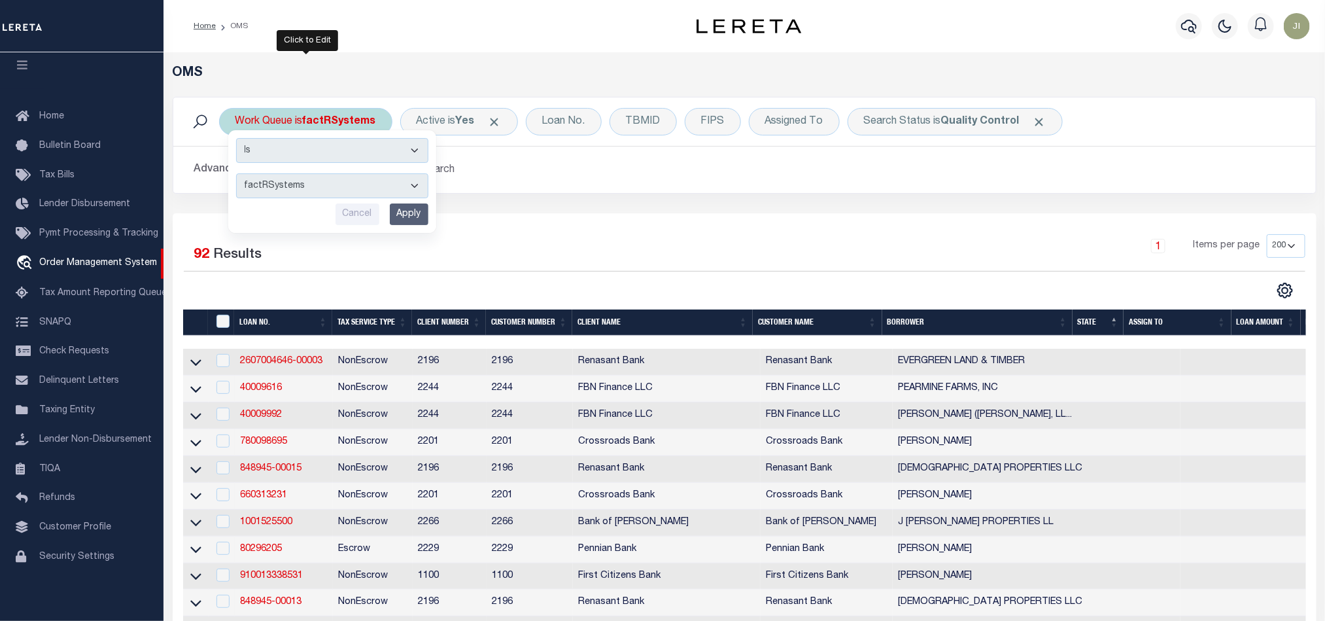
click at [371, 195] on select "factRSystems" at bounding box center [332, 185] width 192 height 25
click at [691, 237] on div "1 Items per page 10 25 50 100 200" at bounding box center [887, 251] width 836 height 34
